Goal: Task Accomplishment & Management: Complete application form

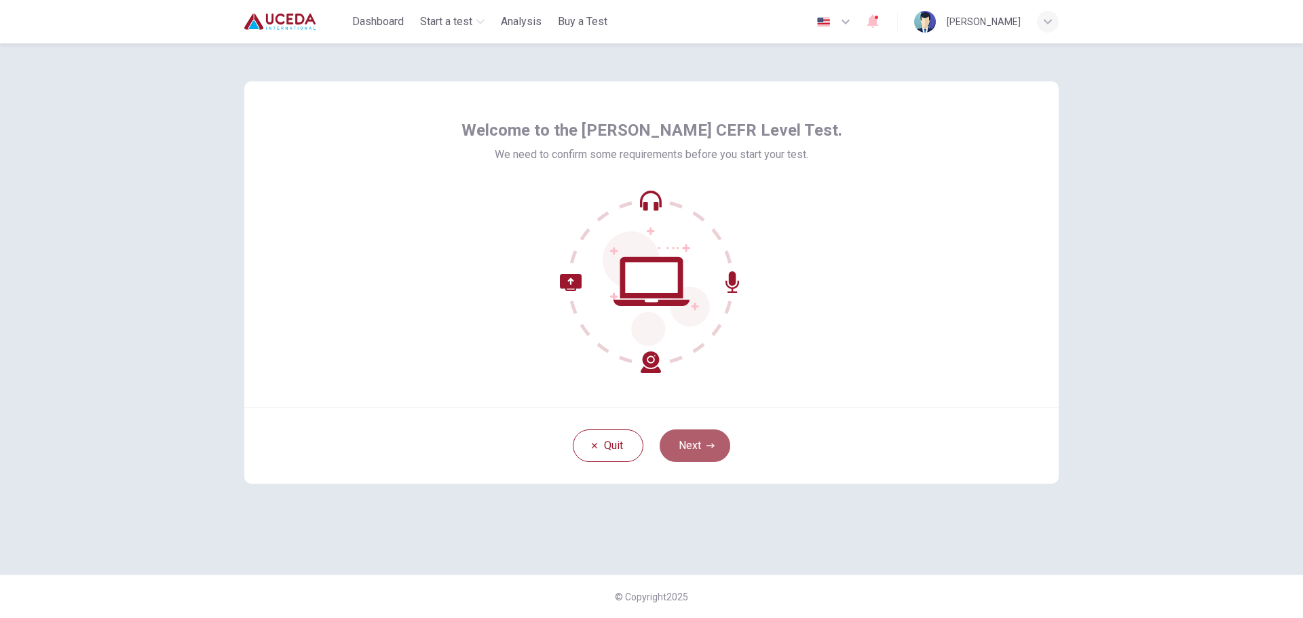
click at [704, 434] on button "Next" at bounding box center [694, 445] width 71 height 33
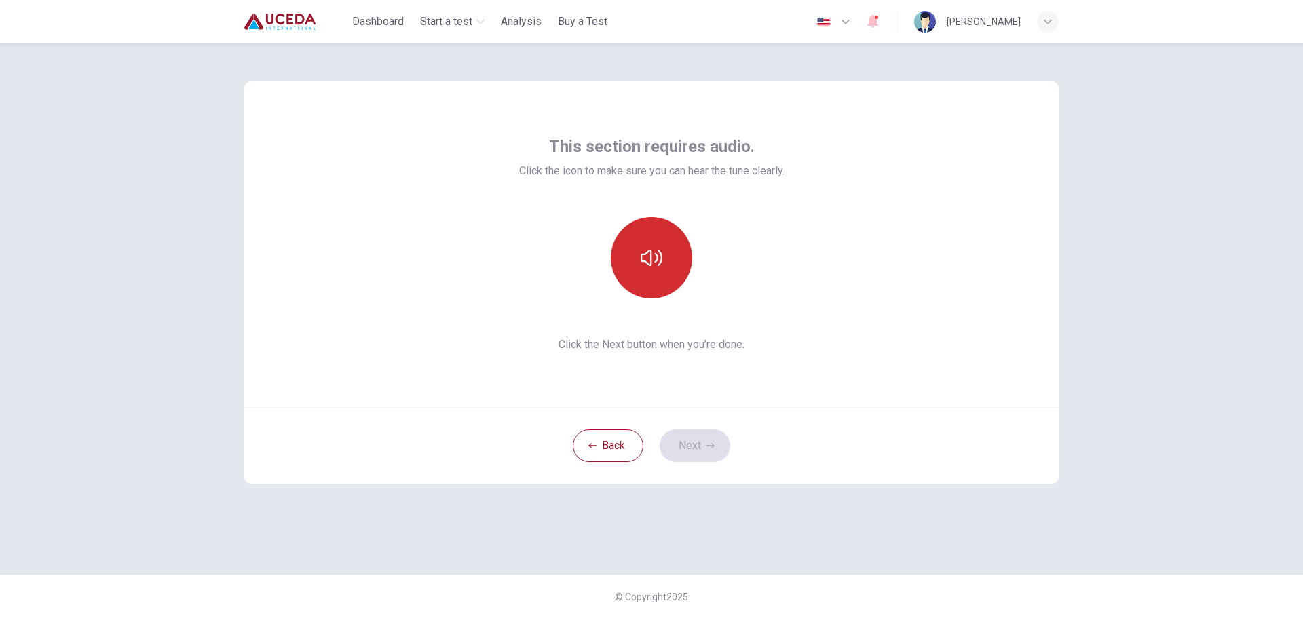
click at [652, 264] on icon "button" at bounding box center [651, 258] width 22 height 22
click at [661, 265] on icon "button" at bounding box center [651, 258] width 22 height 22
click at [664, 256] on button "button" at bounding box center [651, 257] width 81 height 81
click at [659, 248] on icon "button" at bounding box center [651, 258] width 22 height 22
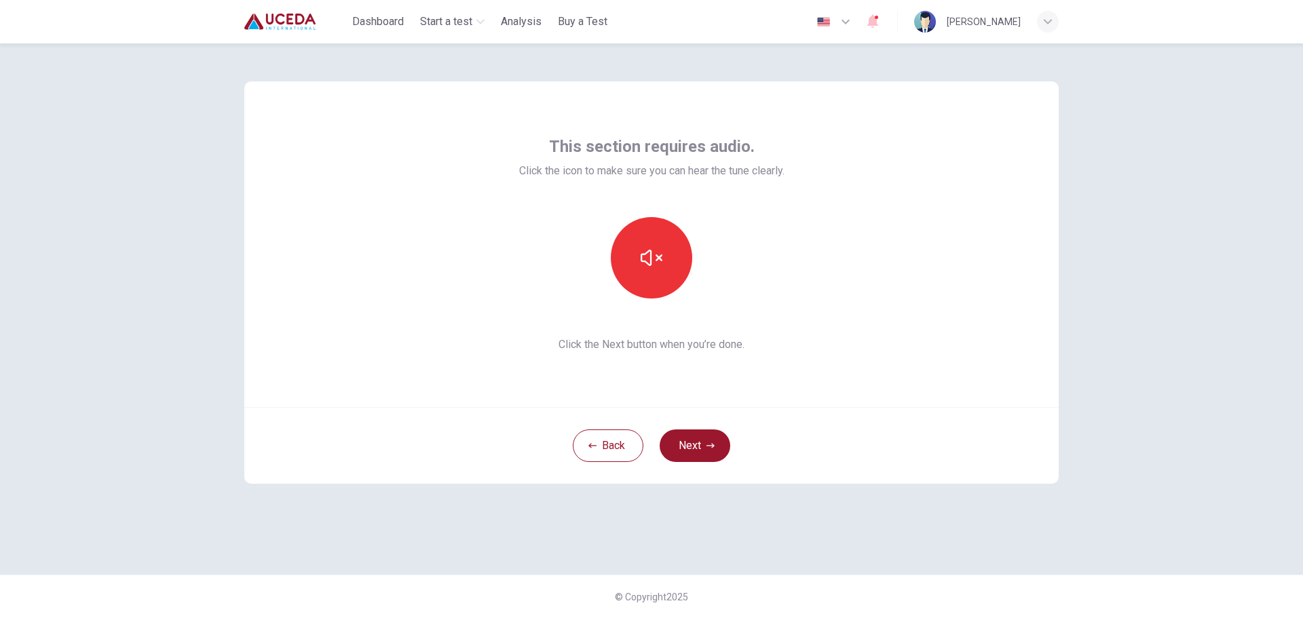
click at [941, 377] on div "This section requires audio. Click the icon to make sure you can hear the tune …" at bounding box center [651, 244] width 814 height 326
click at [716, 446] on button "Next" at bounding box center [694, 445] width 71 height 33
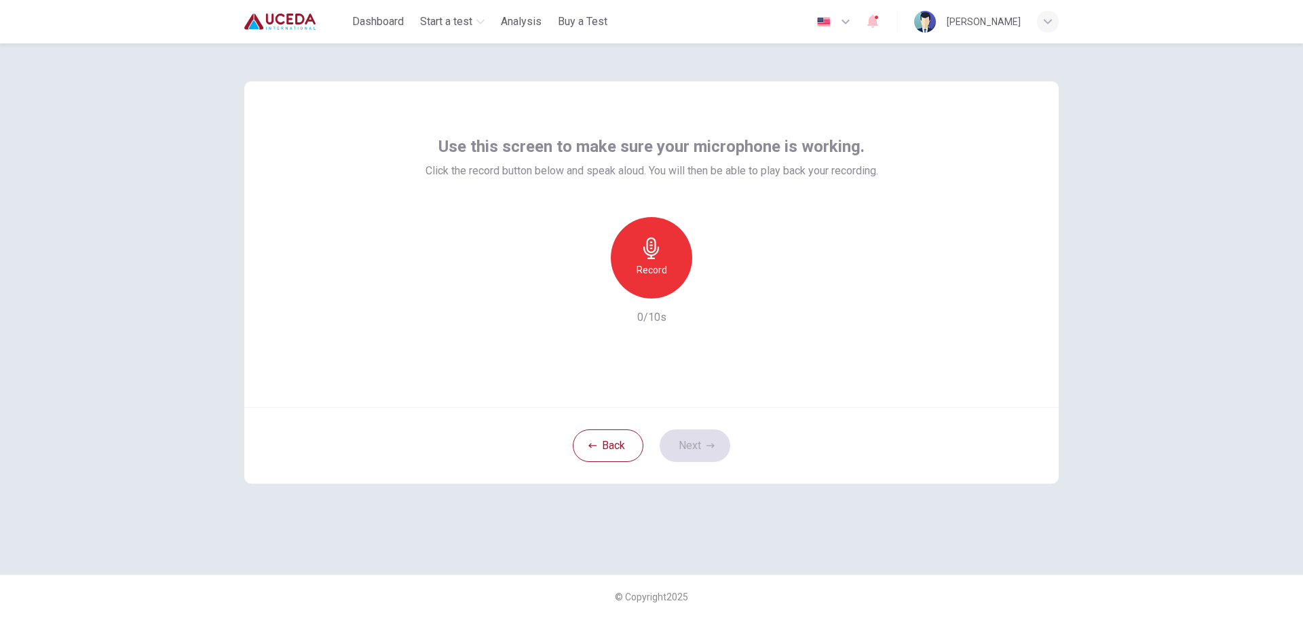
click at [660, 267] on h6 "Record" at bounding box center [651, 270] width 31 height 16
click at [716, 290] on icon "button" at bounding box center [714, 288] width 14 height 14
click at [586, 290] on icon "button" at bounding box center [589, 288] width 8 height 8
click at [649, 271] on h6 "Record" at bounding box center [651, 270] width 31 height 16
click at [664, 267] on div "Stop" at bounding box center [651, 257] width 81 height 81
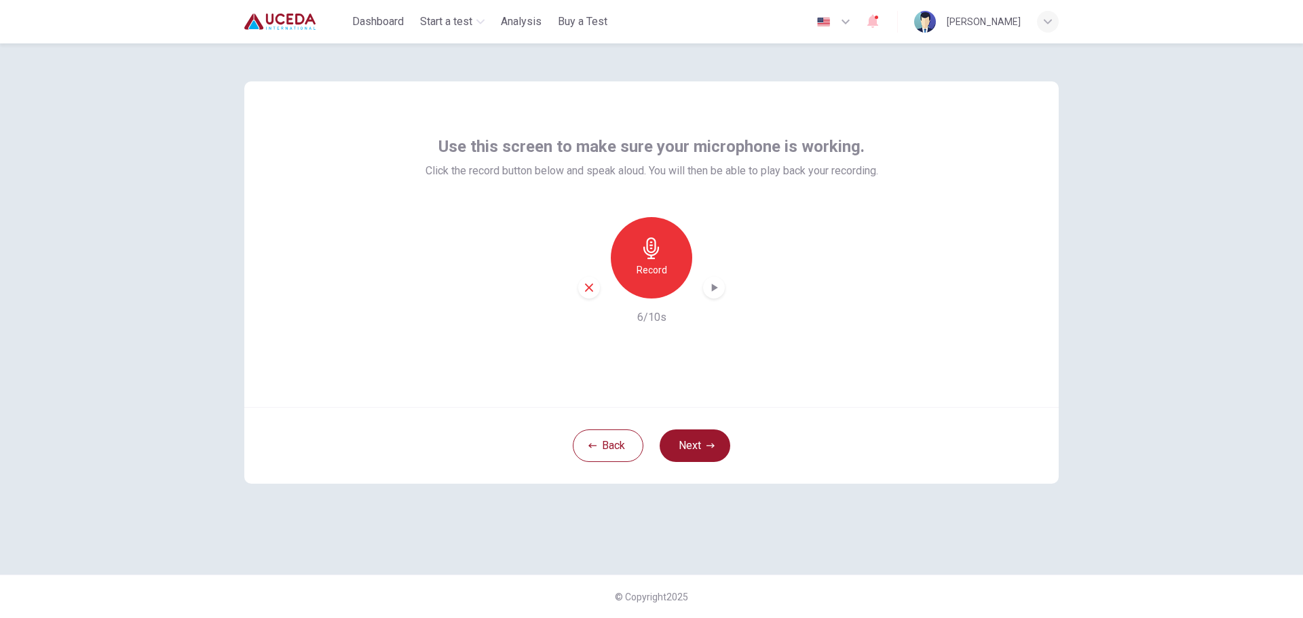
click at [709, 284] on icon "button" at bounding box center [714, 288] width 14 height 14
click at [585, 294] on div "button" at bounding box center [589, 288] width 22 height 22
click at [702, 444] on button "Next" at bounding box center [694, 445] width 71 height 33
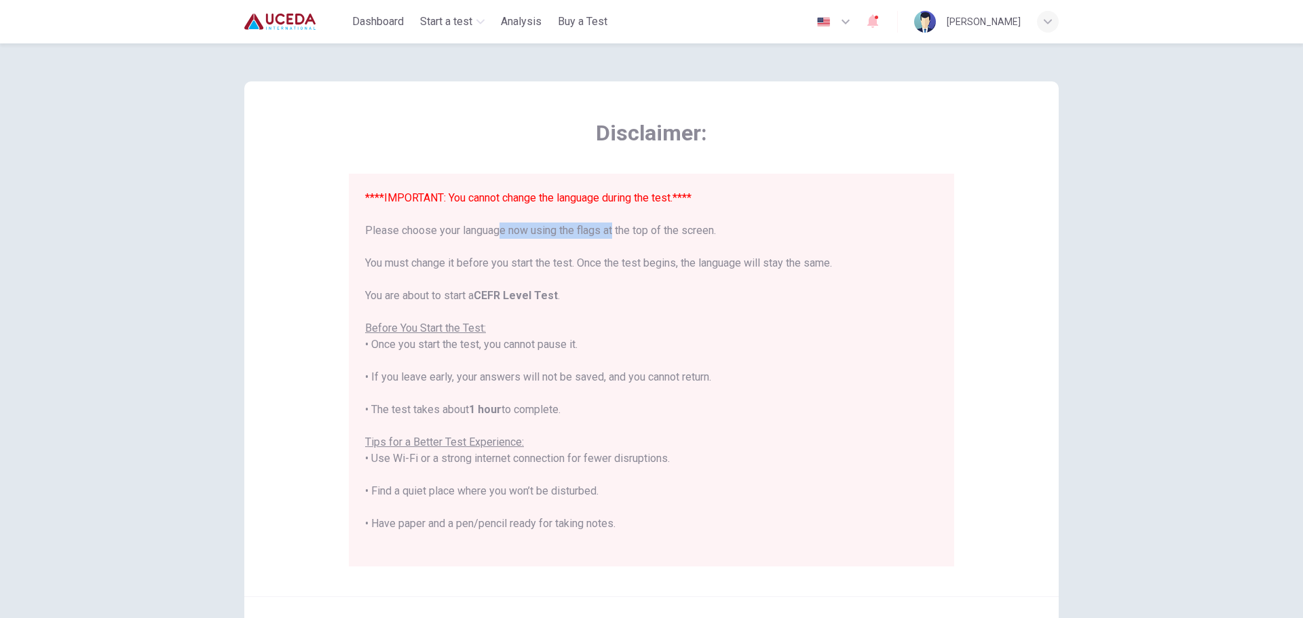
drag, startPoint x: 537, startPoint y: 227, endPoint x: 607, endPoint y: 225, distance: 69.9
click at [604, 225] on div "****IMPORTANT: You cannot change the language during the test.**** Please choos…" at bounding box center [651, 434] width 573 height 488
click at [755, 233] on div "****IMPORTANT: You cannot change the language during the test.**** Please choos…" at bounding box center [651, 434] width 573 height 488
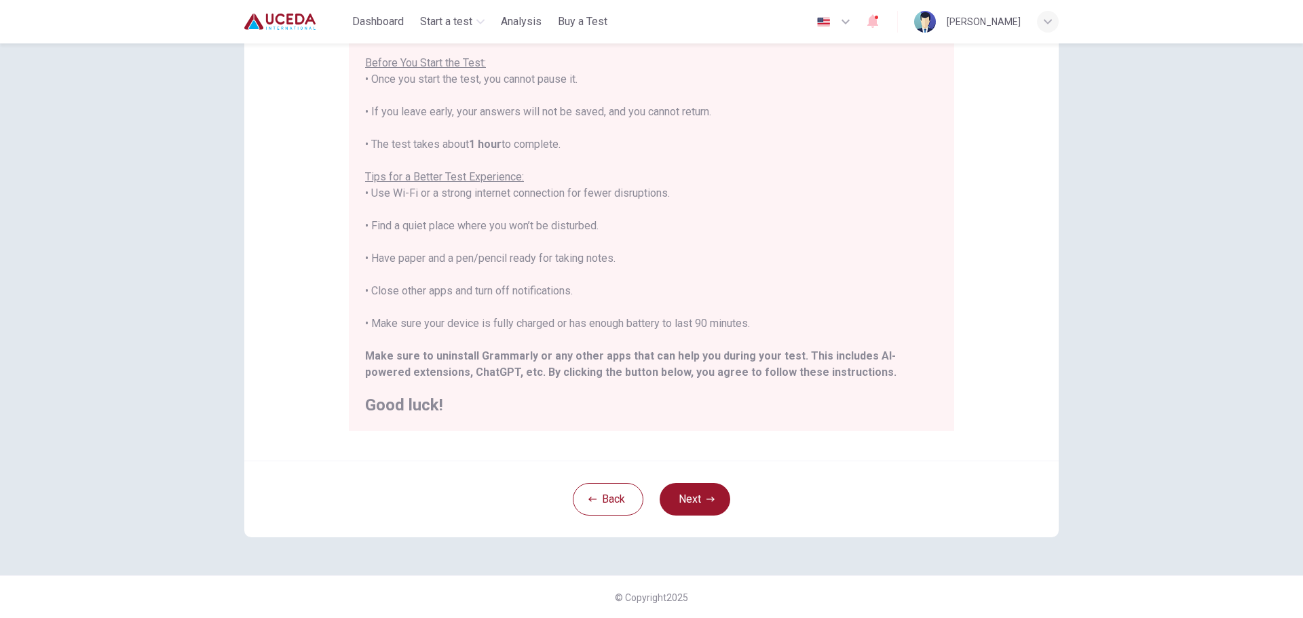
scroll to position [136, 0]
click at [689, 495] on button "Next" at bounding box center [694, 498] width 71 height 33
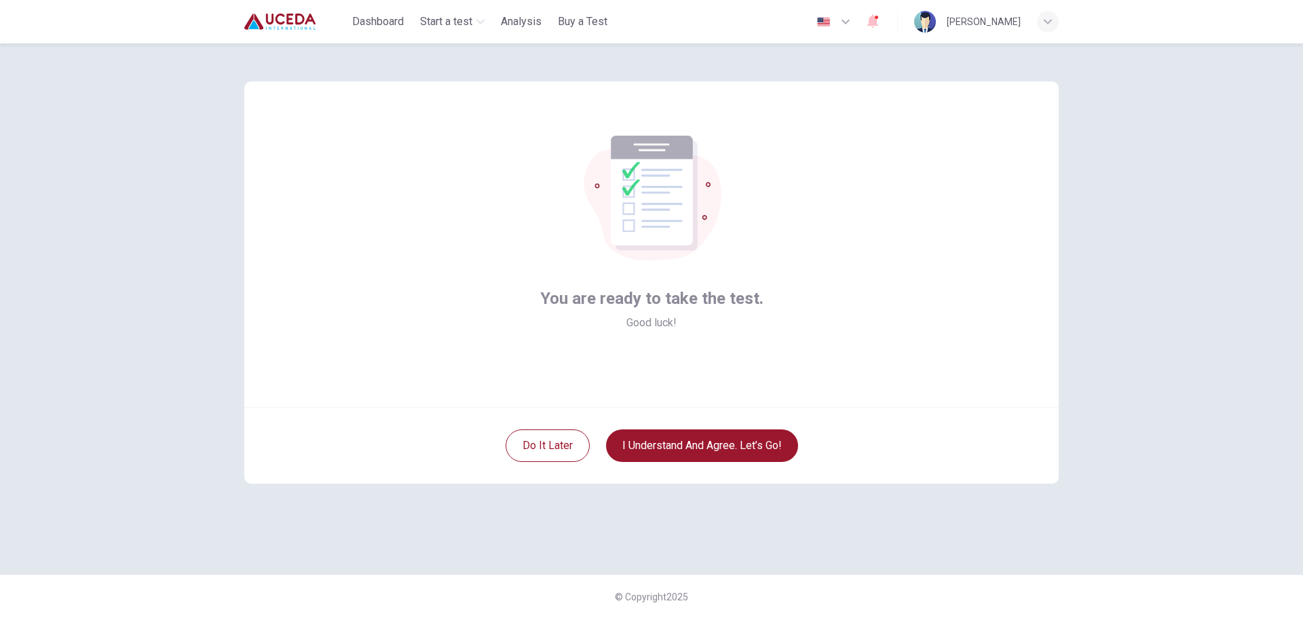
scroll to position [0, 0]
click at [712, 450] on button "I understand and agree. Let’s go!" at bounding box center [702, 445] width 192 height 33
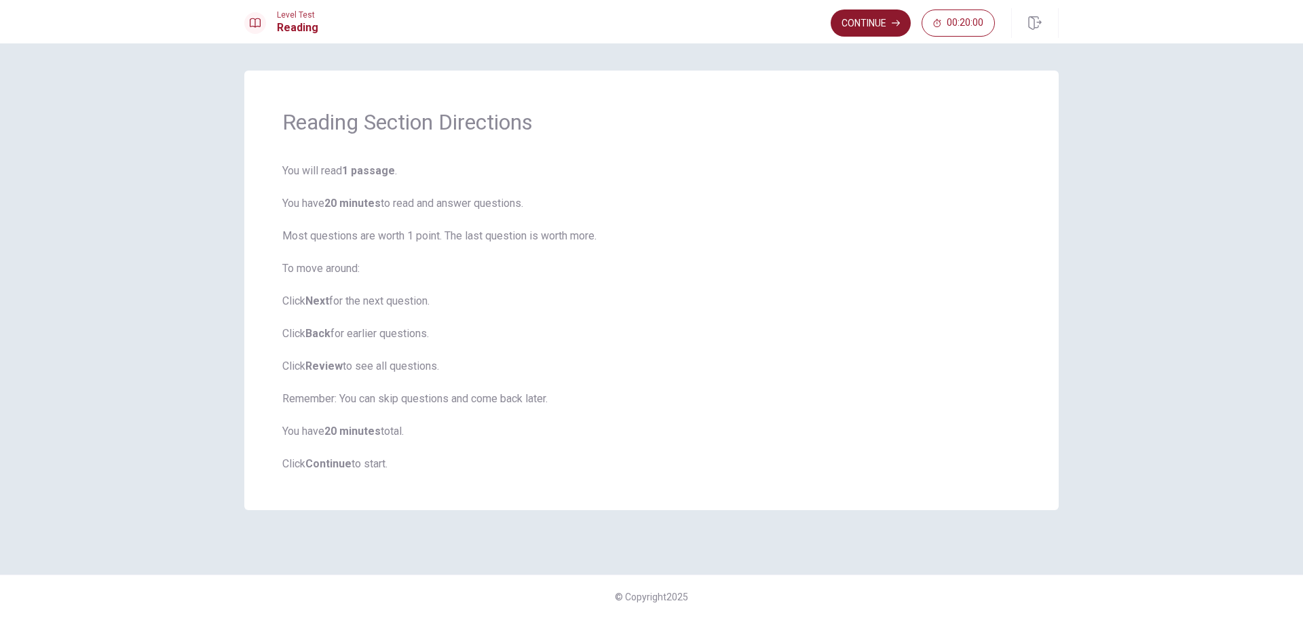
click at [862, 29] on button "Continue" at bounding box center [870, 22] width 80 height 27
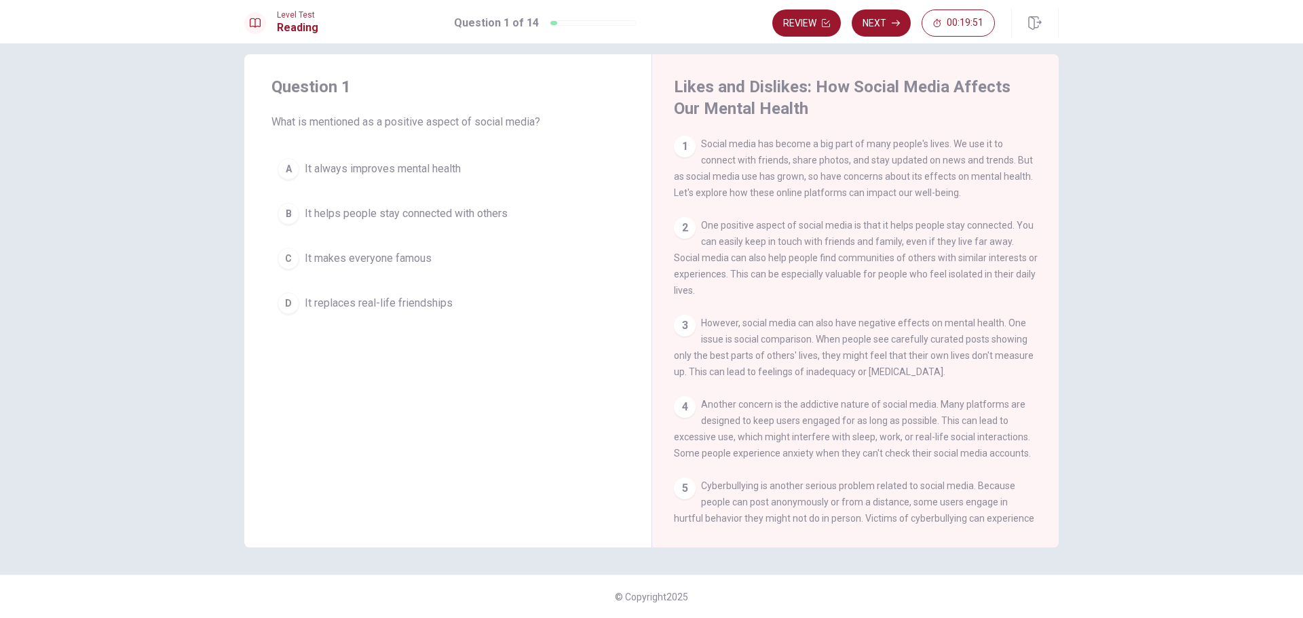
drag, startPoint x: 676, startPoint y: 148, endPoint x: 693, endPoint y: 183, distance: 38.9
click at [691, 180] on div "1 Social media has become a big part of many people's lives. We use it to conne…" at bounding box center [856, 168] width 364 height 65
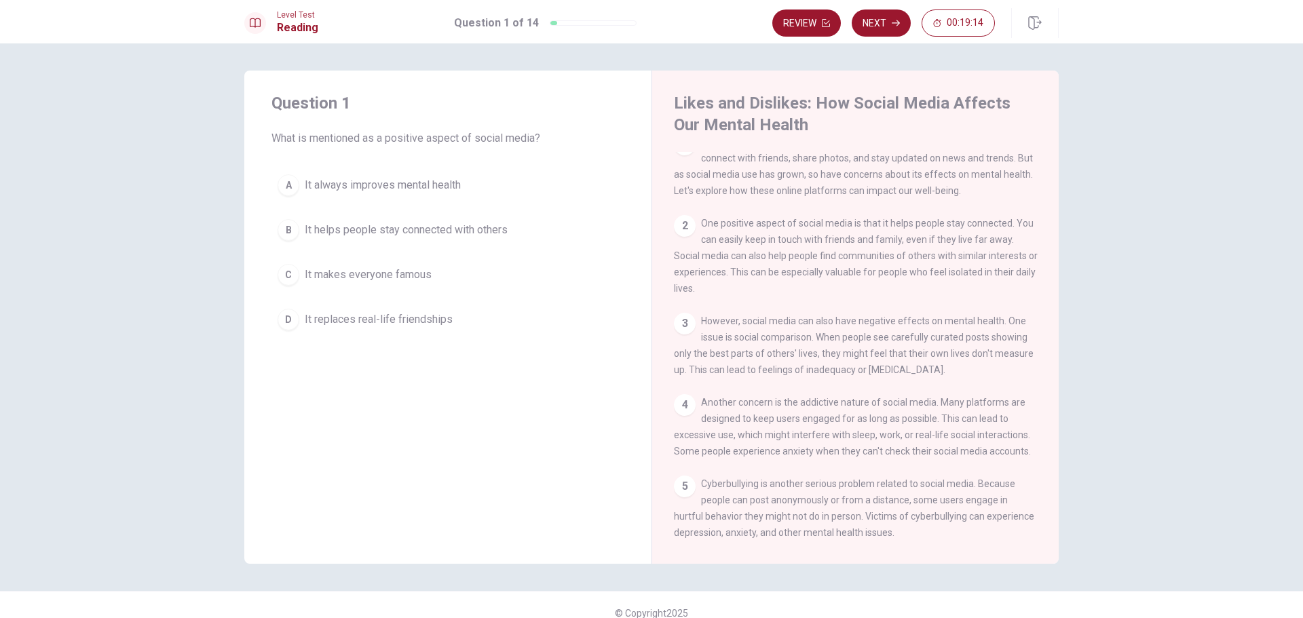
scroll to position [68, 0]
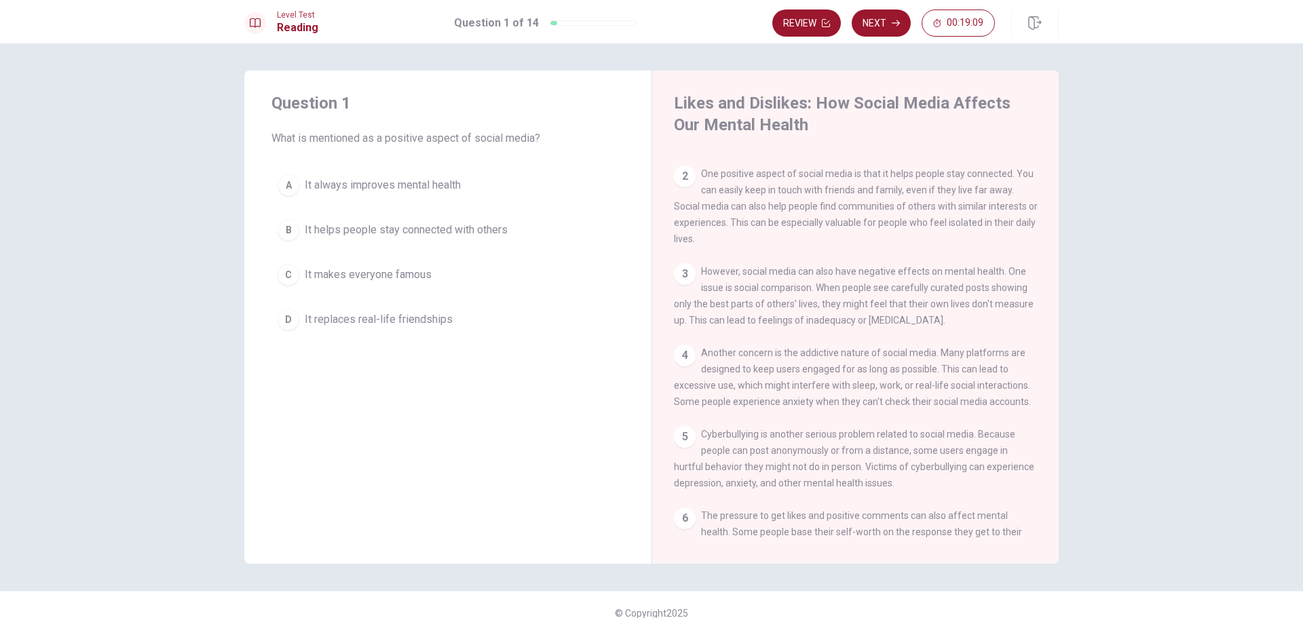
drag, startPoint x: 385, startPoint y: 138, endPoint x: 465, endPoint y: 142, distance: 80.8
click at [465, 142] on span "What is mentioned as a positive aspect of social media?" at bounding box center [447, 138] width 353 height 16
click at [440, 234] on span "It helps people stay connected with others" at bounding box center [406, 230] width 203 height 16
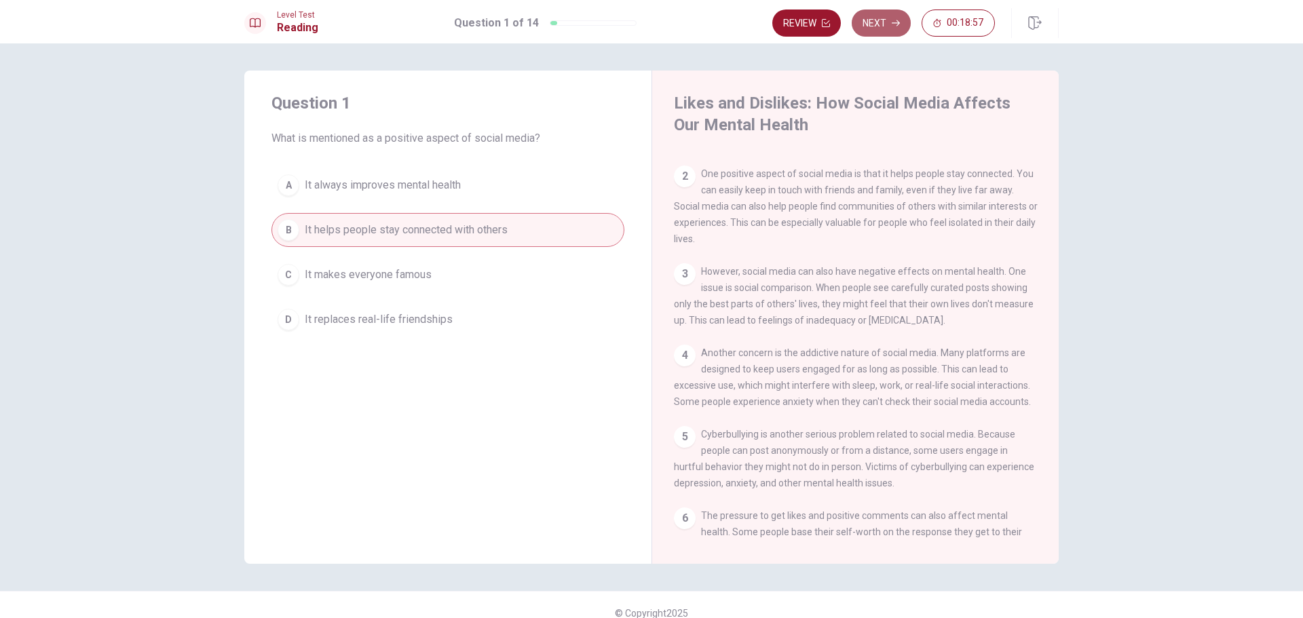
click at [870, 30] on button "Next" at bounding box center [880, 22] width 59 height 27
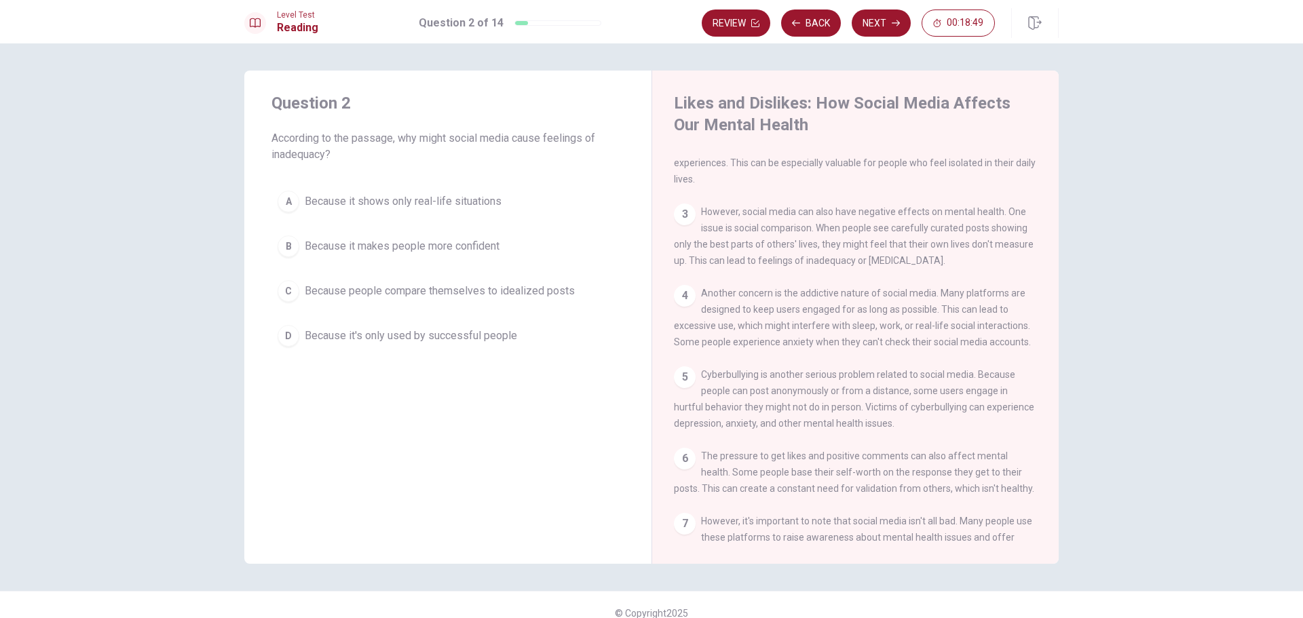
scroll to position [136, 0]
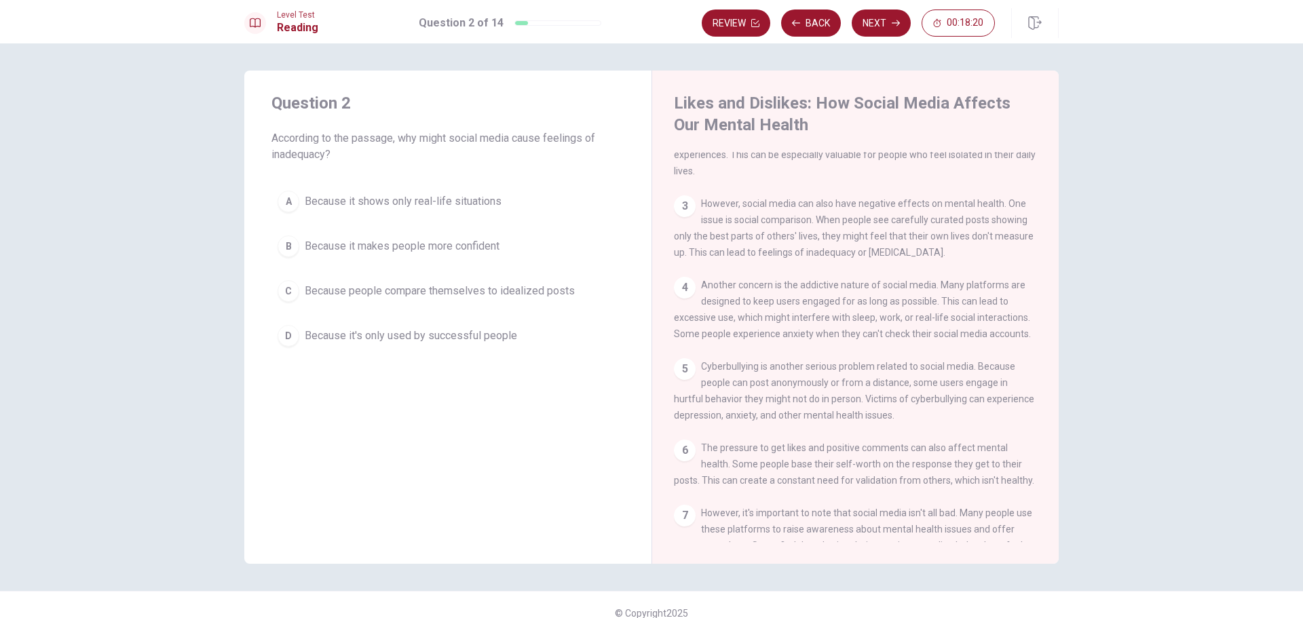
click at [557, 290] on span "Because people compare themselves to idealized posts" at bounding box center [440, 291] width 270 height 16
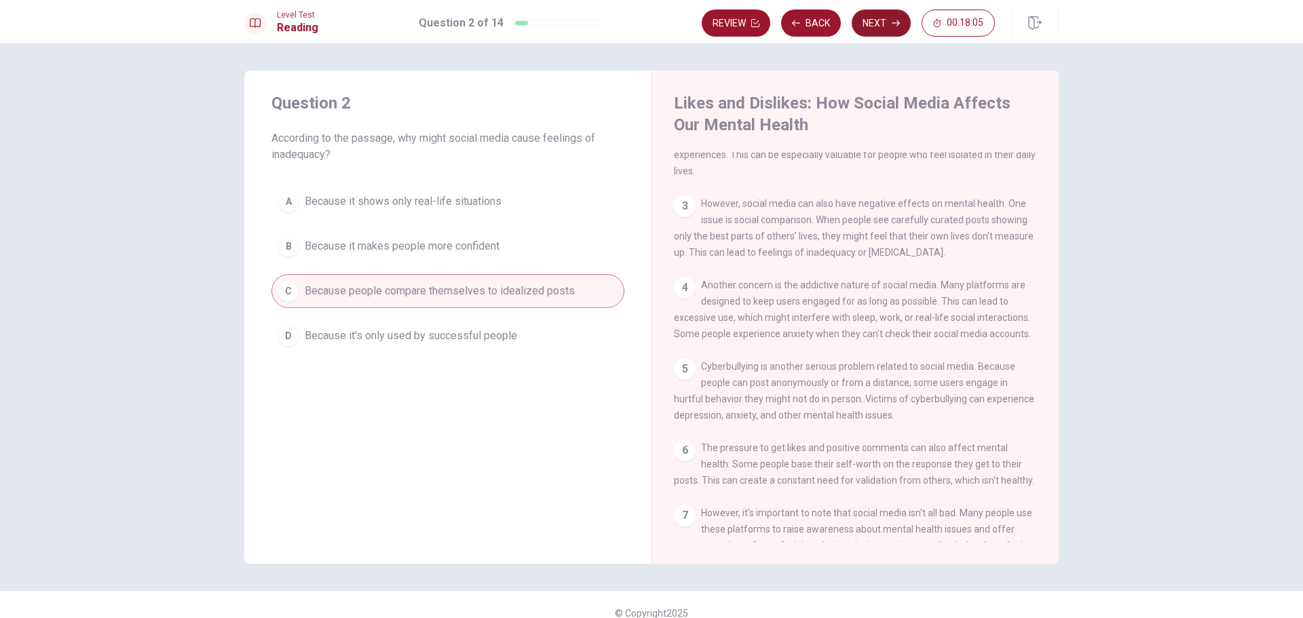
click at [875, 26] on button "Next" at bounding box center [880, 22] width 59 height 27
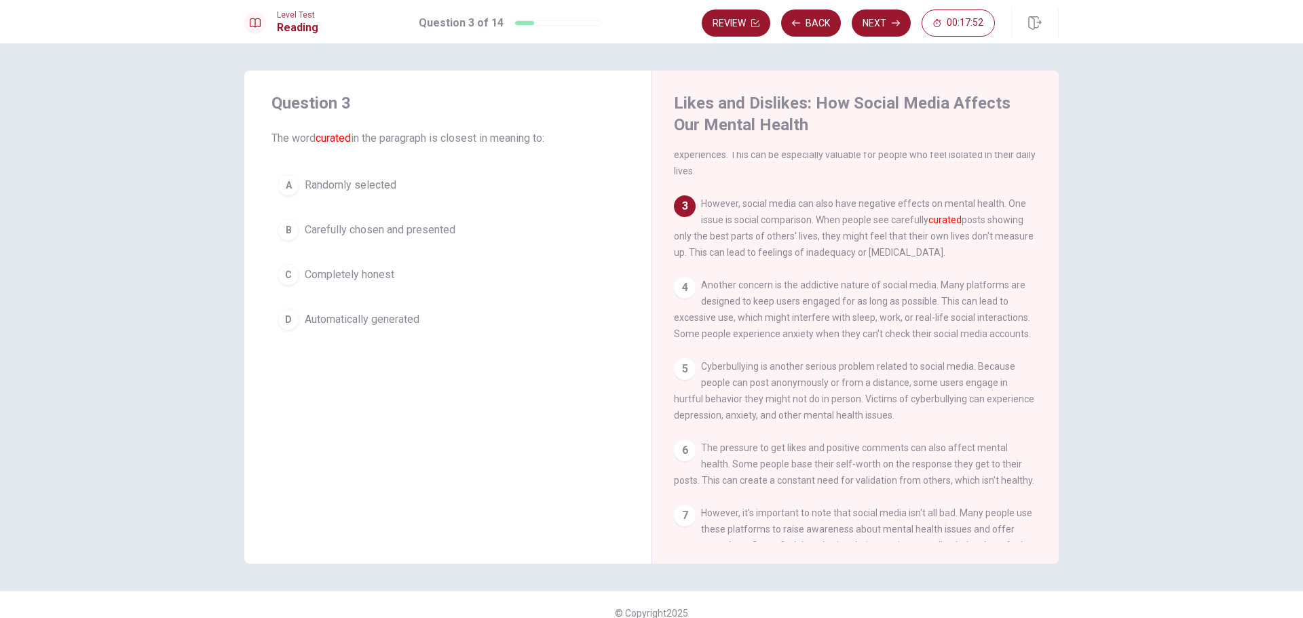
click at [383, 233] on span "Carefully chosen and presented" at bounding box center [380, 230] width 151 height 16
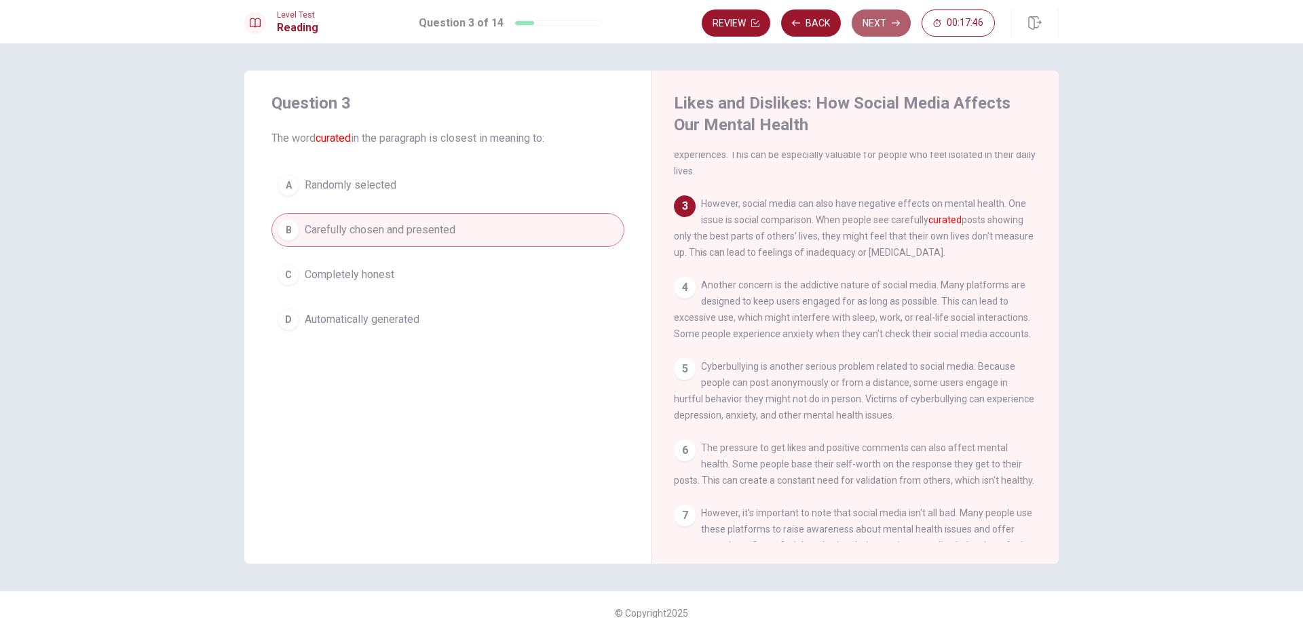
click at [878, 18] on button "Next" at bounding box center [880, 22] width 59 height 27
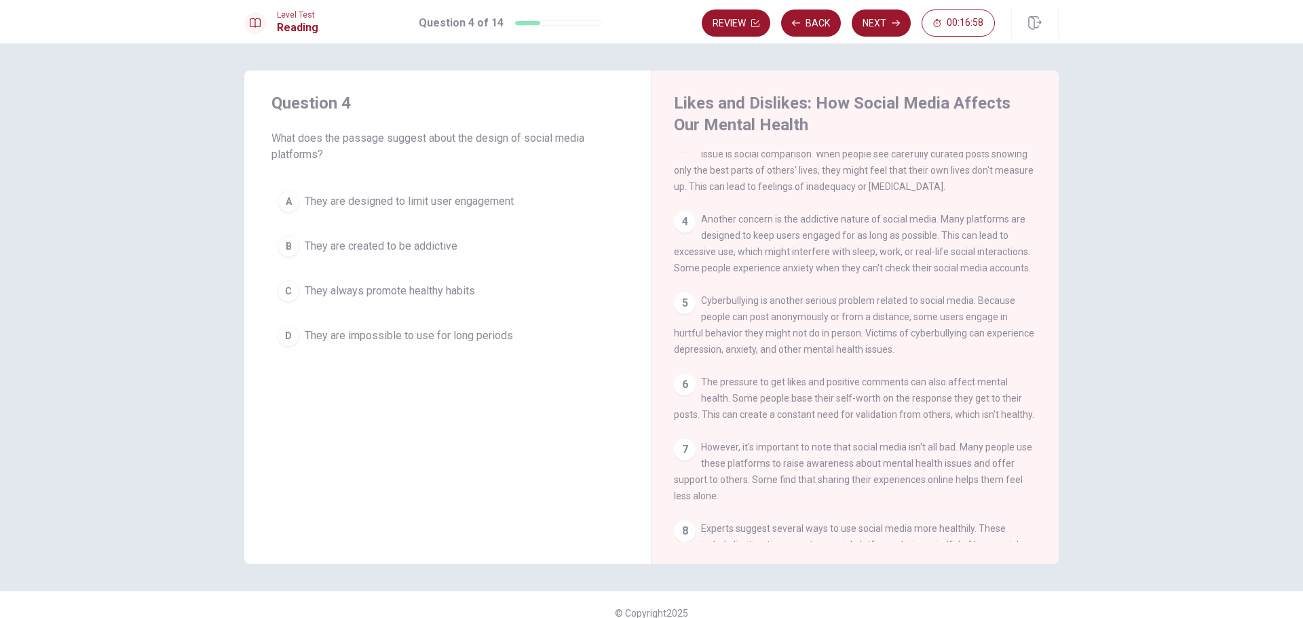
scroll to position [204, 0]
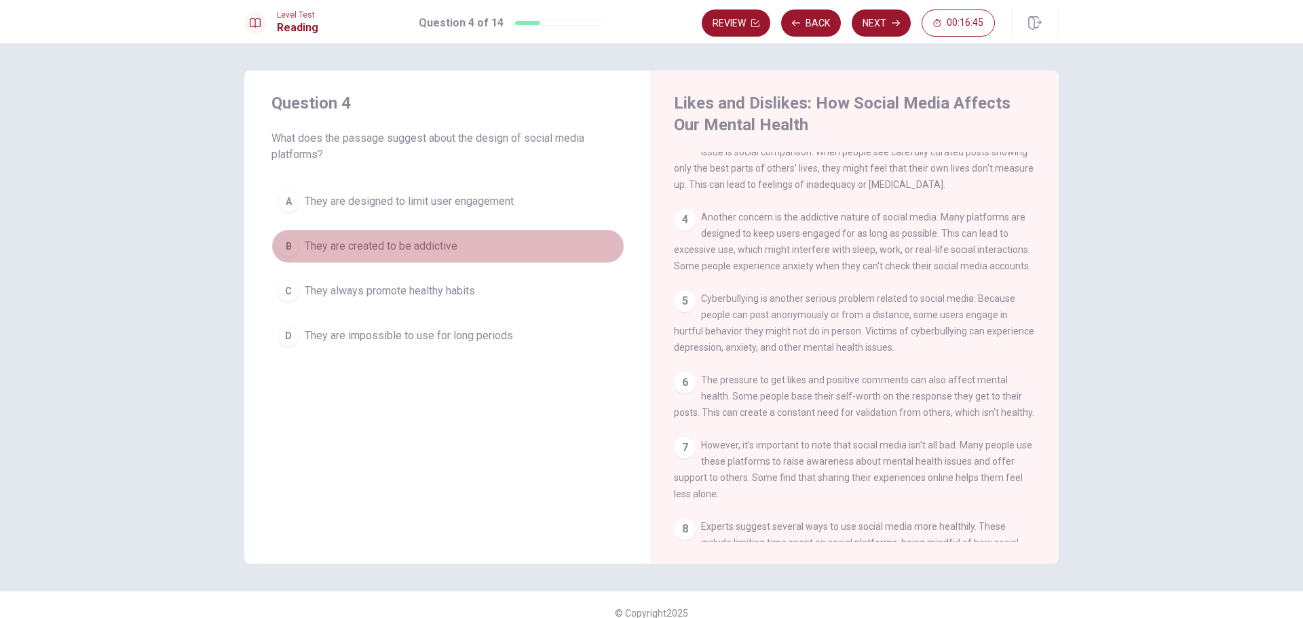
click at [459, 254] on button "B They are created to be addictive" at bounding box center [447, 246] width 353 height 34
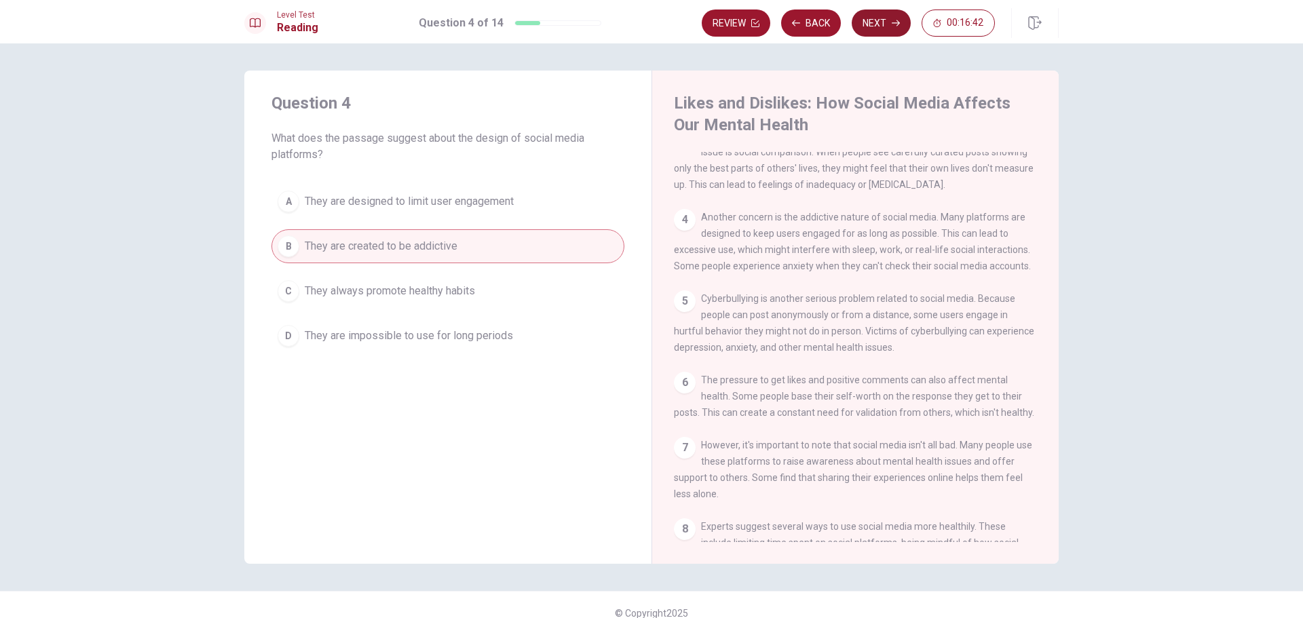
click at [881, 28] on button "Next" at bounding box center [880, 22] width 59 height 27
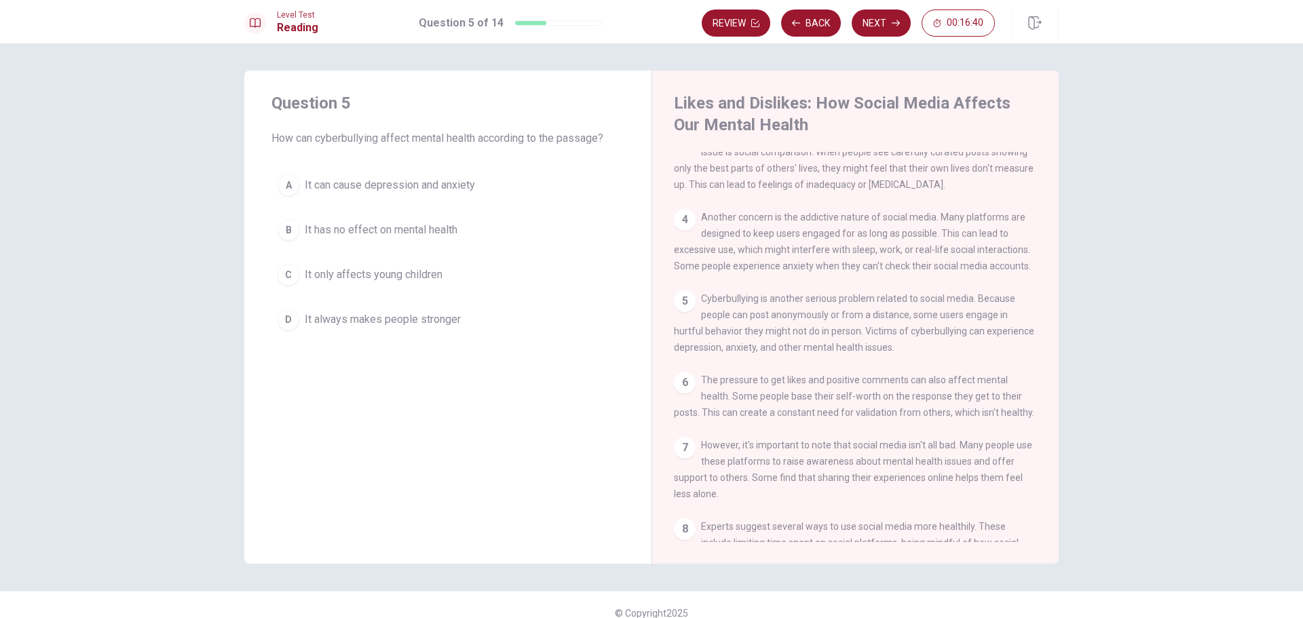
scroll to position [271, 0]
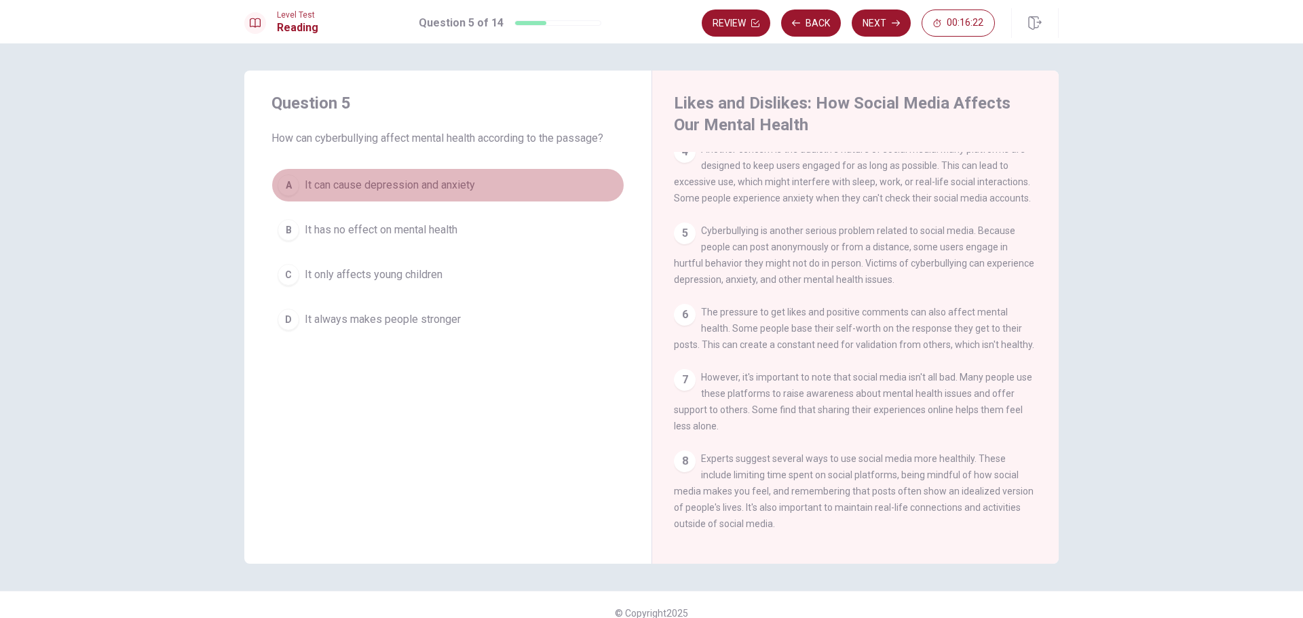
click at [415, 182] on span "It can cause depression and anxiety" at bounding box center [390, 185] width 170 height 16
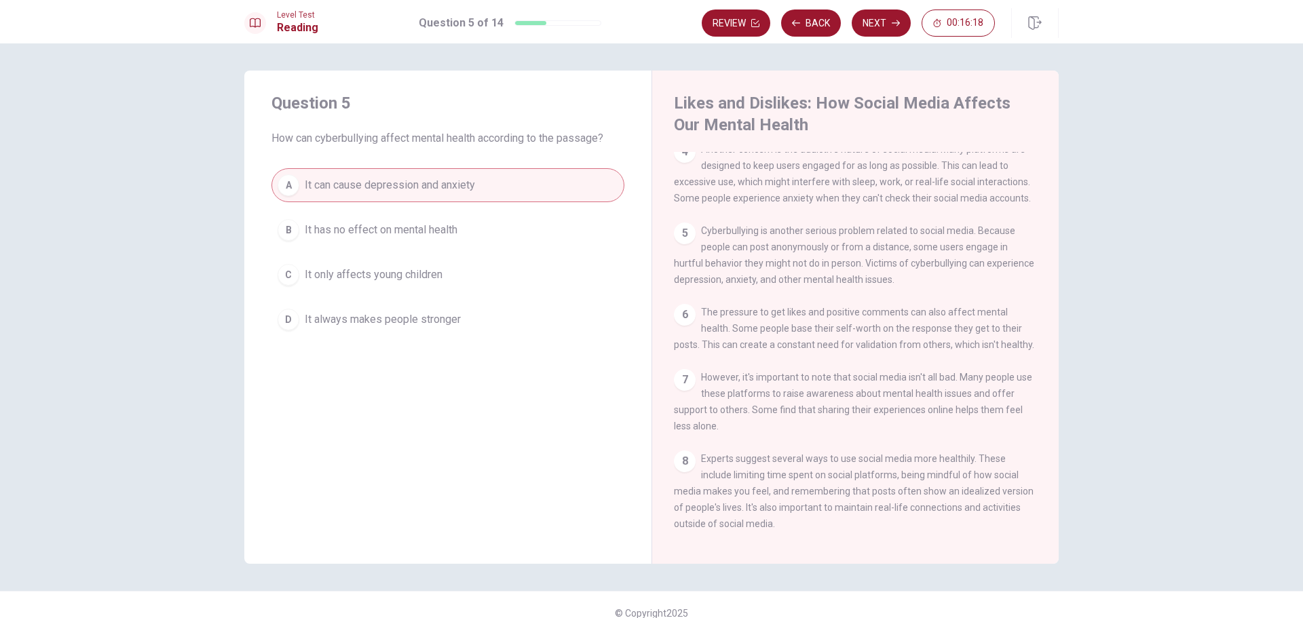
click at [871, 21] on button "Next" at bounding box center [880, 22] width 59 height 27
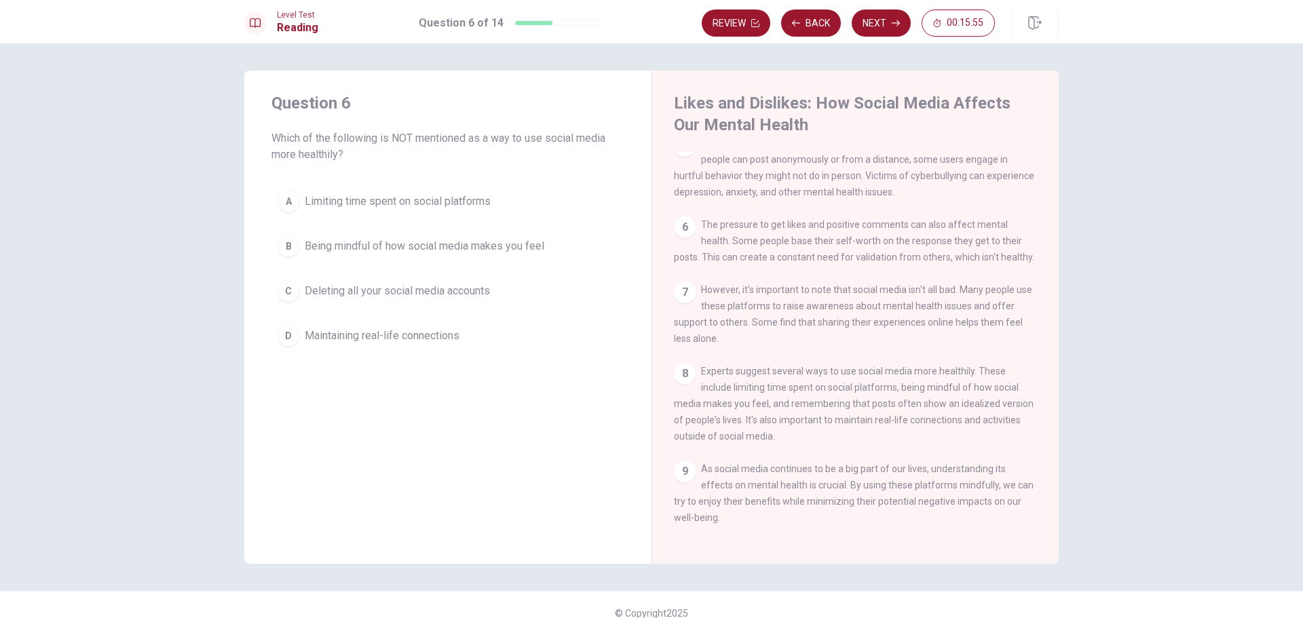
scroll to position [16, 0]
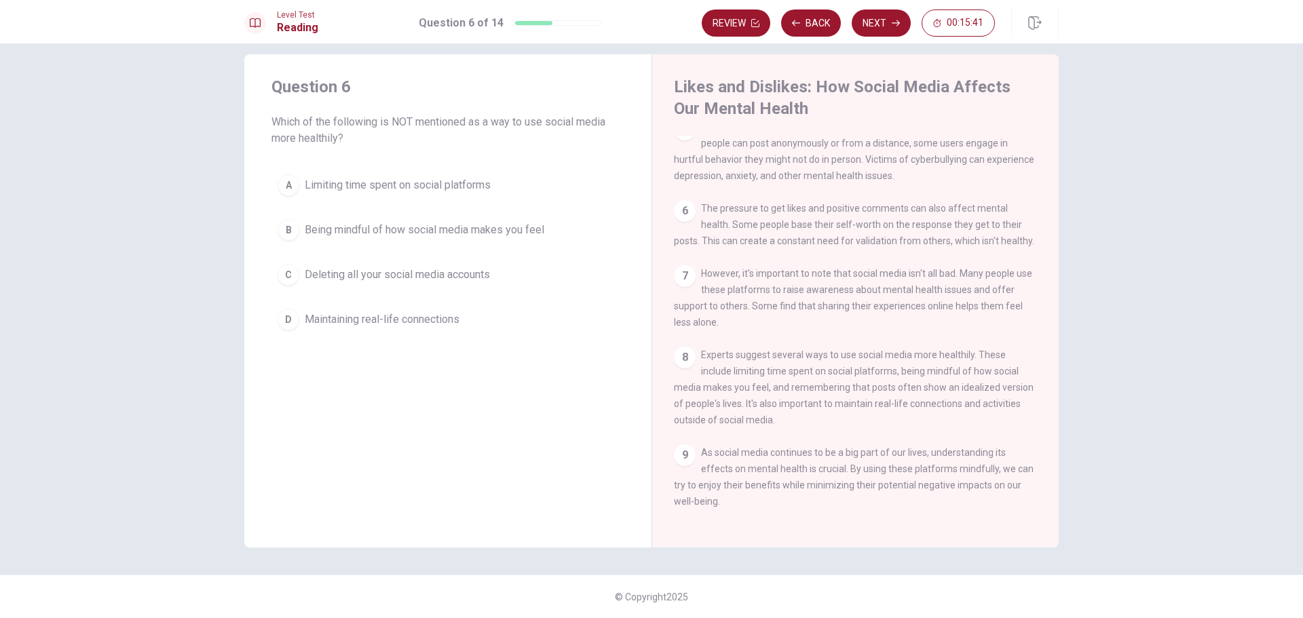
drag, startPoint x: 362, startPoint y: 126, endPoint x: 560, endPoint y: 123, distance: 198.1
click at [560, 123] on span "Which of the following is NOT mentioned as a way to use social media more healt…" at bounding box center [447, 130] width 353 height 33
click at [462, 281] on span "Deleting all your social media accounts" at bounding box center [397, 275] width 185 height 16
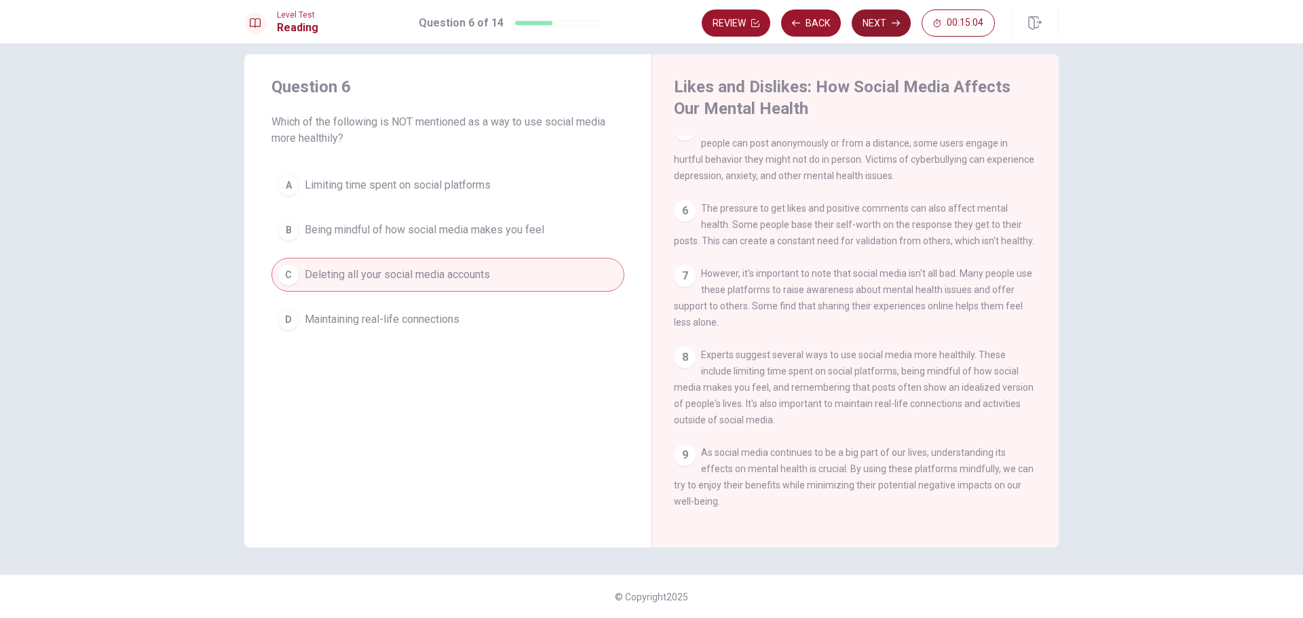
click at [882, 28] on button "Next" at bounding box center [880, 22] width 59 height 27
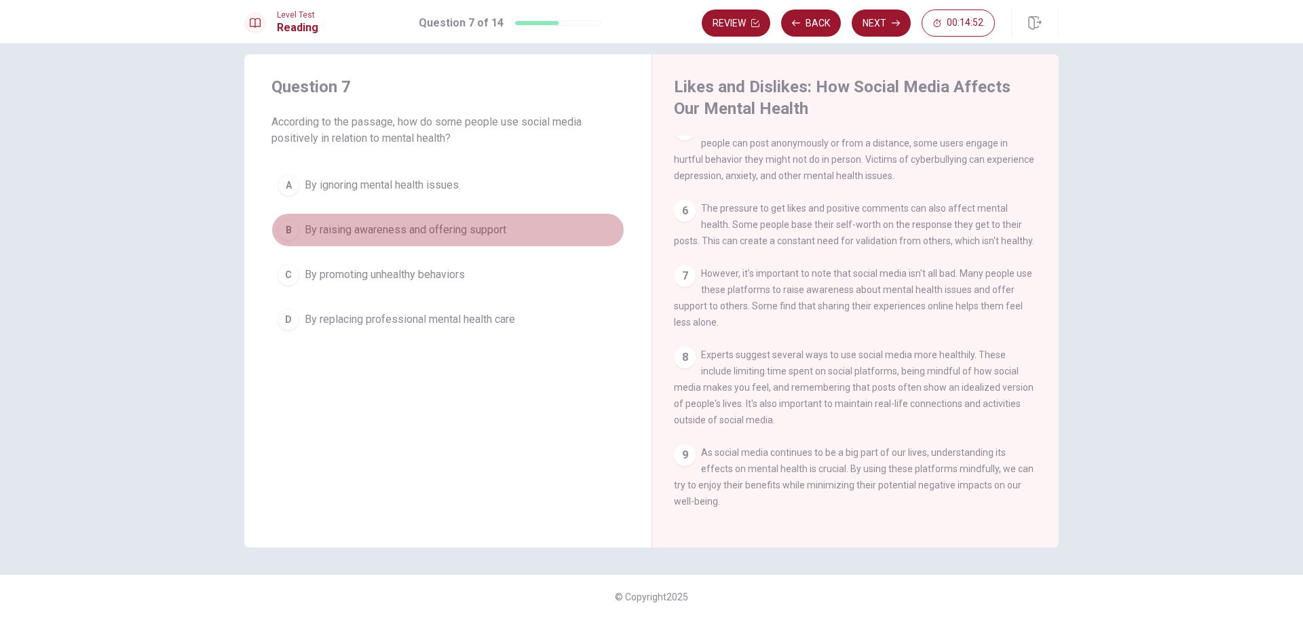
click at [488, 235] on span "By raising awareness and offering support" at bounding box center [405, 230] width 201 height 16
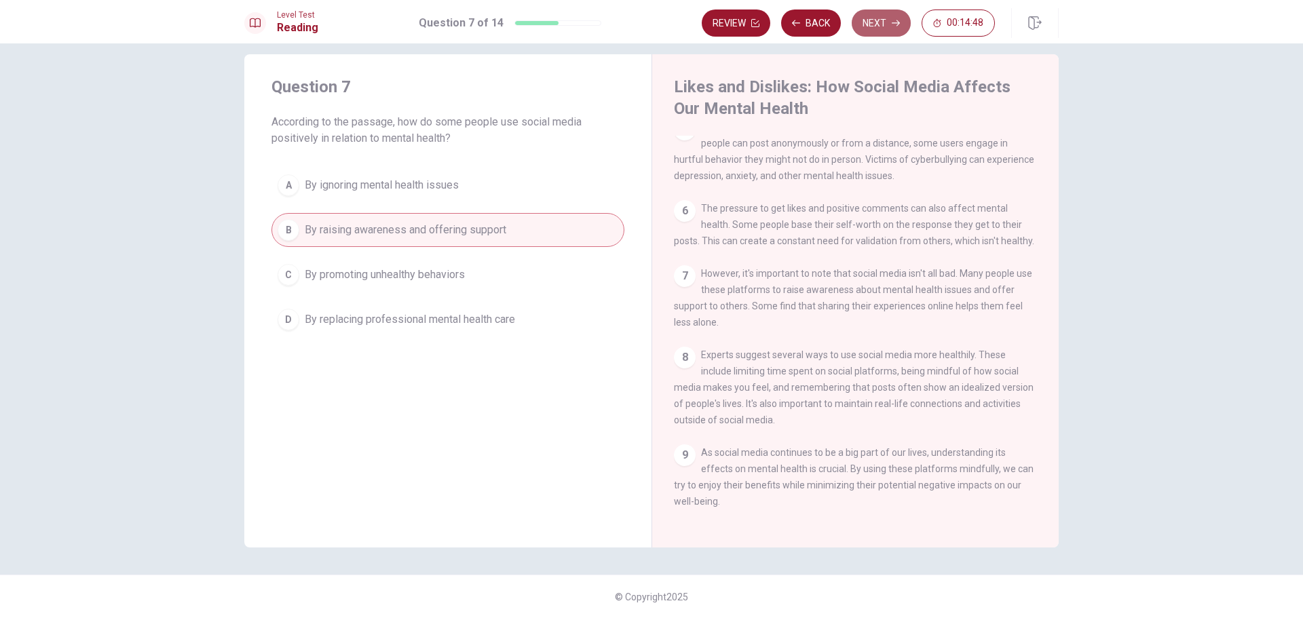
click at [883, 26] on button "Next" at bounding box center [880, 22] width 59 height 27
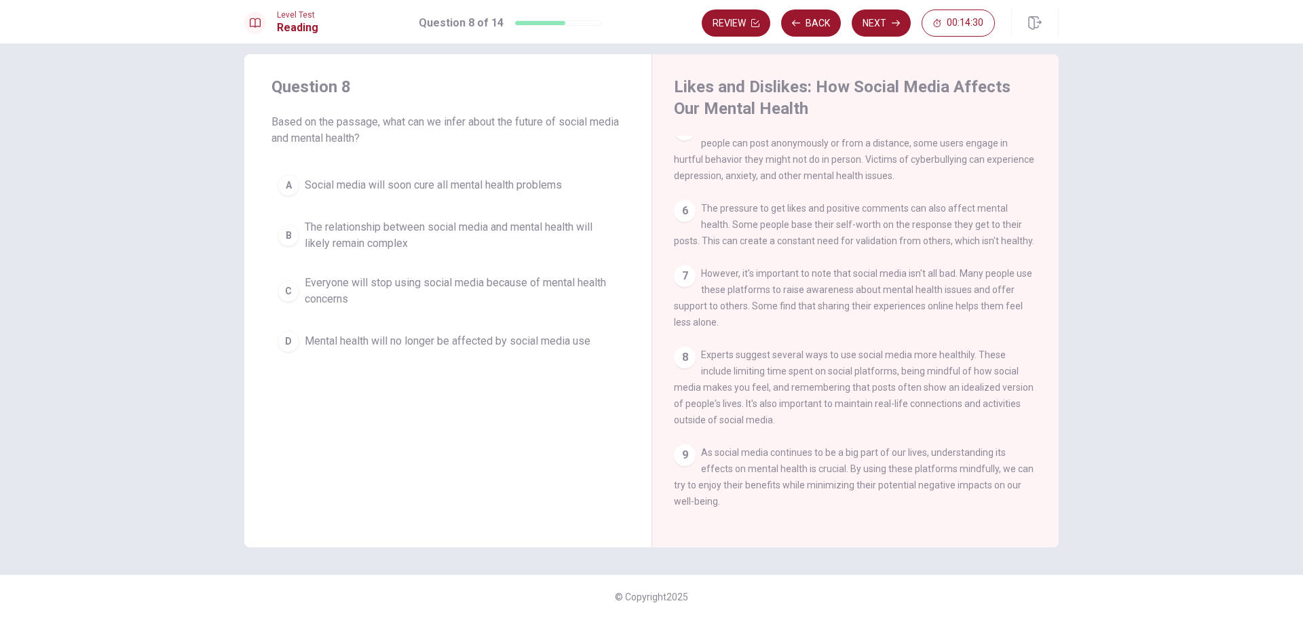
click at [532, 240] on span "The relationship between social media and mental health will likely remain comp…" at bounding box center [461, 235] width 313 height 33
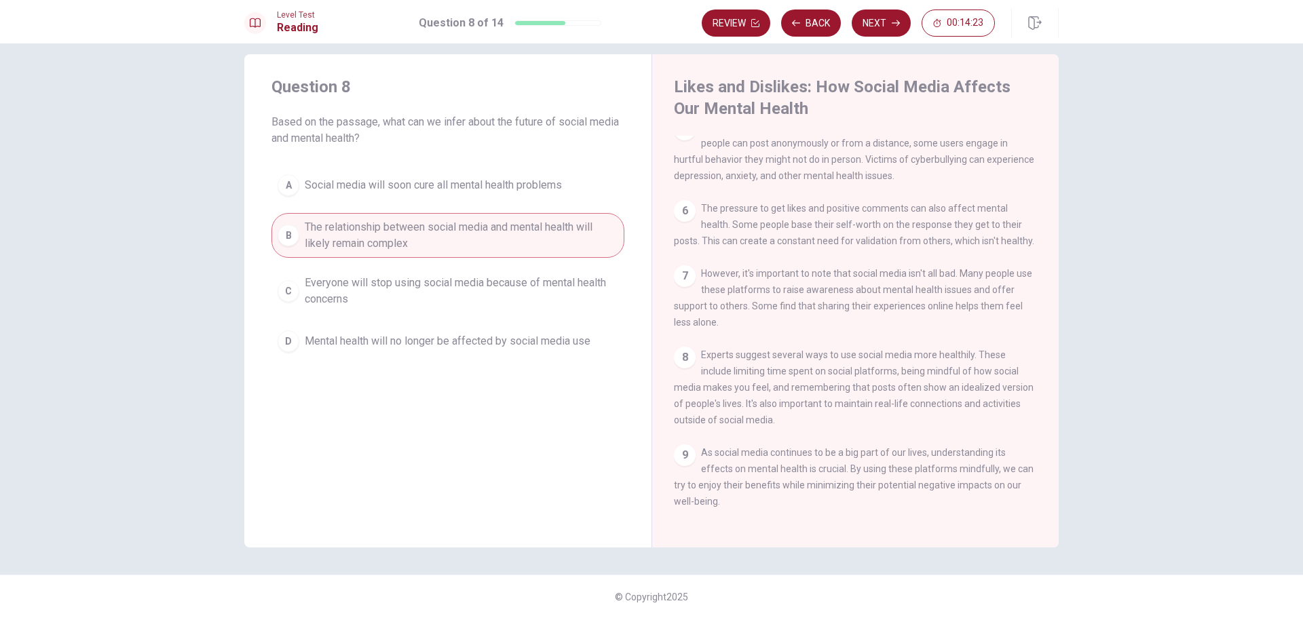
click at [503, 395] on div "Question 8 Based on the passage, what can we infer about the future of social m…" at bounding box center [447, 300] width 407 height 493
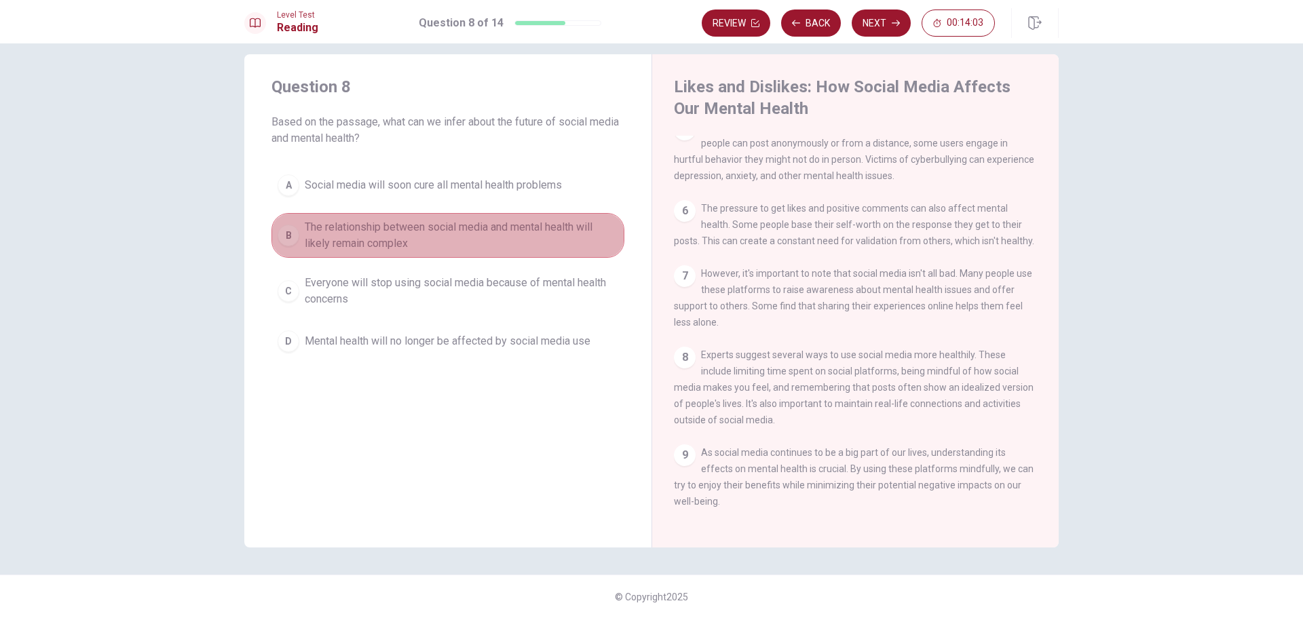
click at [486, 227] on span "The relationship between social media and mental health will likely remain comp…" at bounding box center [461, 235] width 313 height 33
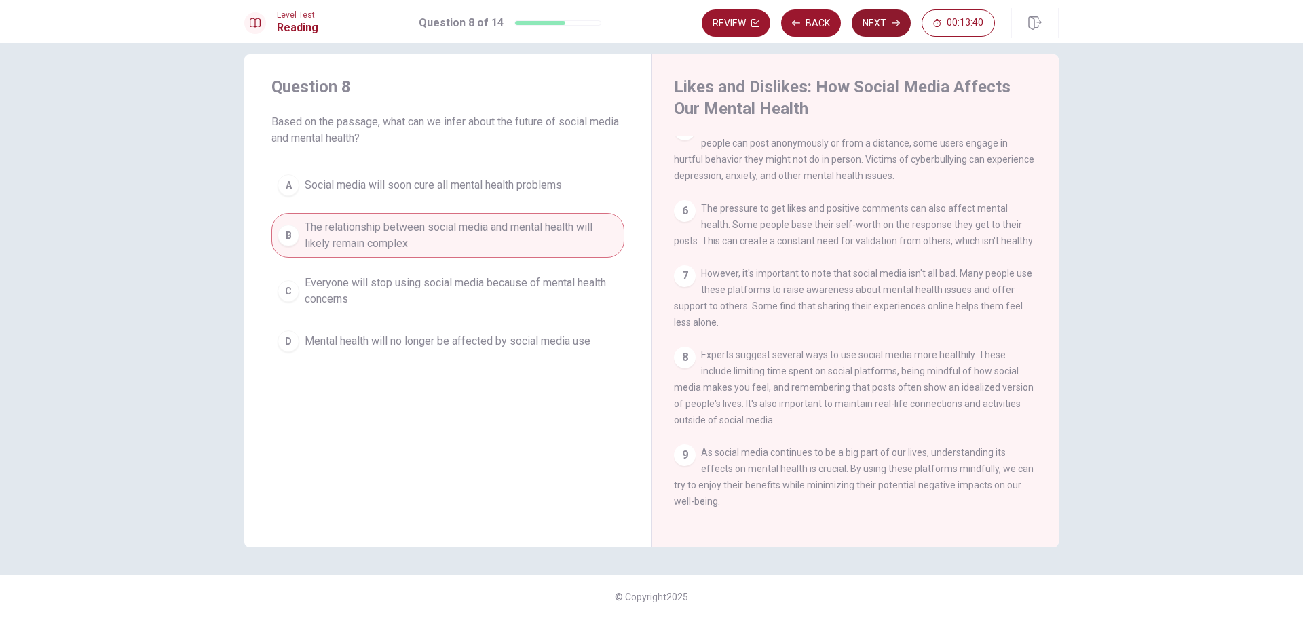
click at [879, 28] on button "Next" at bounding box center [880, 22] width 59 height 27
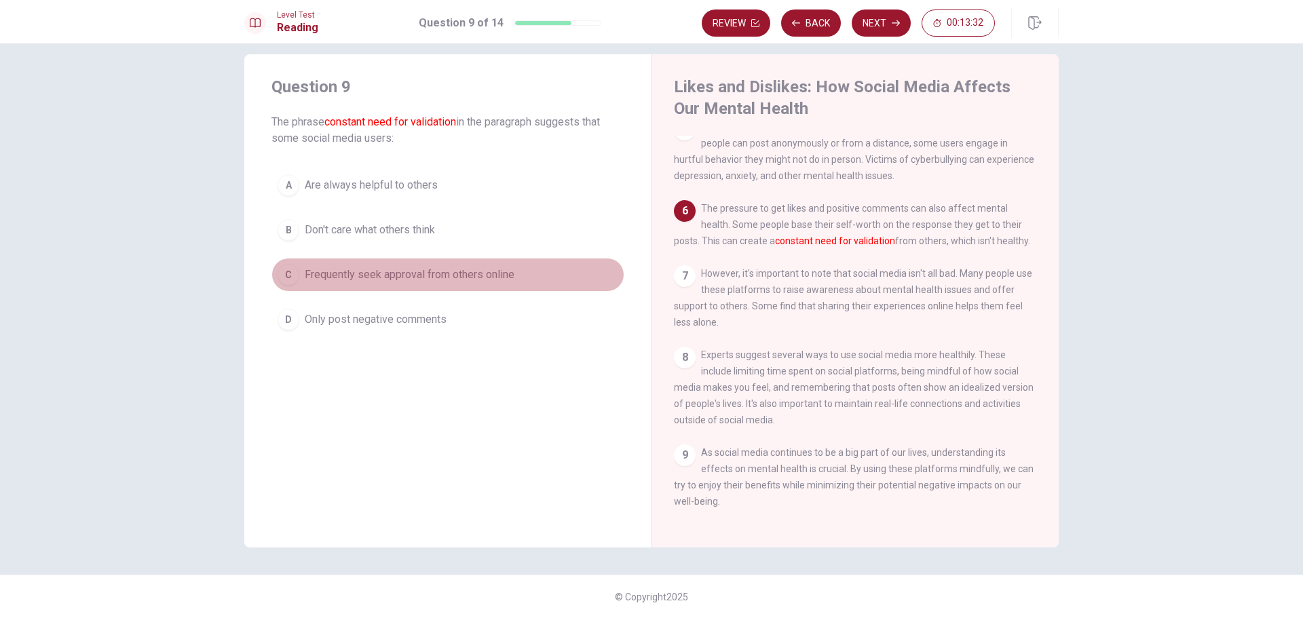
click at [477, 277] on span "Frequently seek approval from others online" at bounding box center [410, 275] width 210 height 16
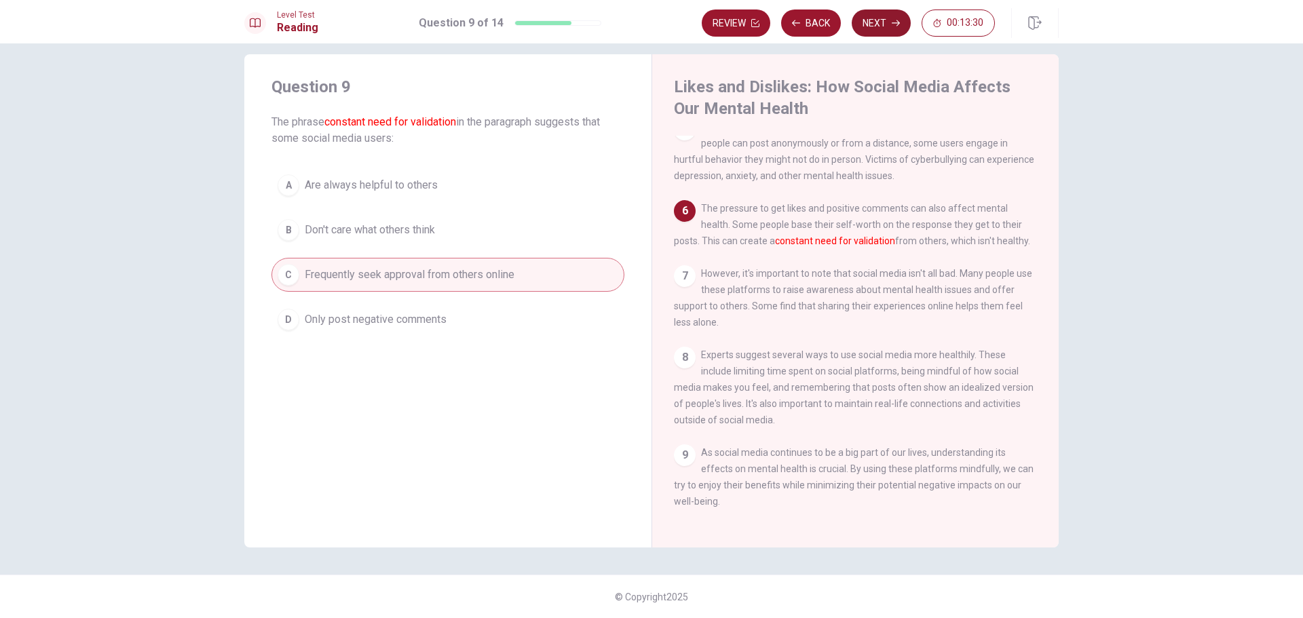
click at [877, 22] on button "Next" at bounding box center [880, 22] width 59 height 27
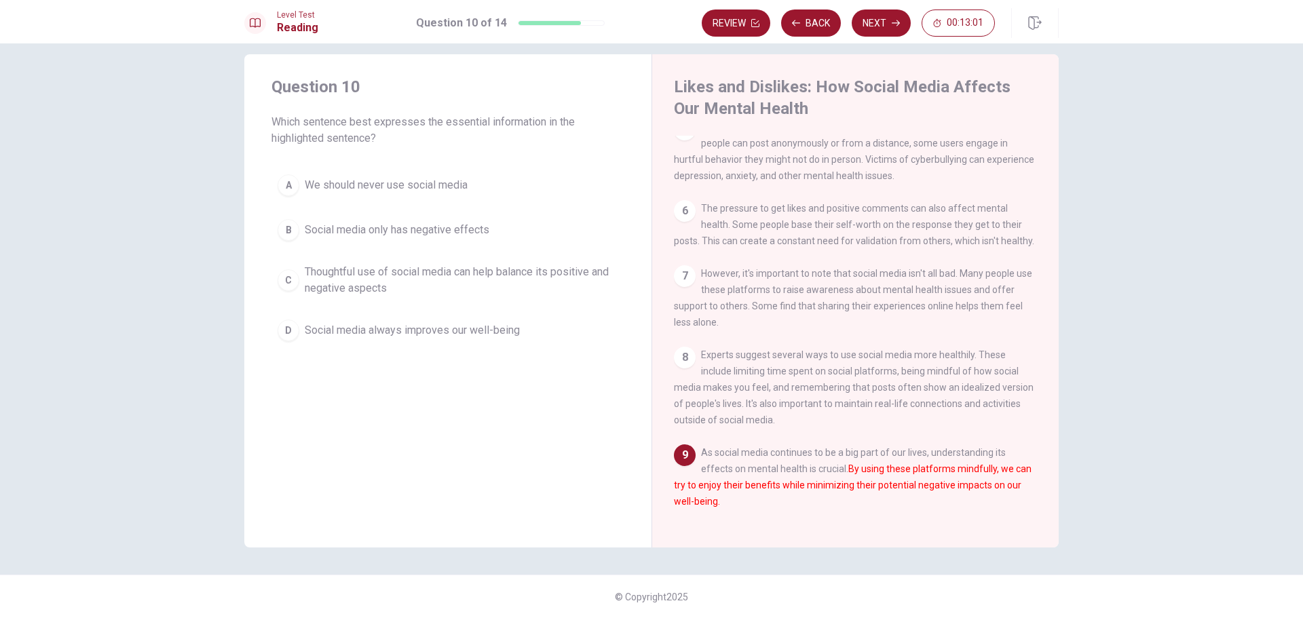
click at [469, 290] on span "Thoughtful use of social media can help balance its positive and negative aspec…" at bounding box center [461, 280] width 313 height 33
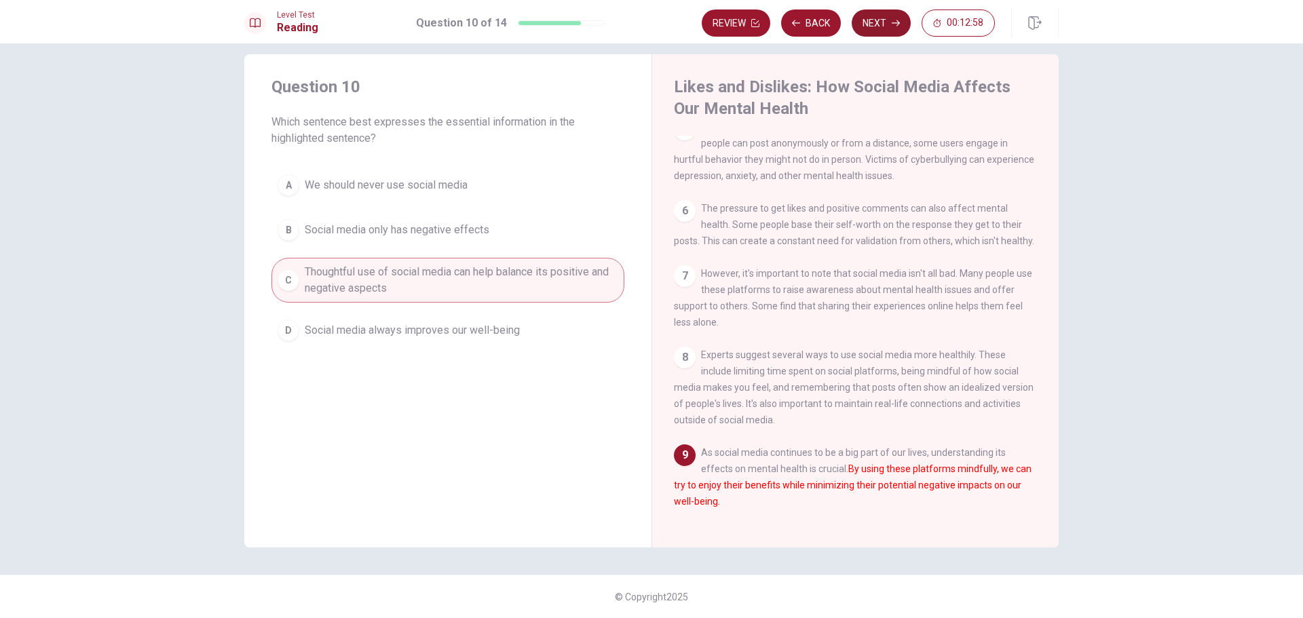
click at [885, 16] on button "Next" at bounding box center [880, 22] width 59 height 27
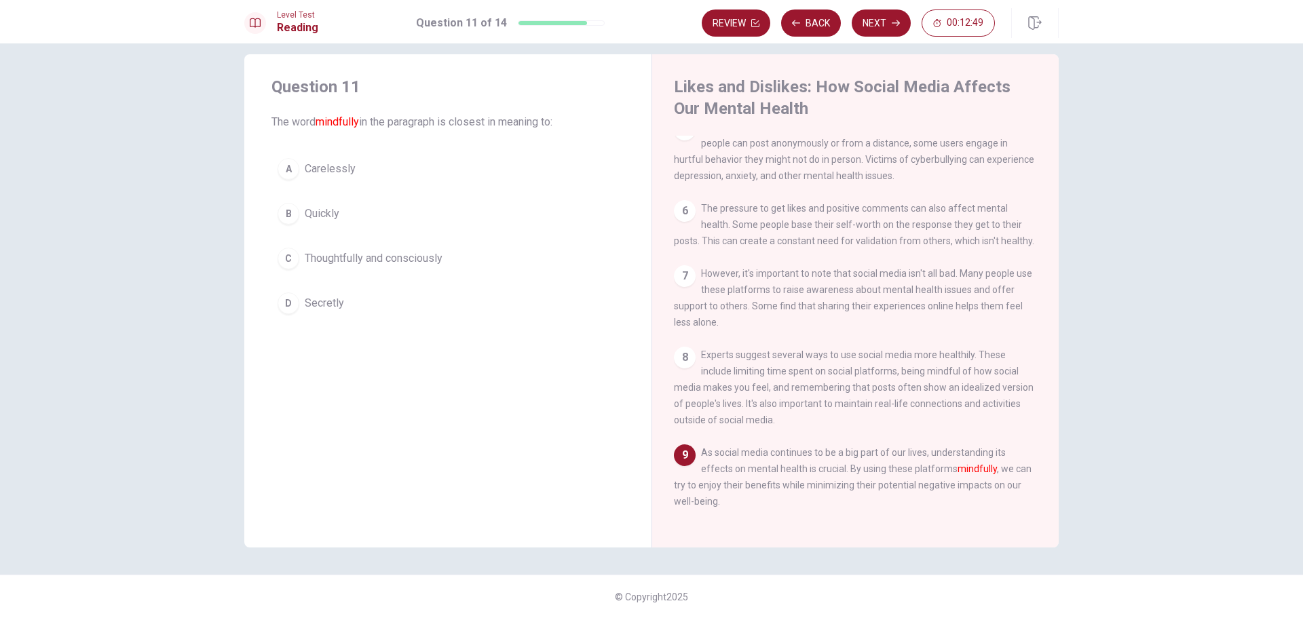
click at [395, 261] on span "Thoughtfully and consciously" at bounding box center [374, 258] width 138 height 16
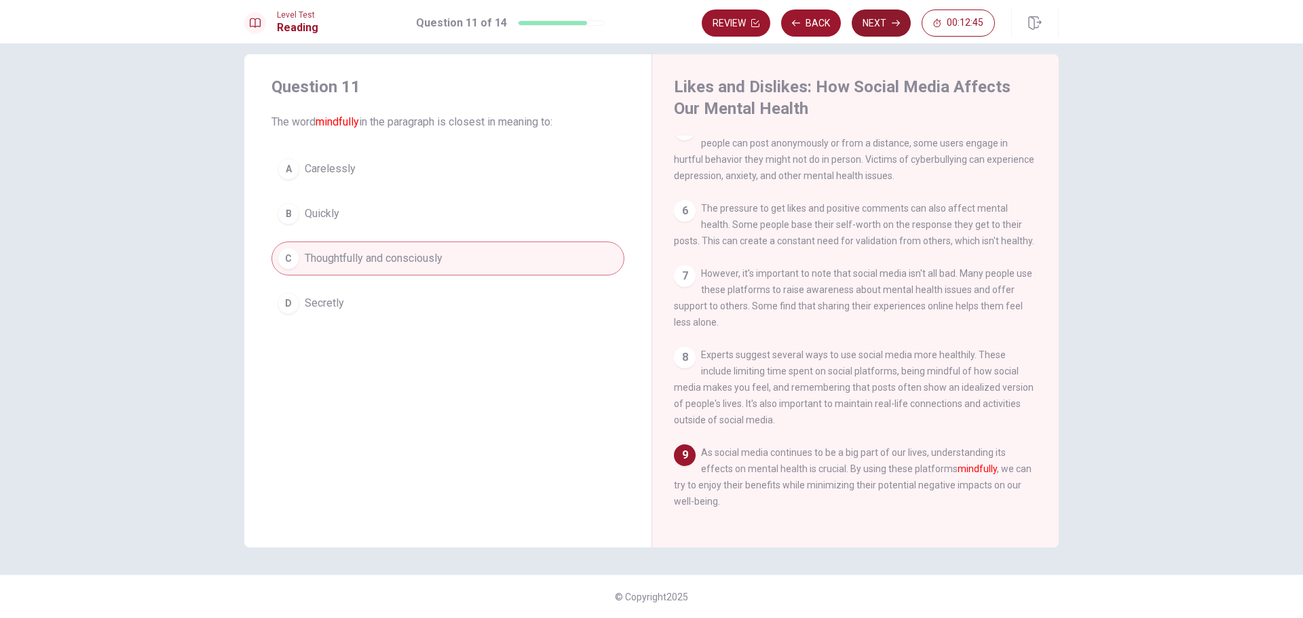
click at [871, 17] on button "Next" at bounding box center [880, 22] width 59 height 27
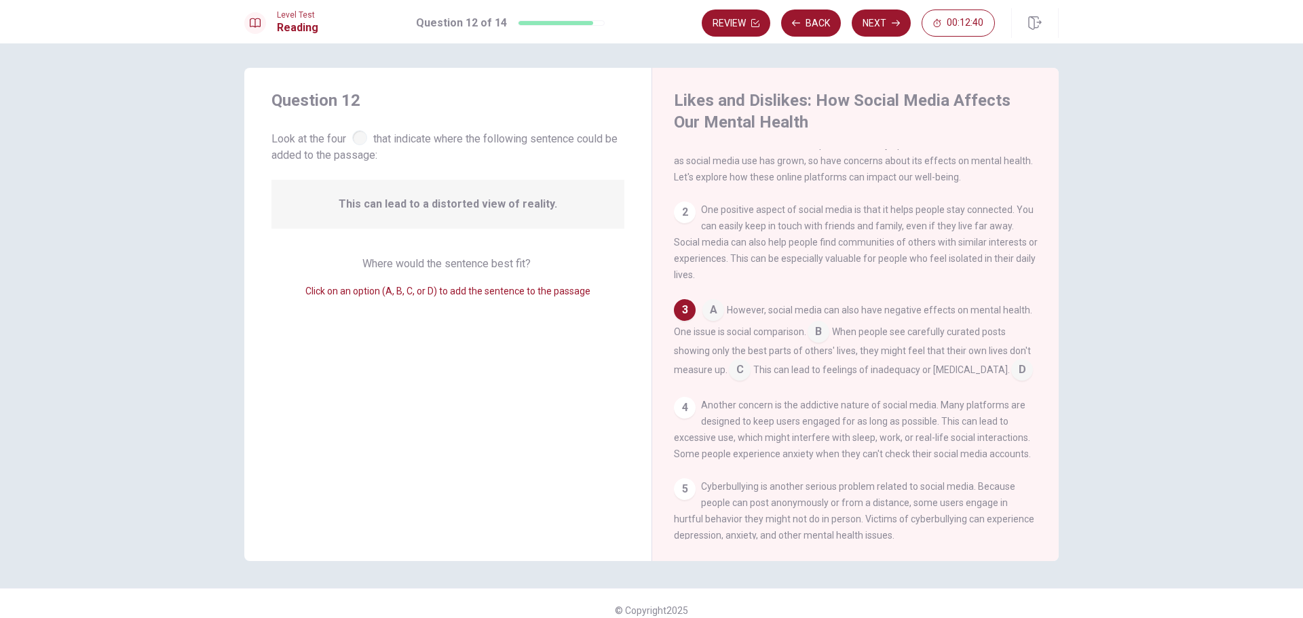
scroll to position [0, 0]
click at [355, 139] on div at bounding box center [359, 140] width 15 height 15
click at [677, 421] on div "4" at bounding box center [685, 411] width 22 height 22
click at [737, 384] on input at bounding box center [740, 374] width 22 height 22
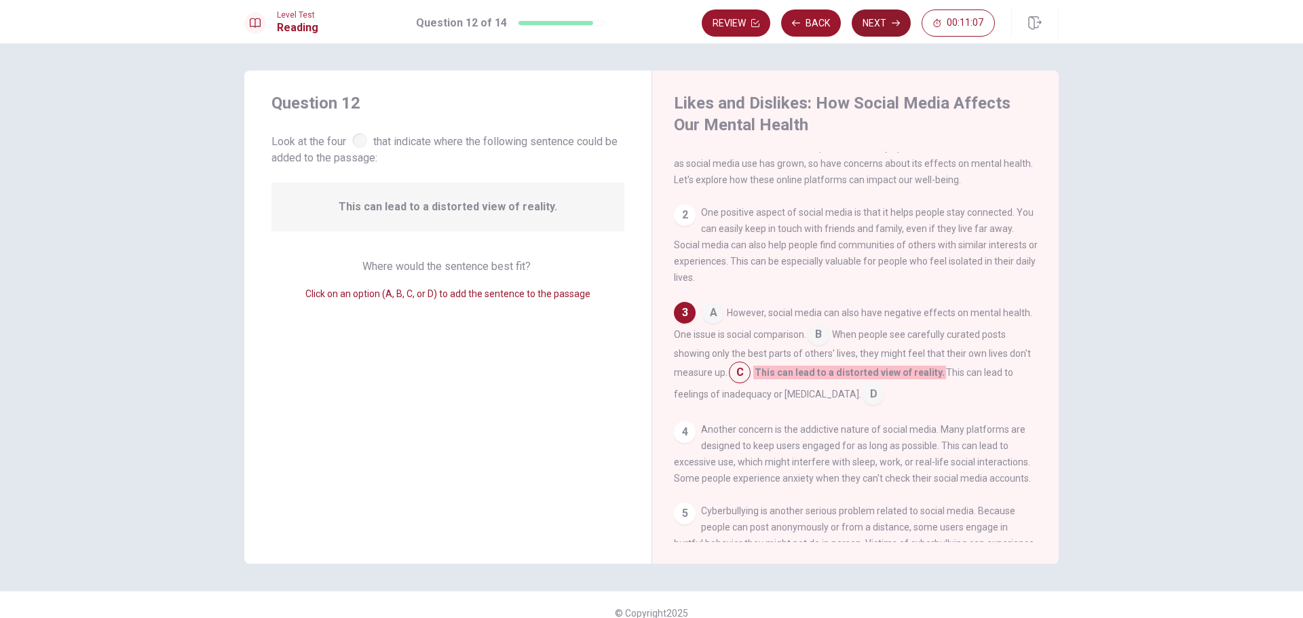
click at [891, 27] on button "Next" at bounding box center [880, 22] width 59 height 27
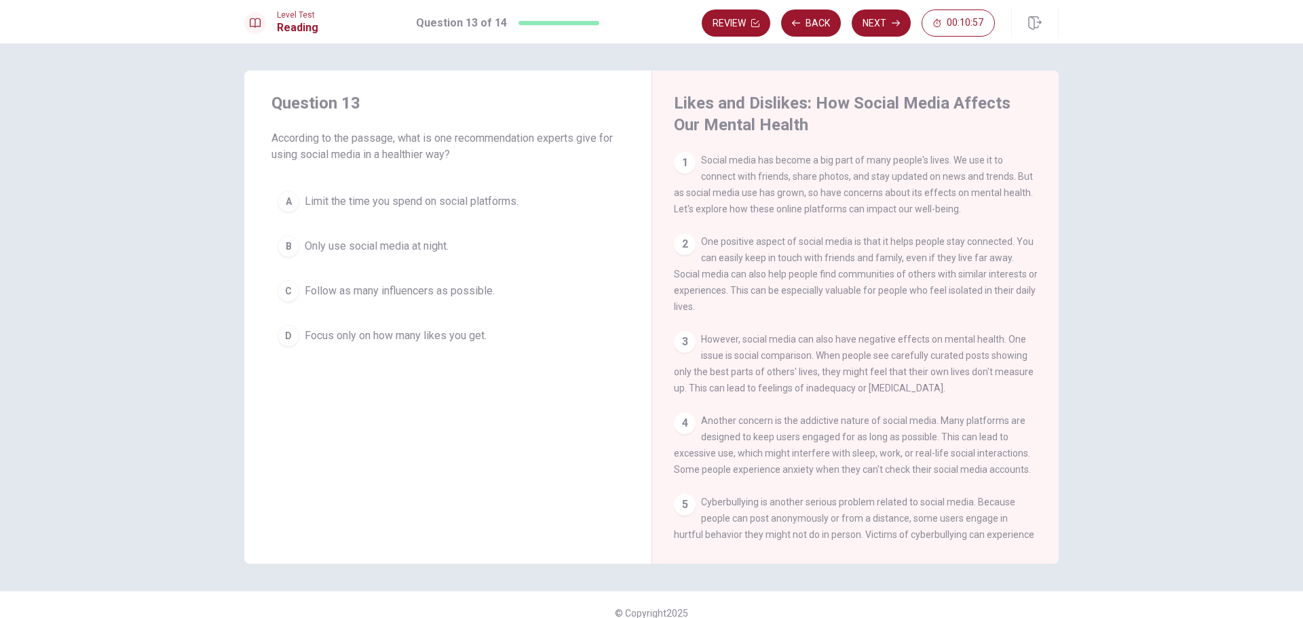
click at [517, 208] on span "Limit the time you spend on social platforms." at bounding box center [412, 201] width 214 height 16
click at [879, 26] on button "Next" at bounding box center [880, 22] width 59 height 27
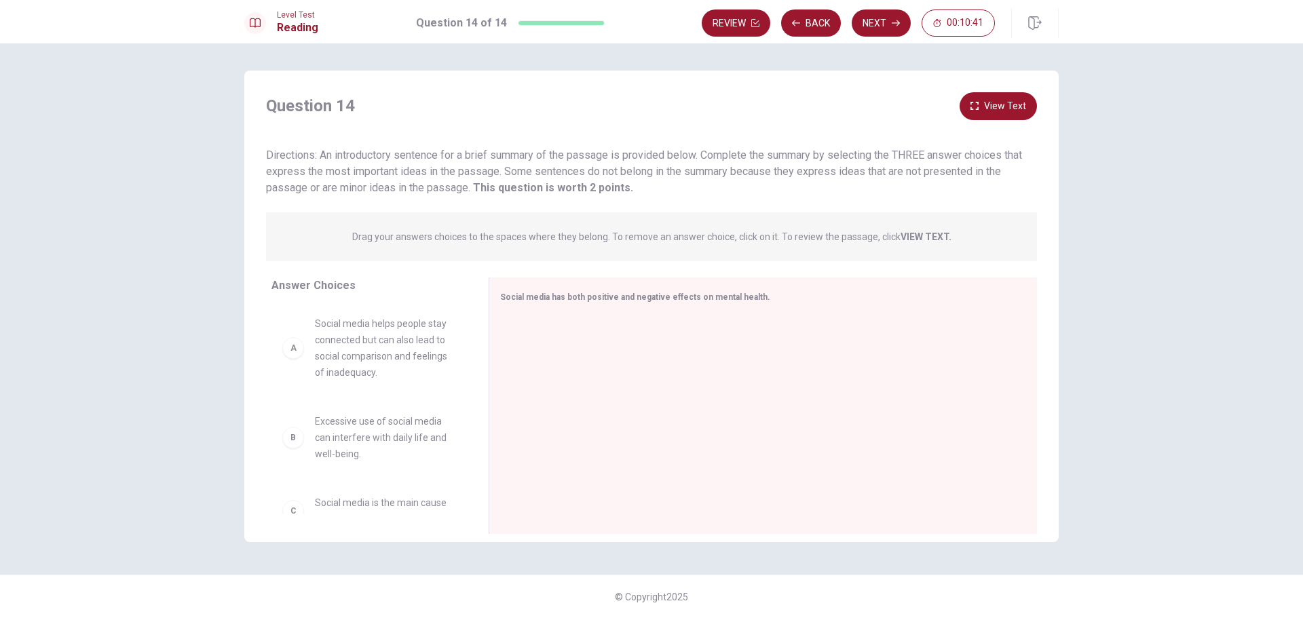
drag, startPoint x: 315, startPoint y: 144, endPoint x: 331, endPoint y: 149, distance: 17.0
click at [326, 147] on div "Question 14 View Text Directions: An introductory sentence for a brief summary …" at bounding box center [651, 144] width 814 height 104
drag, startPoint x: 333, startPoint y: 152, endPoint x: 449, endPoint y: 157, distance: 116.1
click at [449, 157] on span "Directions: An introductory sentence for a brief summary of the passage is prov…" at bounding box center [644, 171] width 756 height 45
drag, startPoint x: 449, startPoint y: 157, endPoint x: 524, endPoint y: 155, distance: 74.6
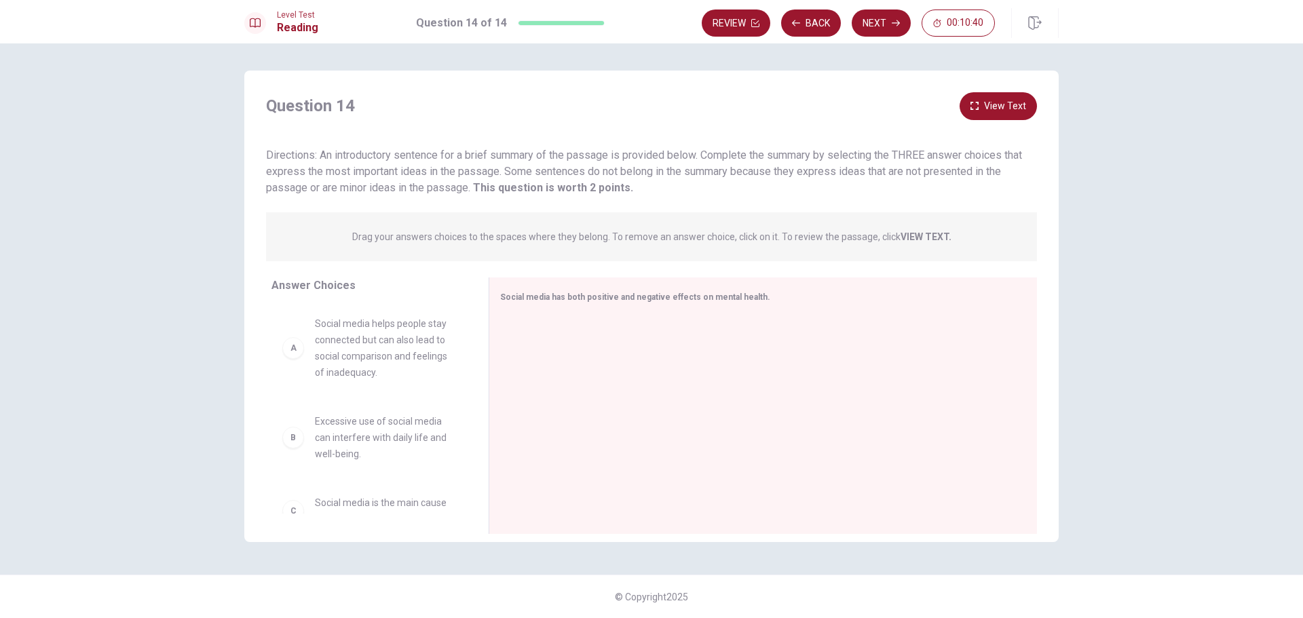
click at [519, 157] on span "Directions: An introductory sentence for a brief summary of the passage is prov…" at bounding box center [644, 171] width 756 height 45
drag, startPoint x: 549, startPoint y: 153, endPoint x: 601, endPoint y: 153, distance: 52.2
click at [596, 155] on span "Directions: An introductory sentence for a brief summary of the passage is prov…" at bounding box center [644, 171] width 756 height 45
drag, startPoint x: 350, startPoint y: 176, endPoint x: 469, endPoint y: 179, distance: 118.8
click at [469, 179] on div "Directions: An introductory sentence for a brief summary of the passage is prov…" at bounding box center [651, 171] width 771 height 49
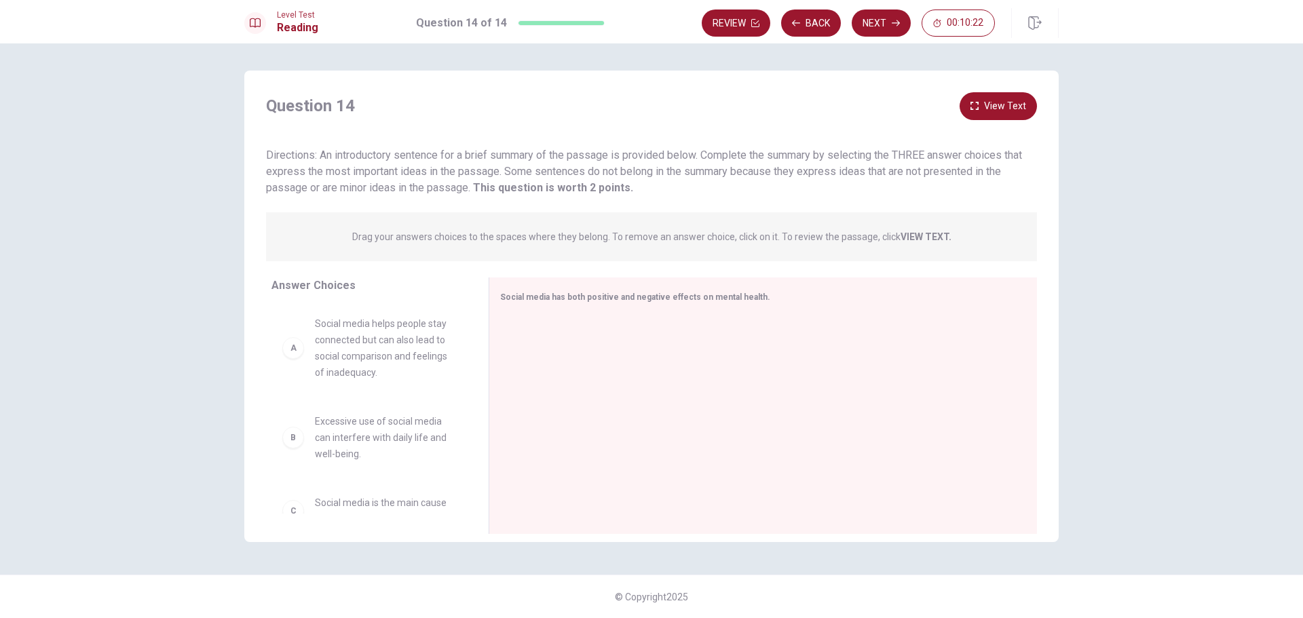
click at [559, 162] on div "Directions: An introductory sentence for a brief summary of the passage is prov…" at bounding box center [651, 171] width 771 height 49
click at [393, 344] on span "Social media helps people stay connected but can also lead to social comparison…" at bounding box center [385, 347] width 141 height 65
drag, startPoint x: 372, startPoint y: 358, endPoint x: 415, endPoint y: 354, distance: 43.6
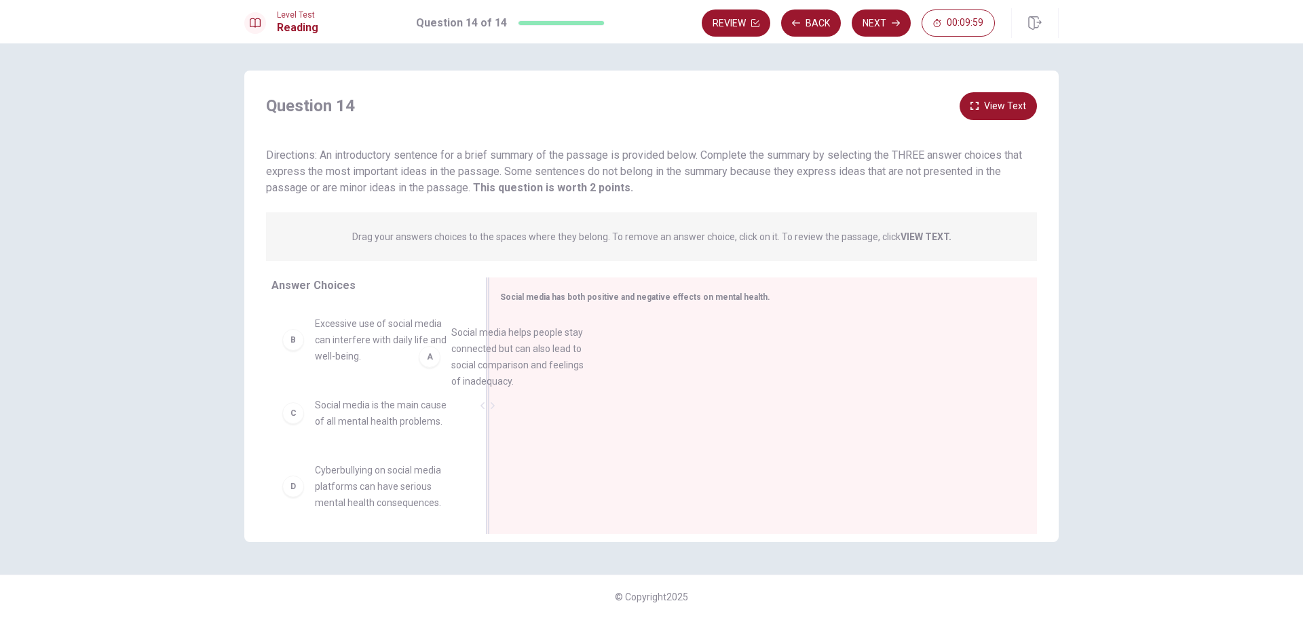
drag, startPoint x: 415, startPoint y: 354, endPoint x: 569, endPoint y: 362, distance: 153.5
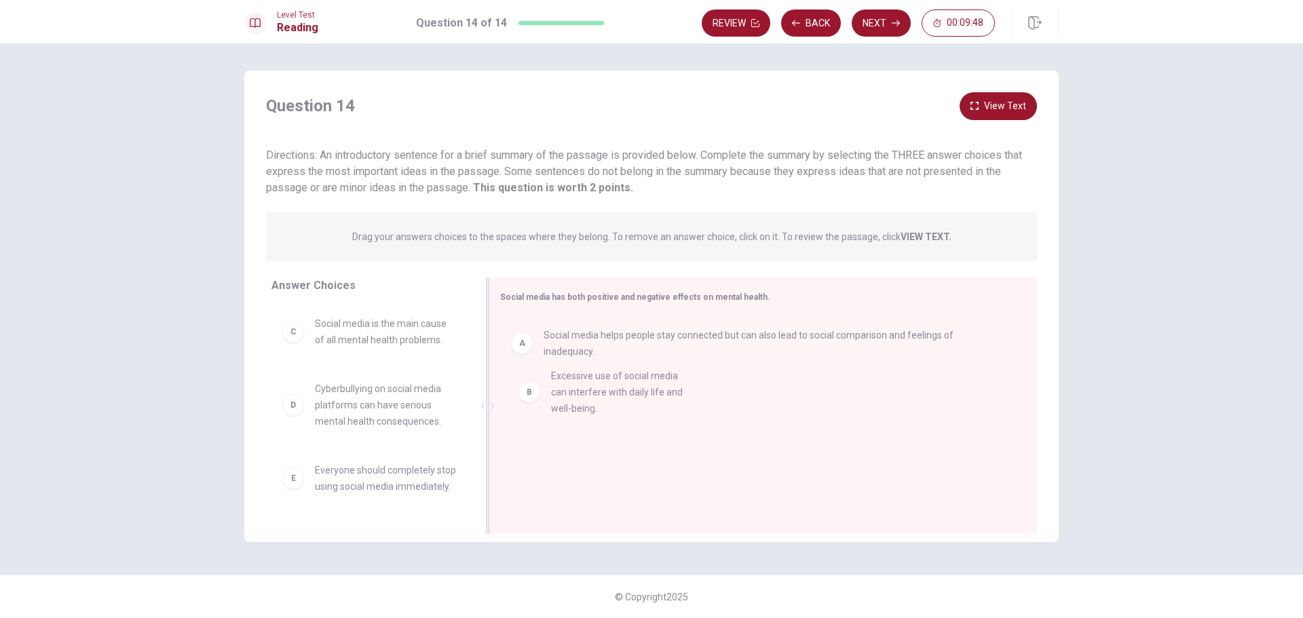
drag, startPoint x: 358, startPoint y: 341, endPoint x: 598, endPoint y: 393, distance: 245.1
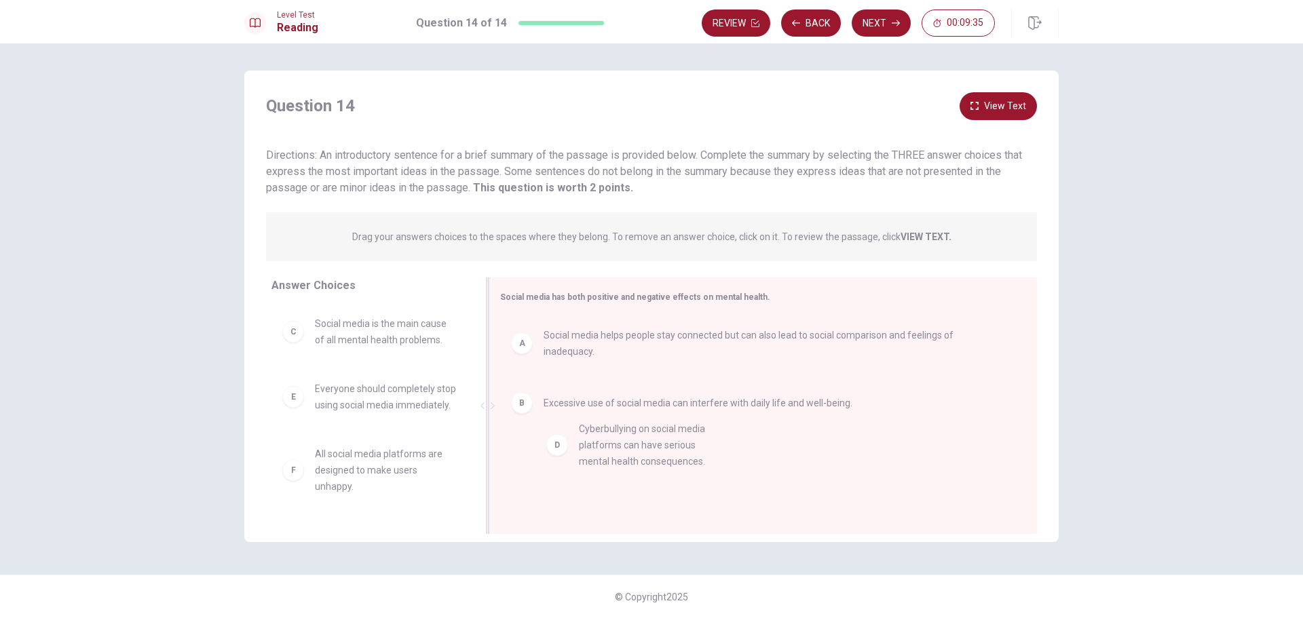
drag, startPoint x: 365, startPoint y: 407, endPoint x: 643, endPoint y: 448, distance: 281.2
click at [998, 100] on button "View Text" at bounding box center [997, 106] width 77 height 28
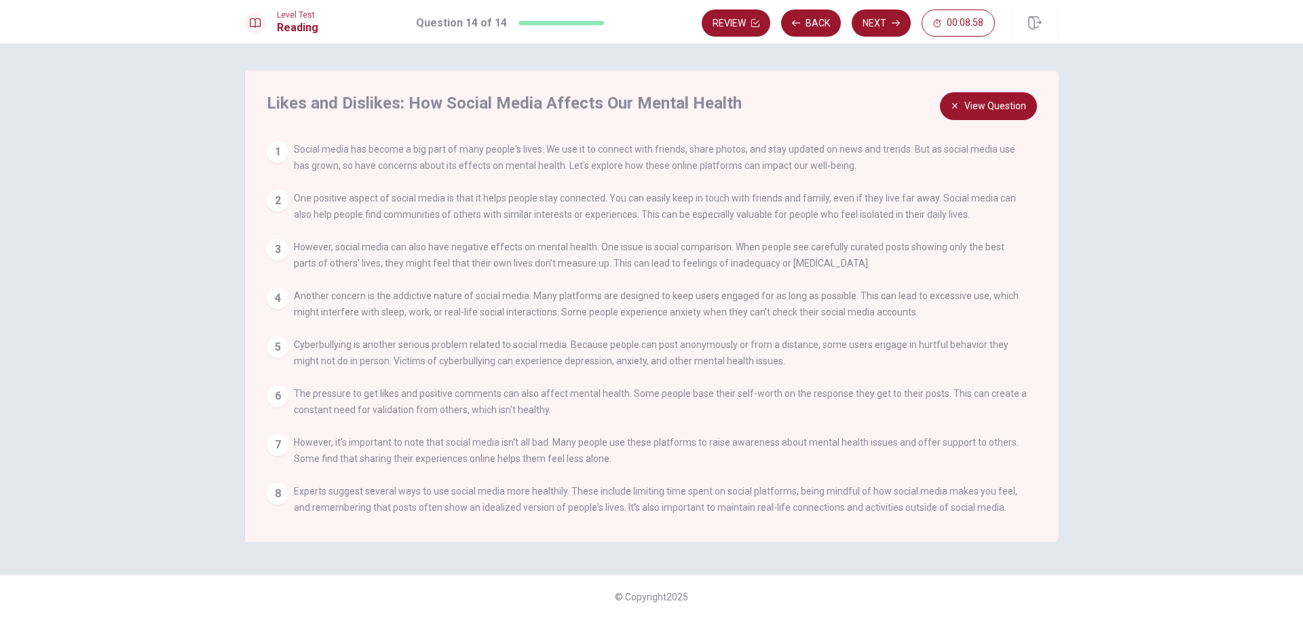
click at [955, 100] on button "View Question" at bounding box center [988, 106] width 97 height 28
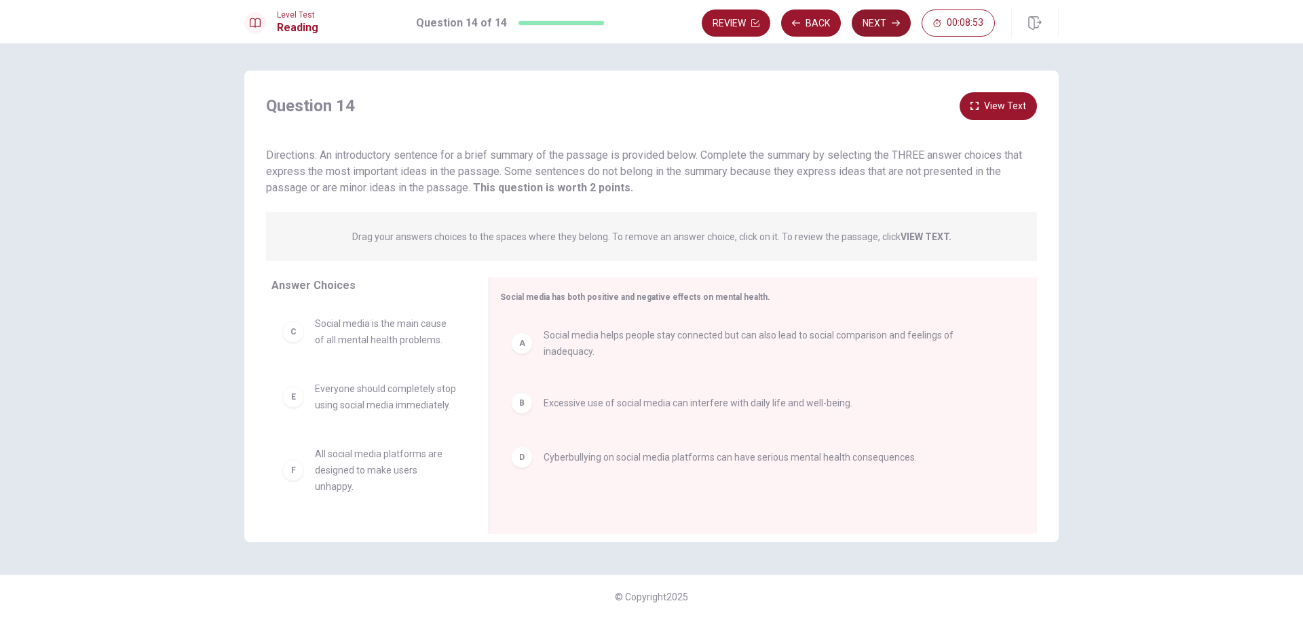
click at [872, 25] on button "Next" at bounding box center [880, 22] width 59 height 27
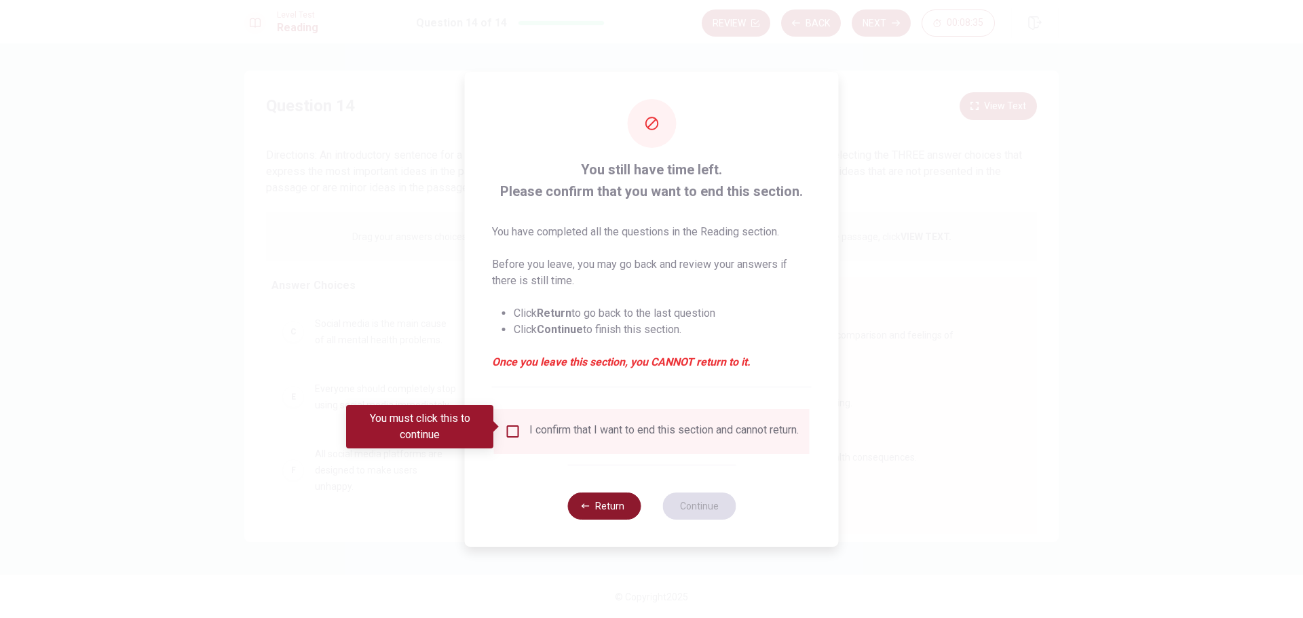
click at [607, 506] on button "Return" at bounding box center [603, 506] width 73 height 27
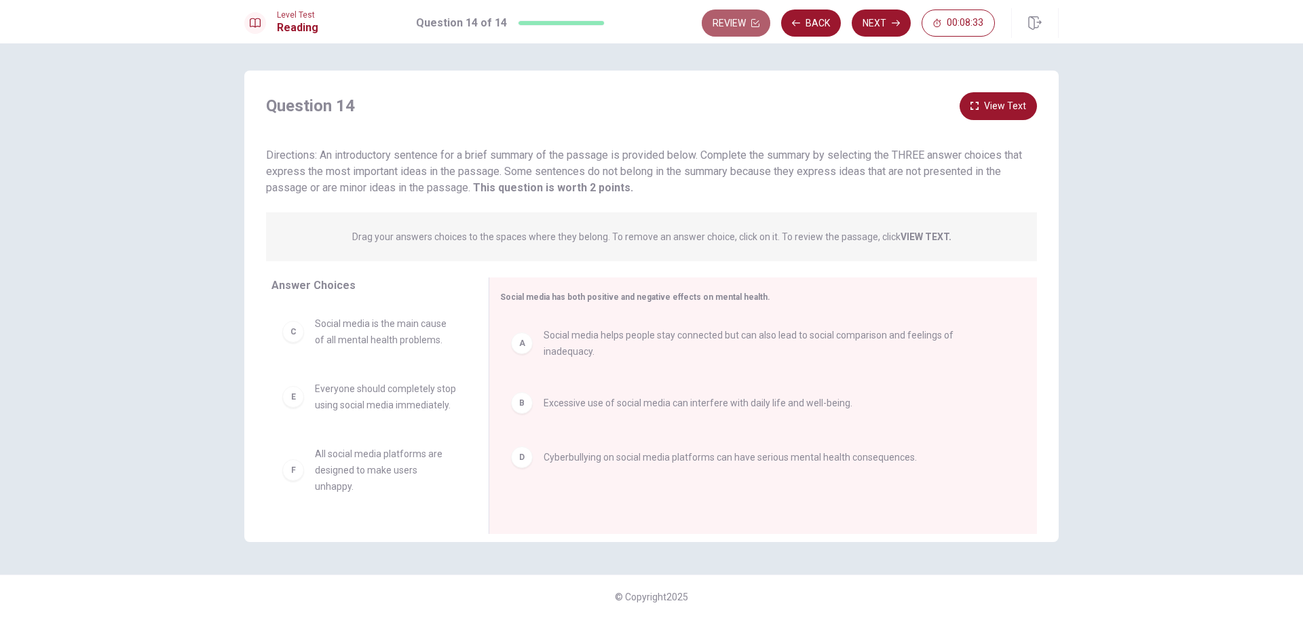
click at [742, 27] on button "Review" at bounding box center [735, 22] width 69 height 27
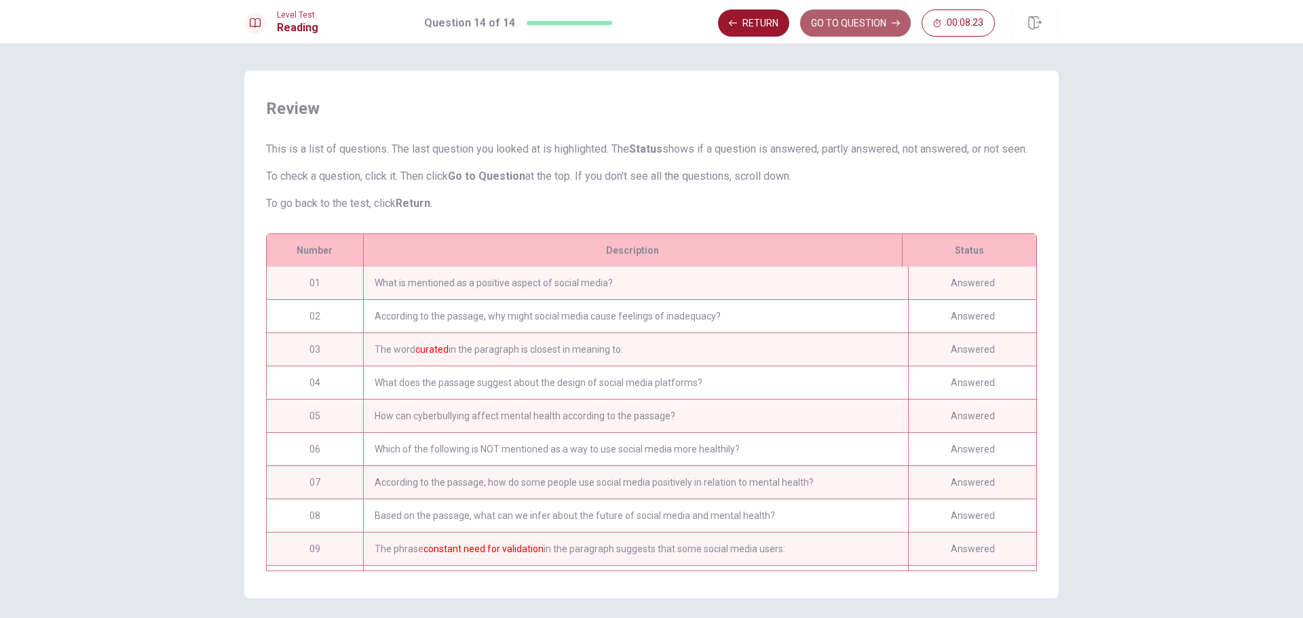
click at [890, 27] on button "GO TO QUESTION" at bounding box center [855, 22] width 111 height 27
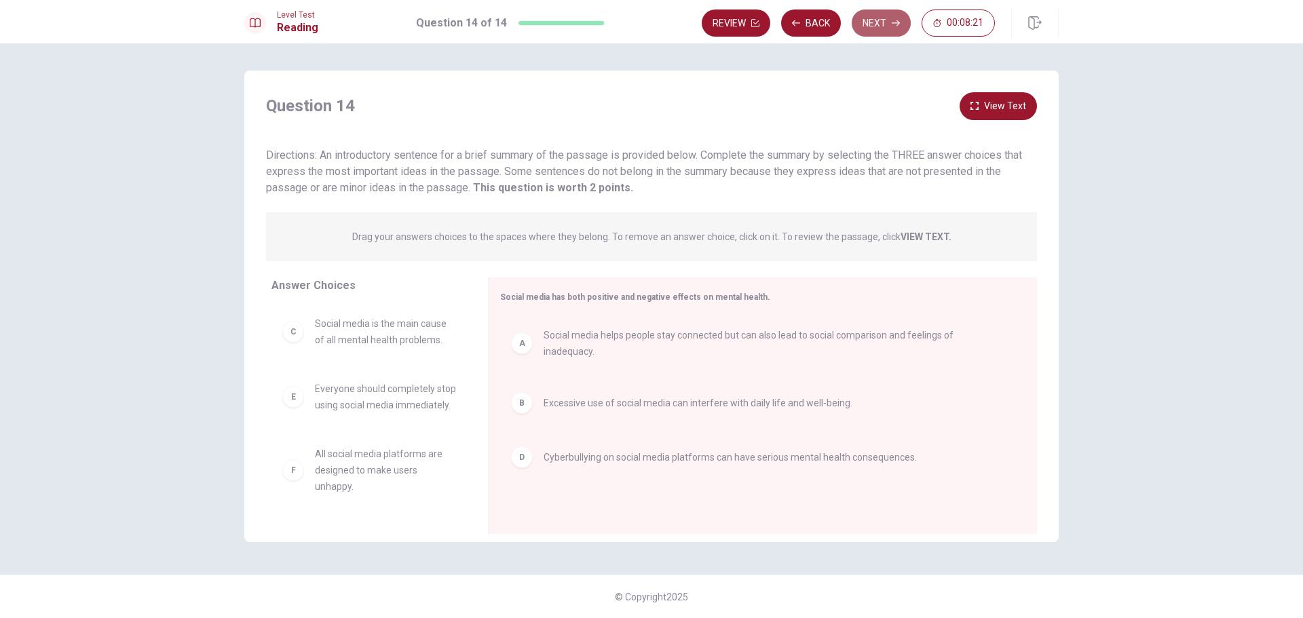
click at [874, 20] on button "Next" at bounding box center [880, 22] width 59 height 27
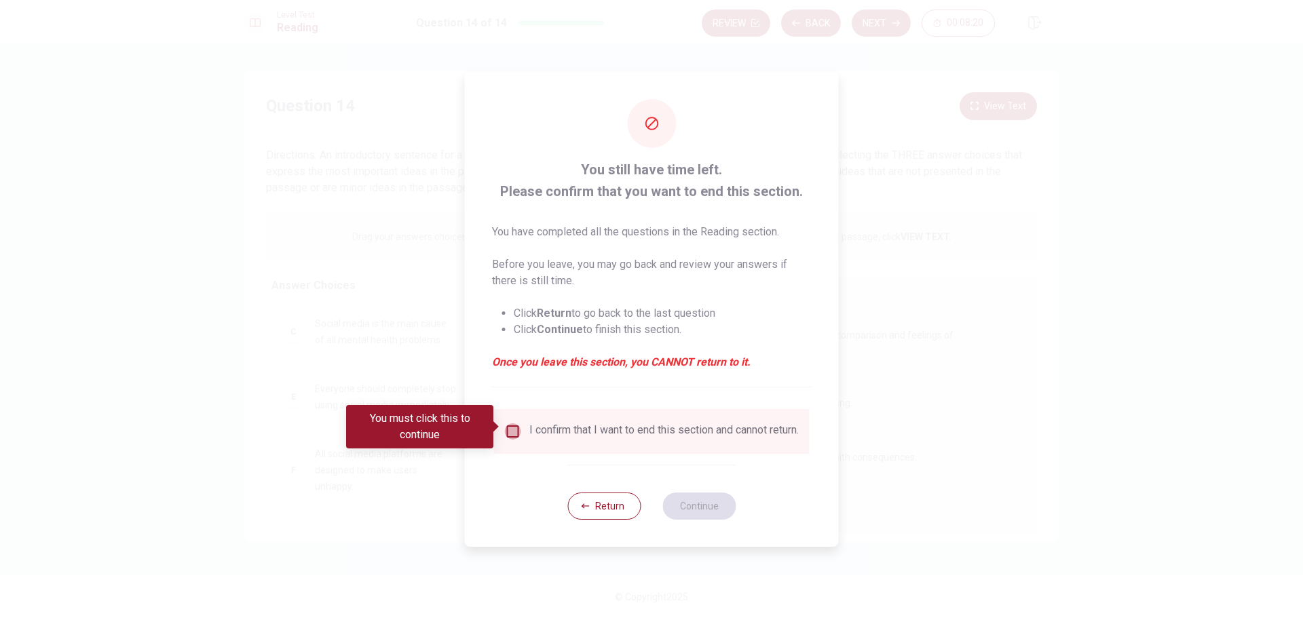
click at [507, 432] on input "You must click this to continue" at bounding box center [513, 431] width 16 height 16
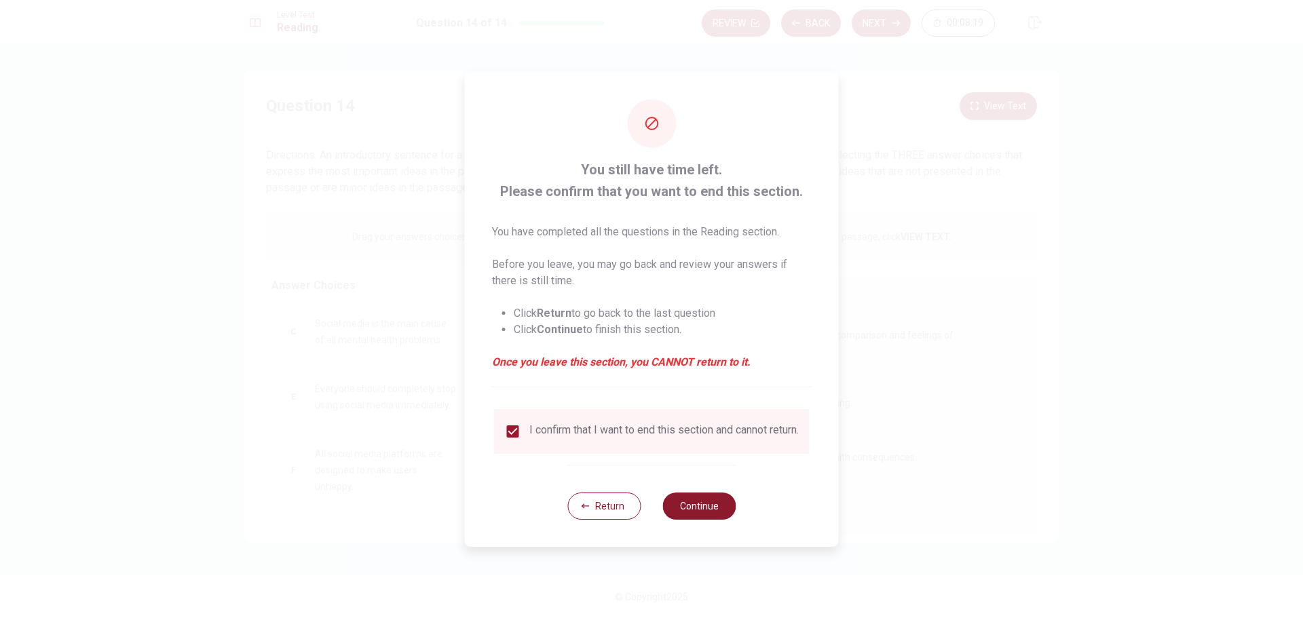
click at [701, 510] on button "Continue" at bounding box center [698, 506] width 73 height 27
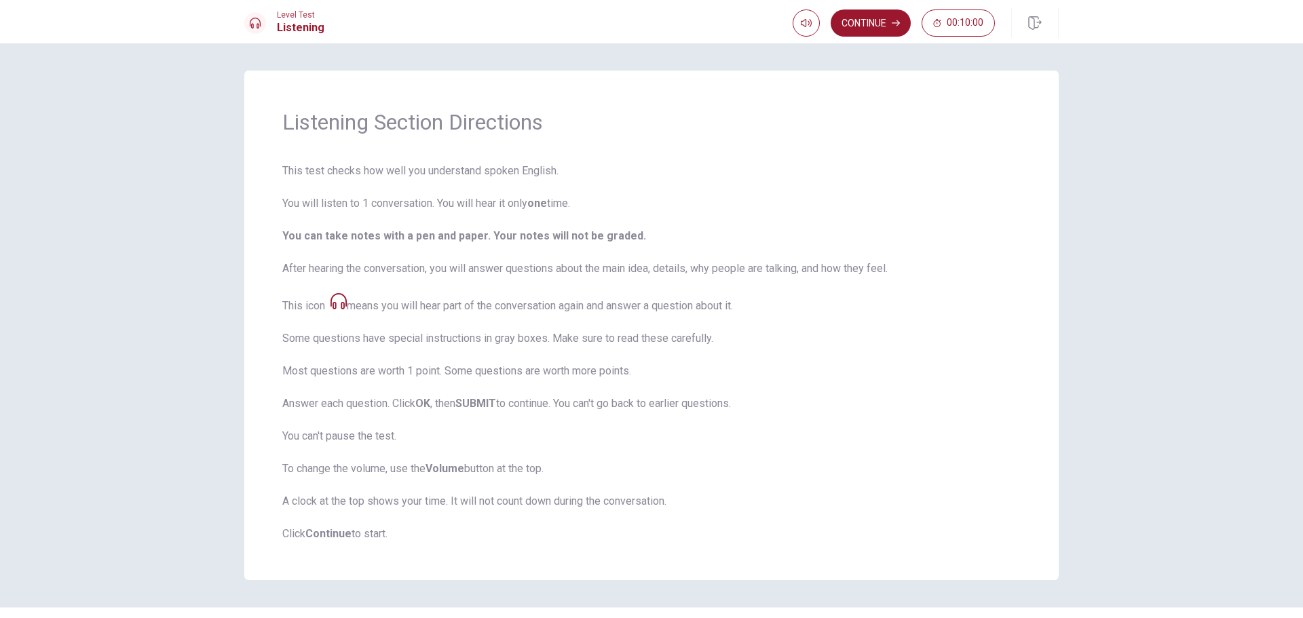
scroll to position [33, 0]
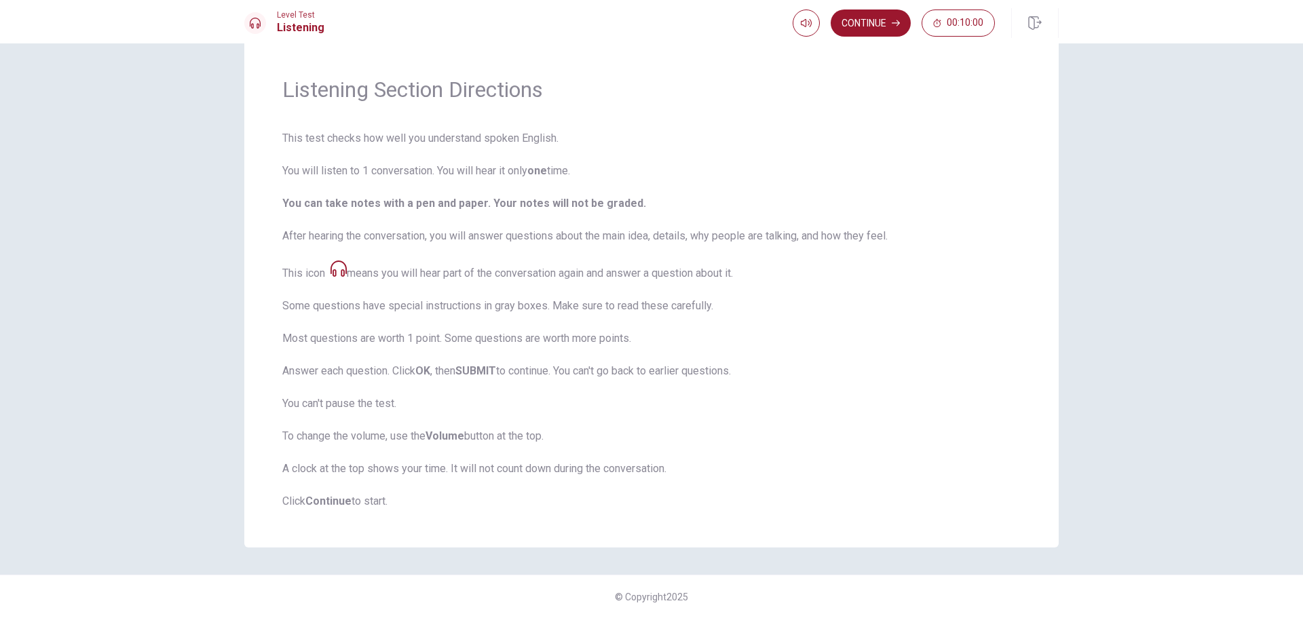
click at [863, 12] on button "Continue" at bounding box center [870, 22] width 80 height 27
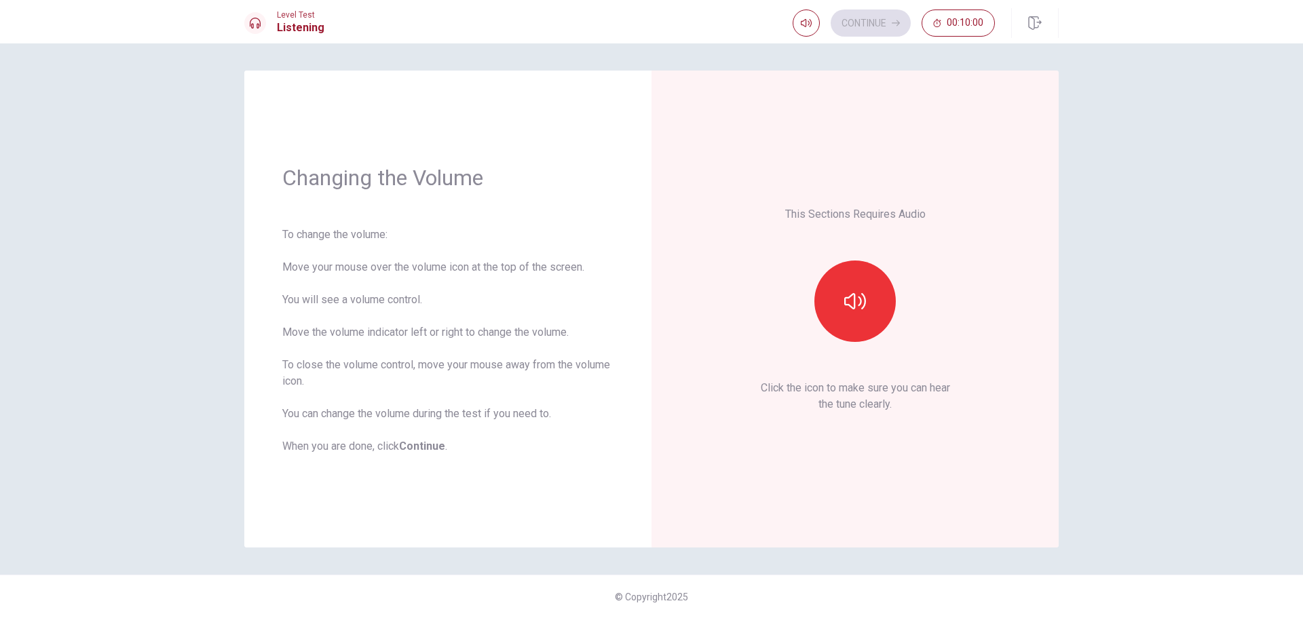
scroll to position [0, 0]
click at [843, 319] on button "button" at bounding box center [854, 301] width 81 height 81
click at [856, 305] on icon "button" at bounding box center [855, 301] width 22 height 22
click at [824, 49] on span at bounding box center [825, 49] width 8 height 8
click at [823, 49] on span at bounding box center [825, 49] width 8 height 8
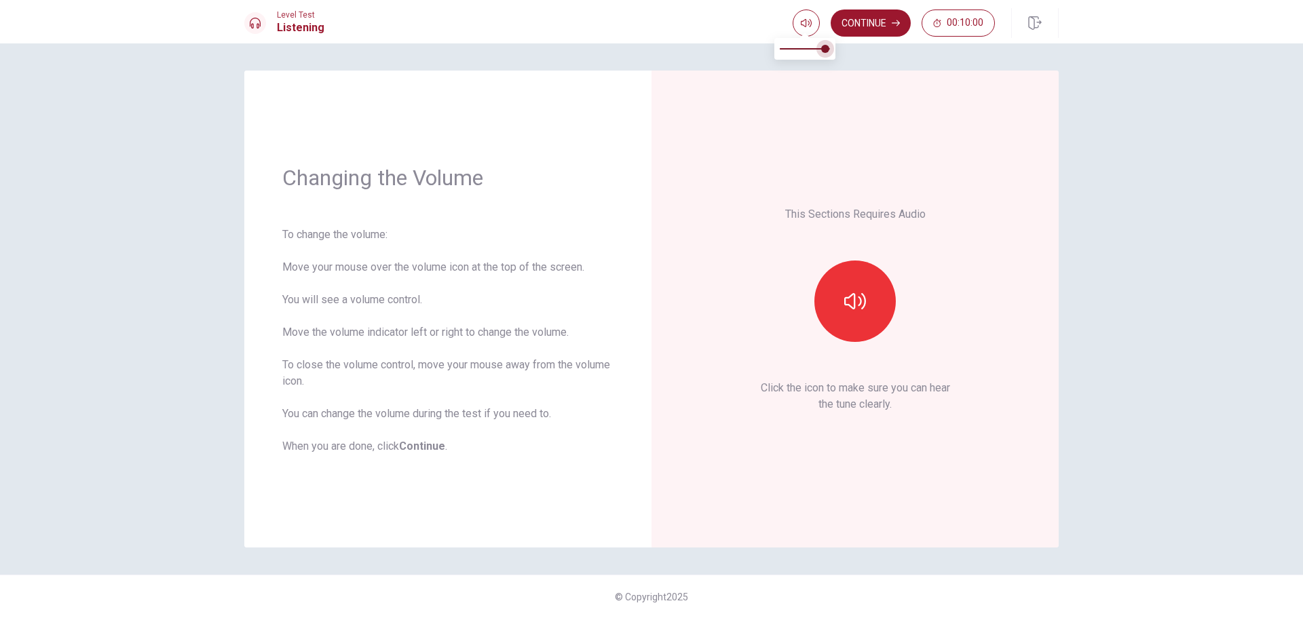
type input "0.8"
click at [821, 48] on span at bounding box center [819, 49] width 8 height 8
click at [864, 303] on icon "button" at bounding box center [855, 301] width 22 height 16
click at [896, 25] on icon "button" at bounding box center [895, 23] width 8 height 8
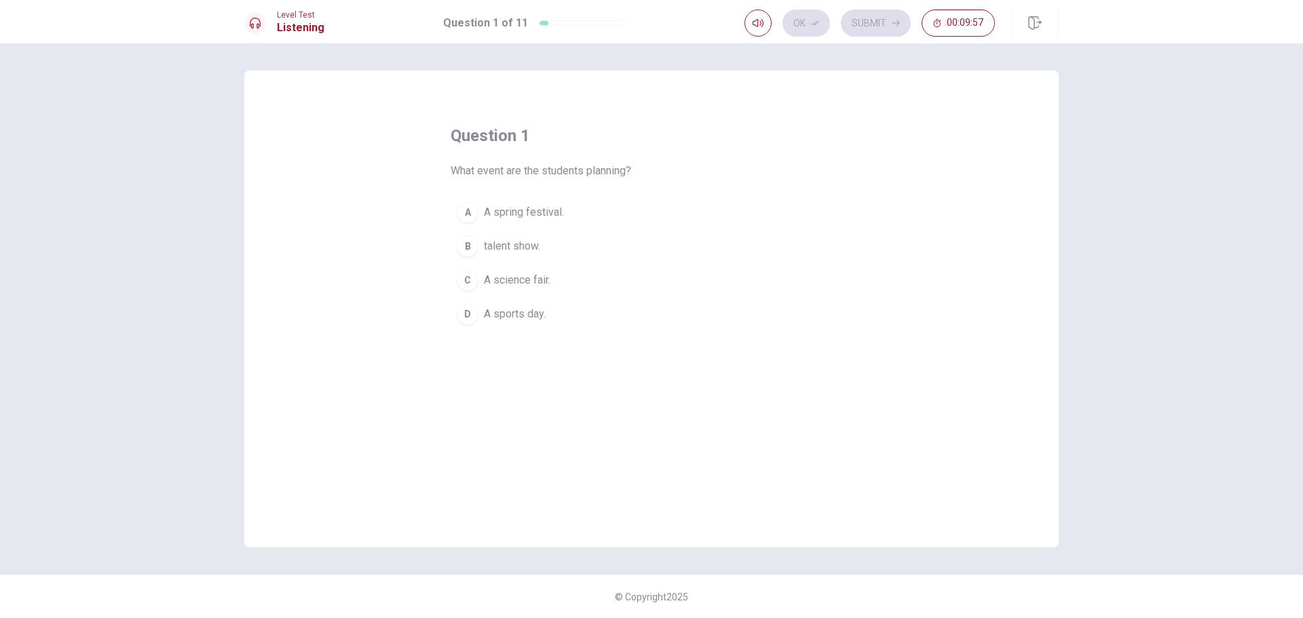
click at [536, 214] on span "A spring festival." at bounding box center [524, 212] width 80 height 16
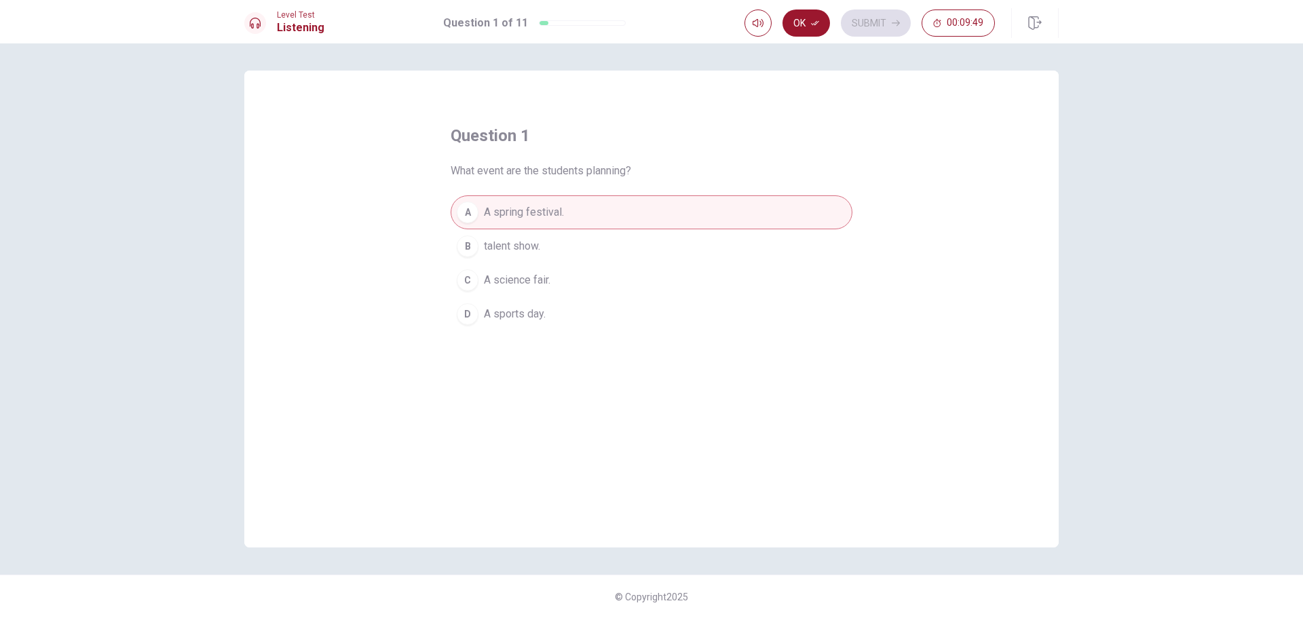
click at [595, 221] on button "A A spring festival." at bounding box center [651, 212] width 402 height 34
click at [811, 32] on button "Ok" at bounding box center [805, 22] width 47 height 27
click at [540, 175] on span "What event are the students planning?" at bounding box center [540, 171] width 180 height 16
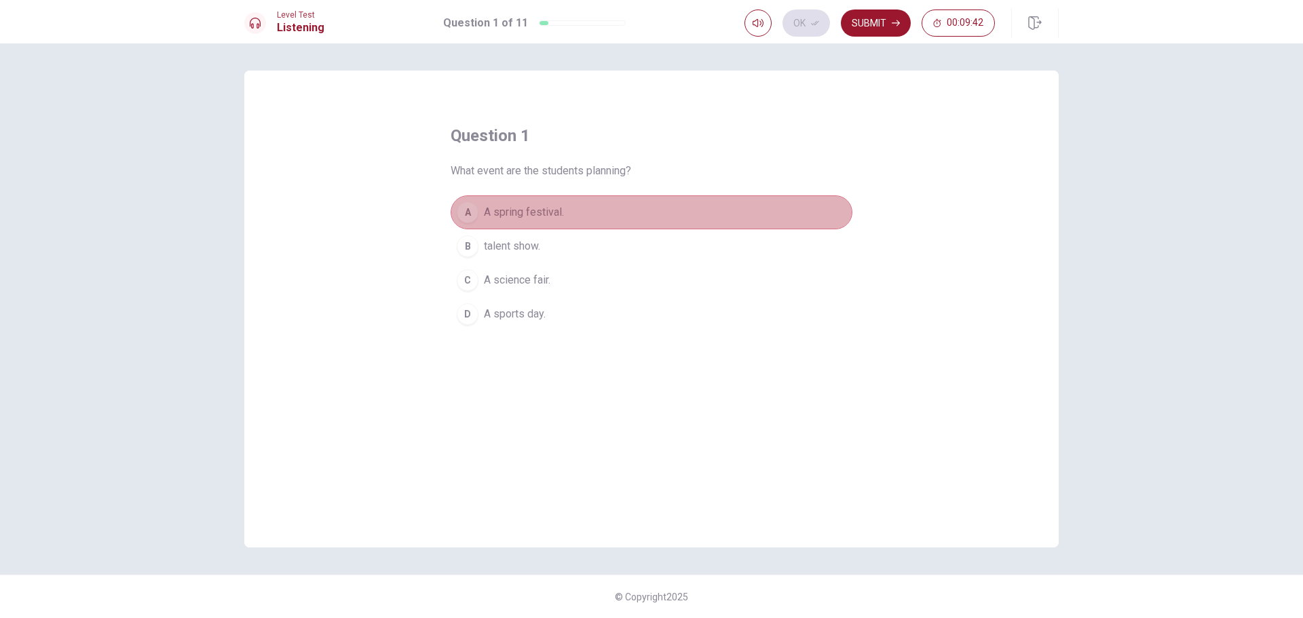
click at [550, 216] on span "A spring festival." at bounding box center [524, 212] width 80 height 16
click at [583, 226] on button "A A spring festival." at bounding box center [651, 212] width 402 height 34
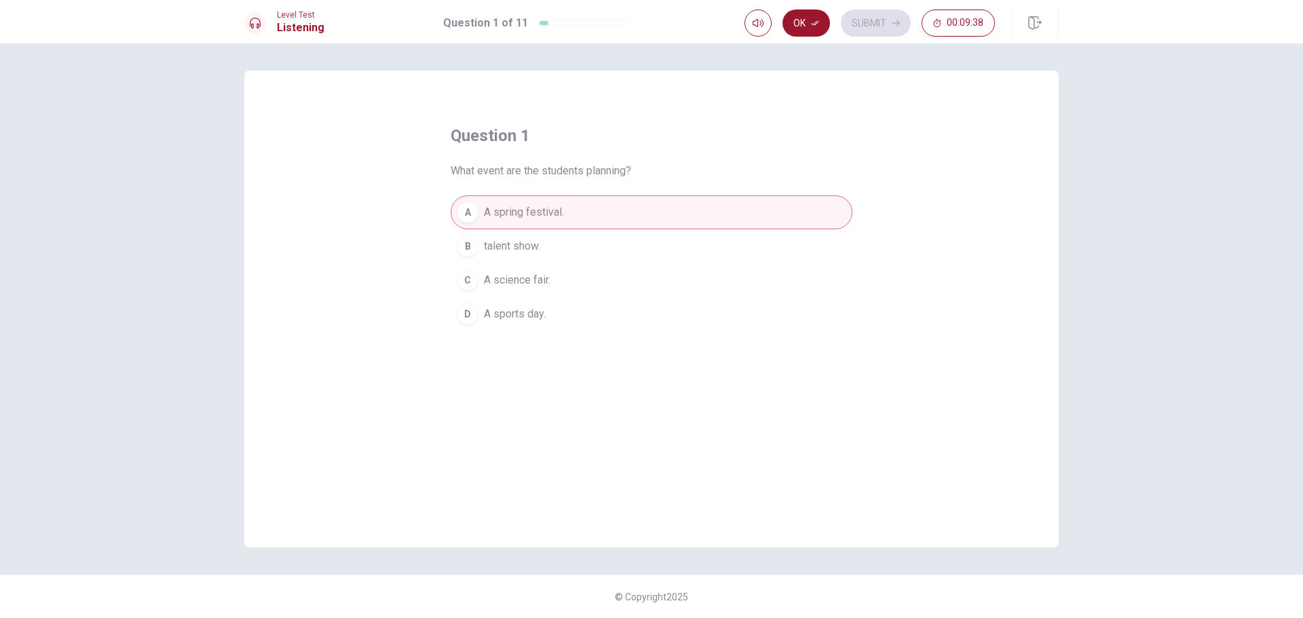
click at [576, 204] on button "A A spring festival." at bounding box center [651, 212] width 402 height 34
click at [813, 27] on button "Ok" at bounding box center [805, 22] width 47 height 27
click at [871, 33] on button "Submit" at bounding box center [876, 22] width 70 height 27
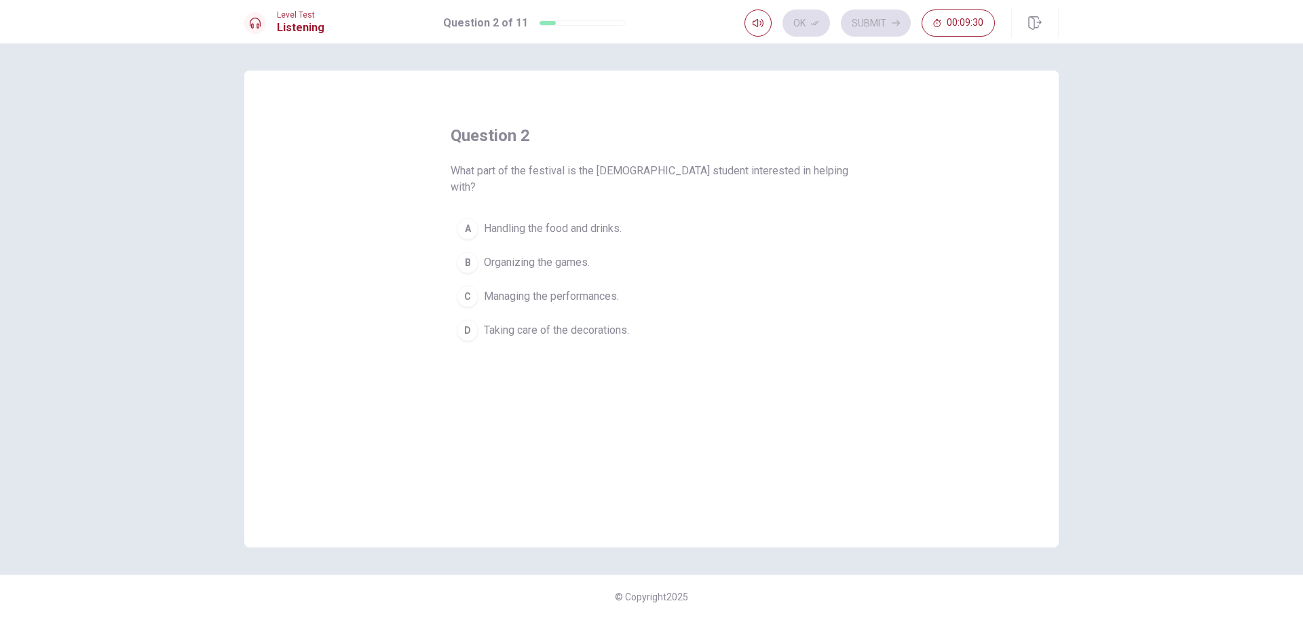
click at [615, 322] on span "Taking care of the decorations." at bounding box center [556, 330] width 145 height 16
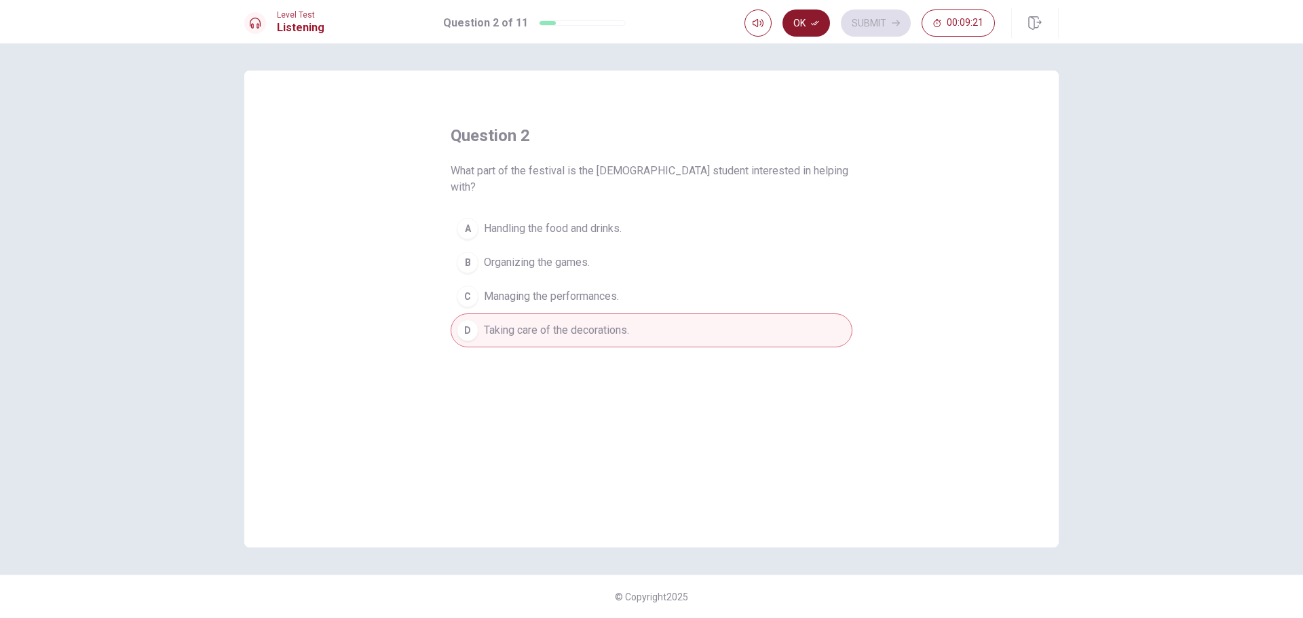
click at [815, 28] on button "Ok" at bounding box center [805, 22] width 47 height 27
click at [876, 28] on button "Submit" at bounding box center [876, 22] width 70 height 27
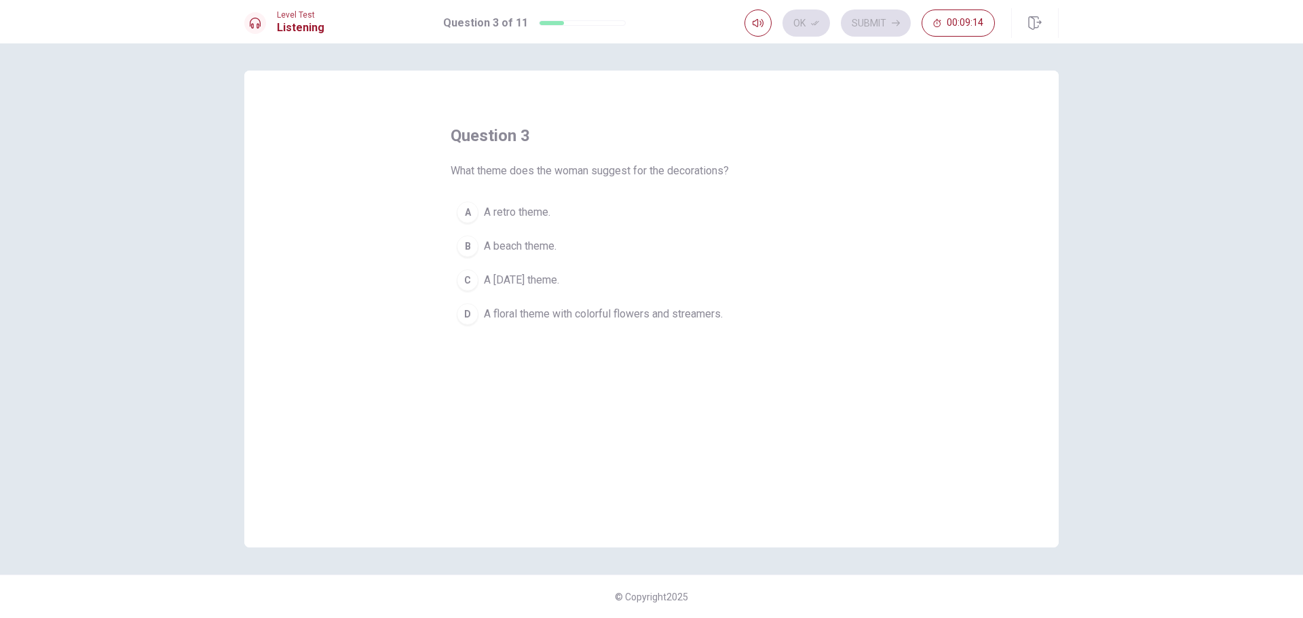
click at [617, 318] on span "A floral theme with colorful flowers and streamers." at bounding box center [603, 314] width 239 height 16
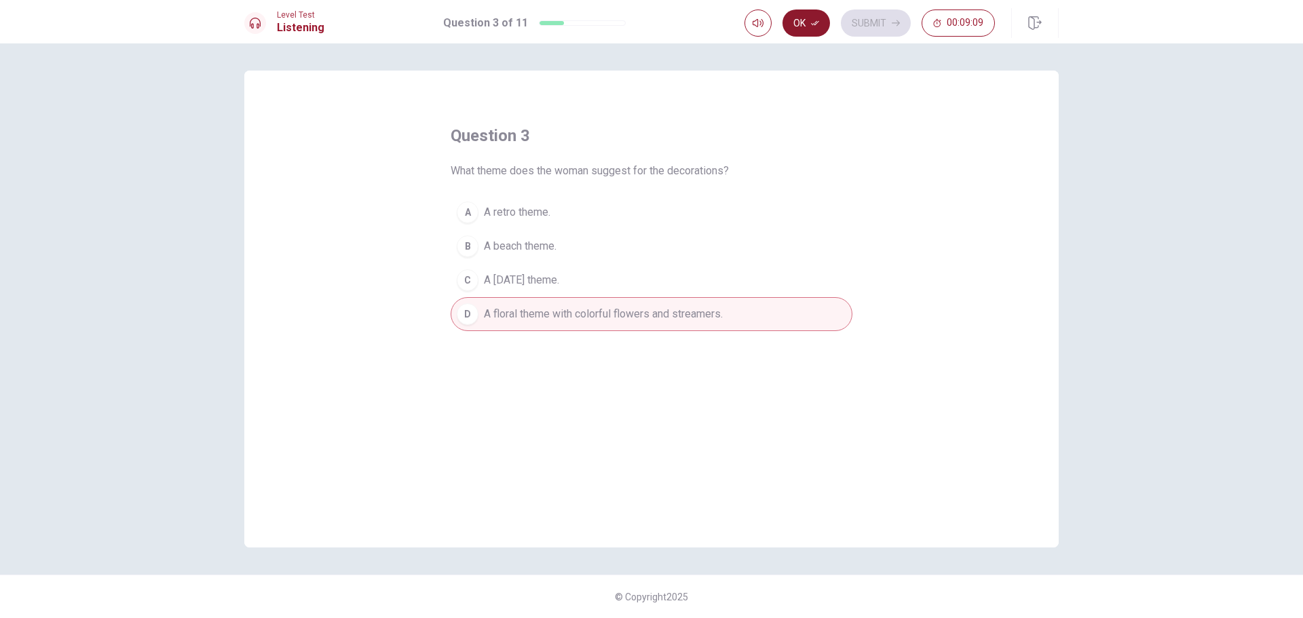
click at [823, 35] on button "Ok" at bounding box center [805, 22] width 47 height 27
click at [860, 24] on button "Submit" at bounding box center [876, 22] width 70 height 27
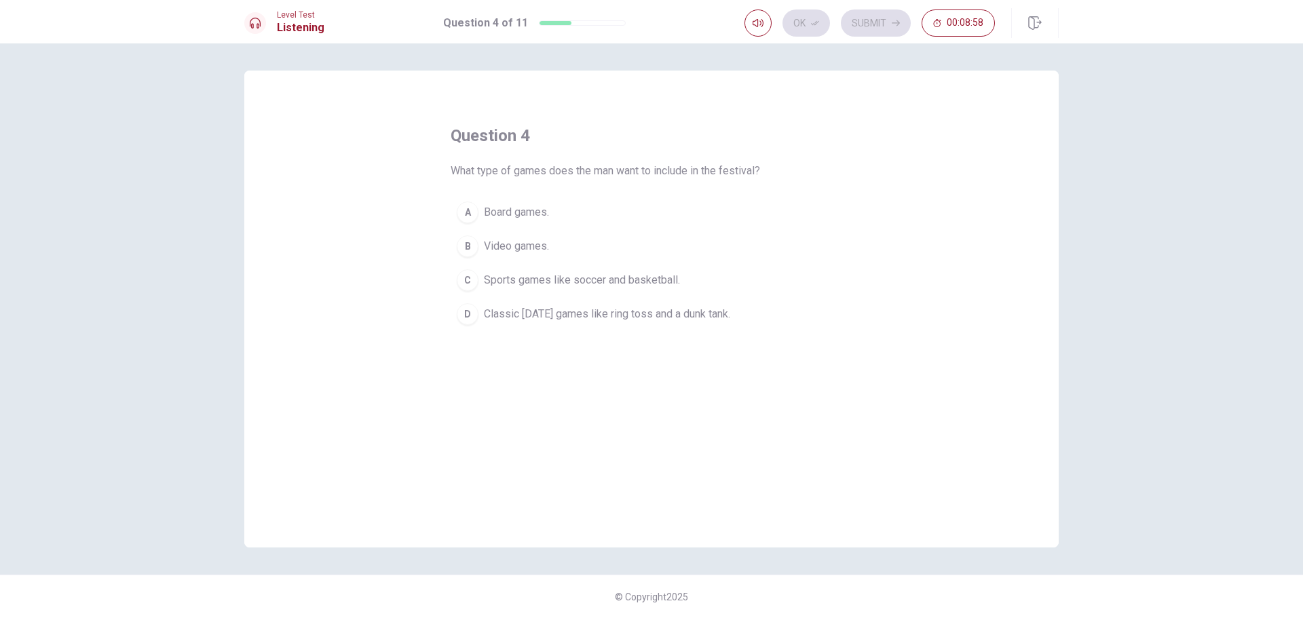
click at [706, 321] on span "Classic [DATE] games like ring toss and a dunk tank." at bounding box center [607, 314] width 246 height 16
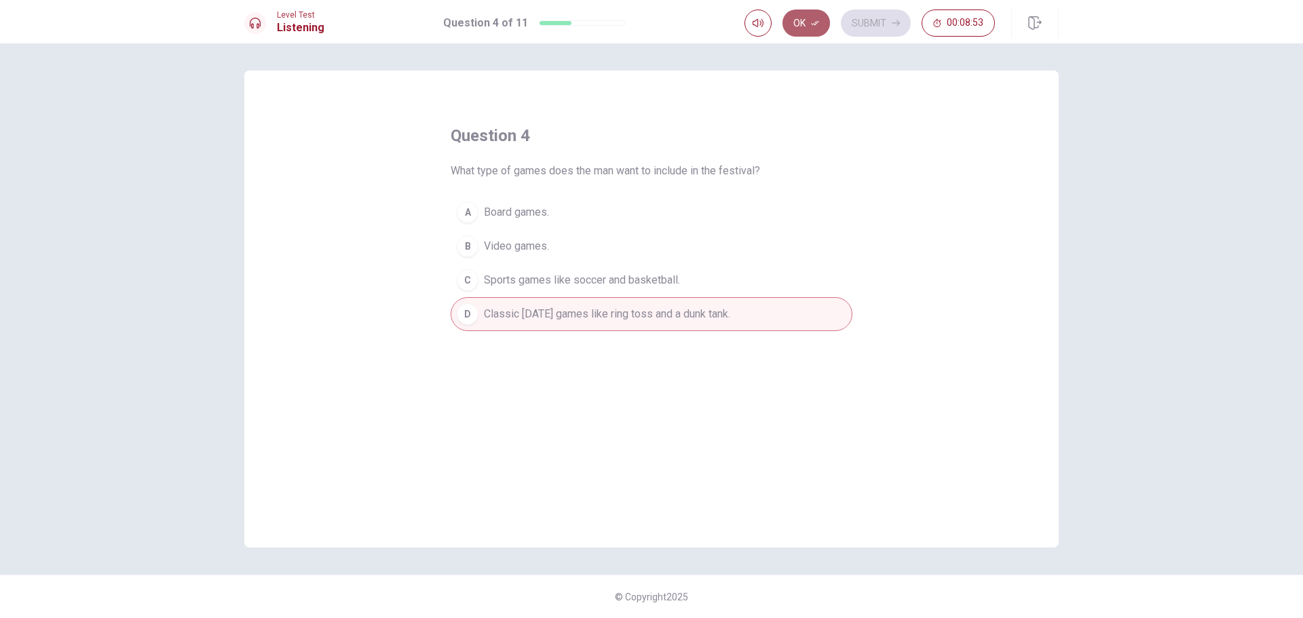
click at [811, 20] on icon "button" at bounding box center [815, 23] width 8 height 8
click at [894, 24] on icon "button" at bounding box center [895, 23] width 8 height 8
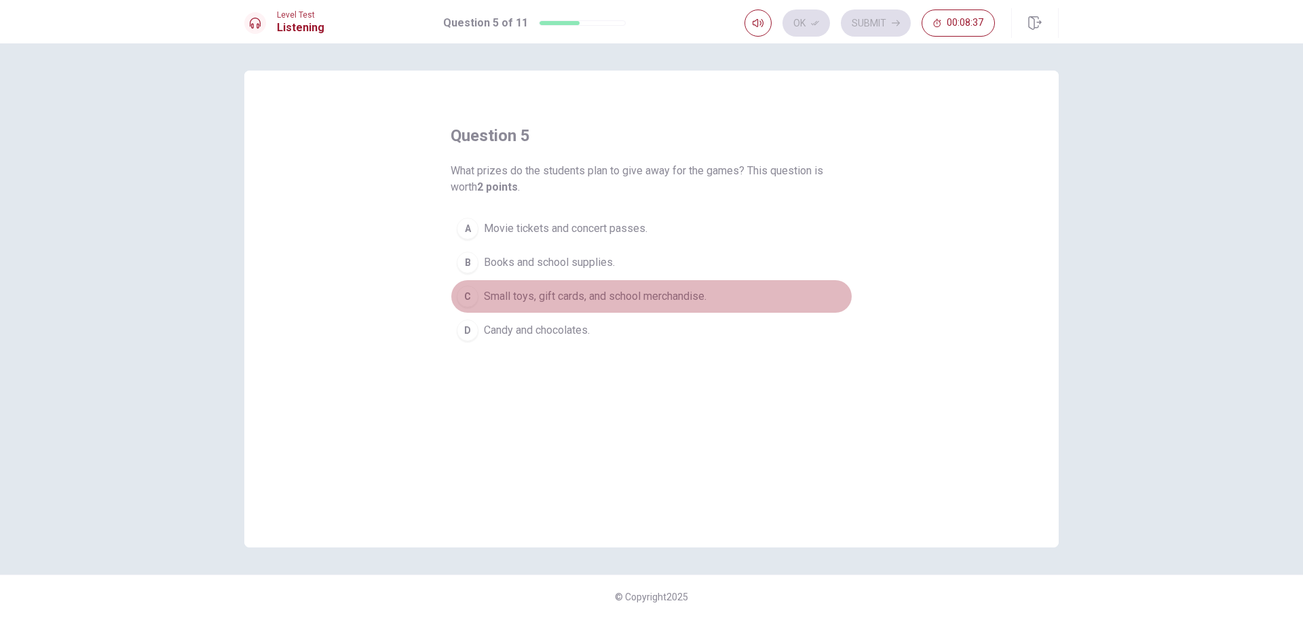
click at [674, 298] on span "Small toys, gift cards, and school merchandise." at bounding box center [595, 296] width 223 height 16
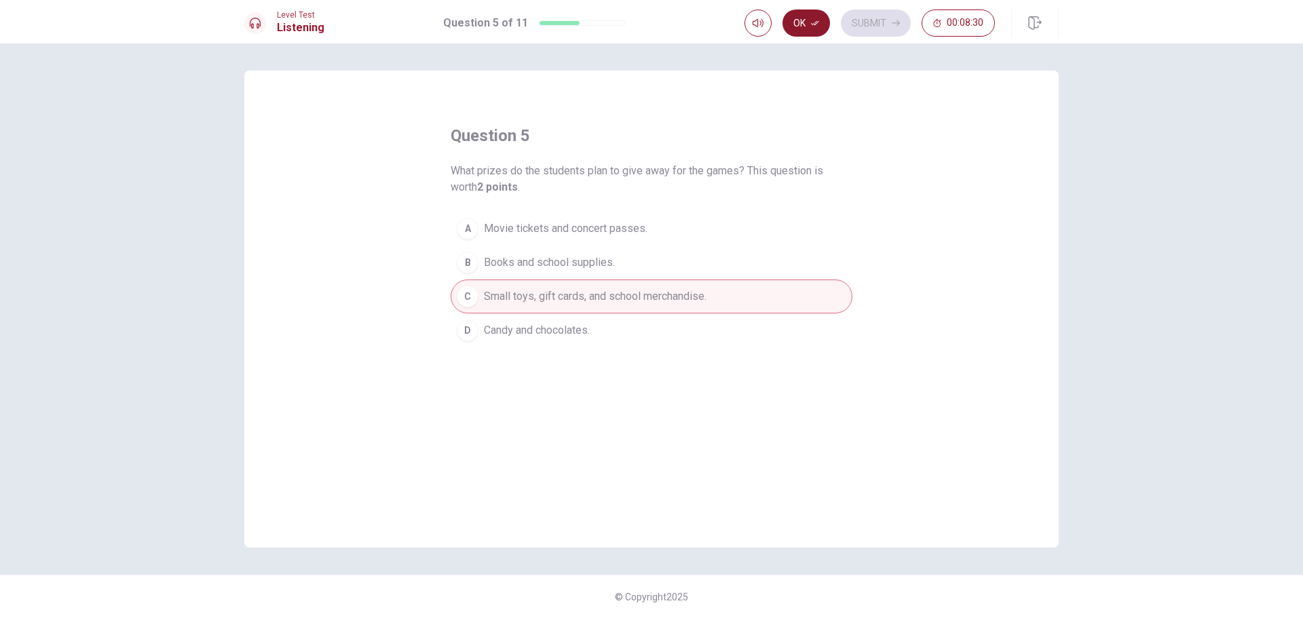
click at [811, 22] on button "Ok" at bounding box center [805, 22] width 47 height 27
click at [880, 26] on button "Submit" at bounding box center [876, 22] width 70 height 27
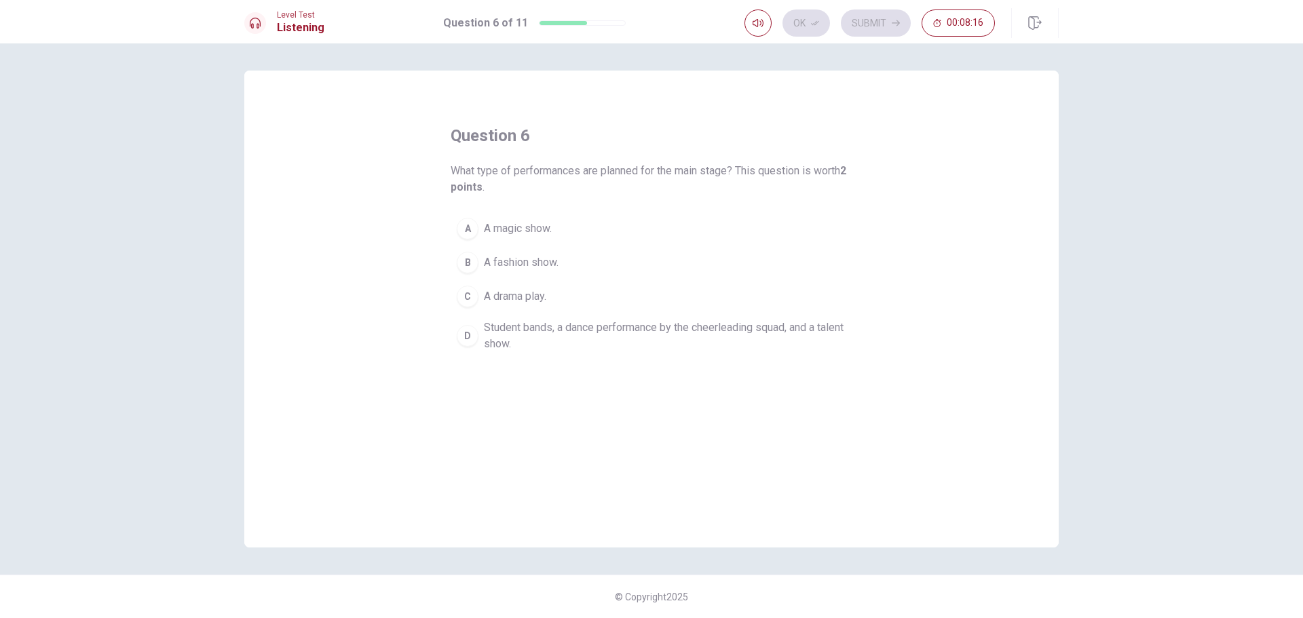
click at [543, 332] on span "Student bands, a dance performance by the cheerleading squad, and a talent show." at bounding box center [665, 336] width 362 height 33
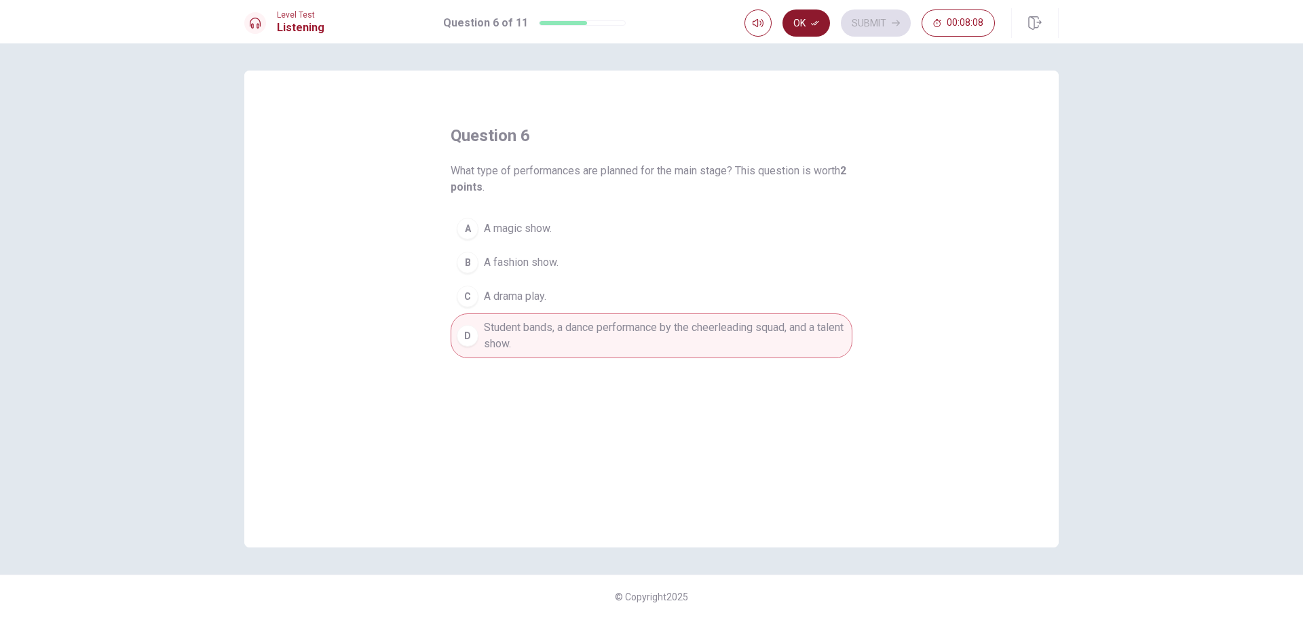
click at [799, 21] on button "Ok" at bounding box center [805, 22] width 47 height 27
click at [858, 22] on button "Submit" at bounding box center [876, 22] width 70 height 27
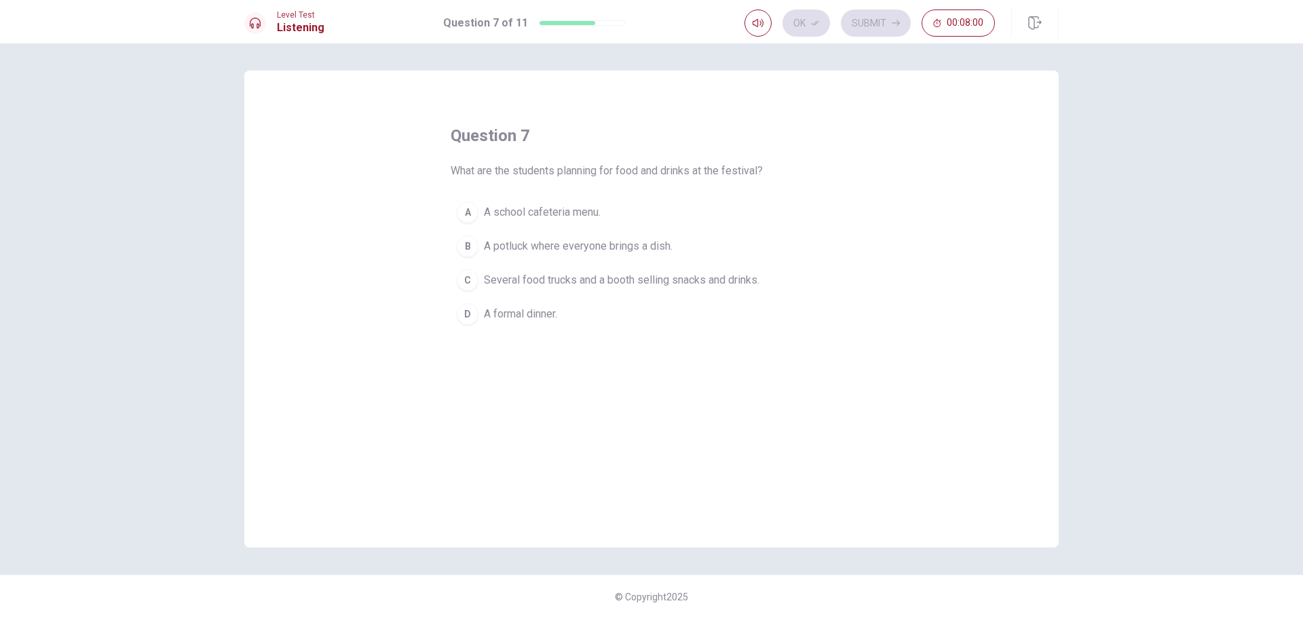
click at [573, 278] on span "Several food trucks and a booth selling snacks and drinks." at bounding box center [621, 280] width 275 height 16
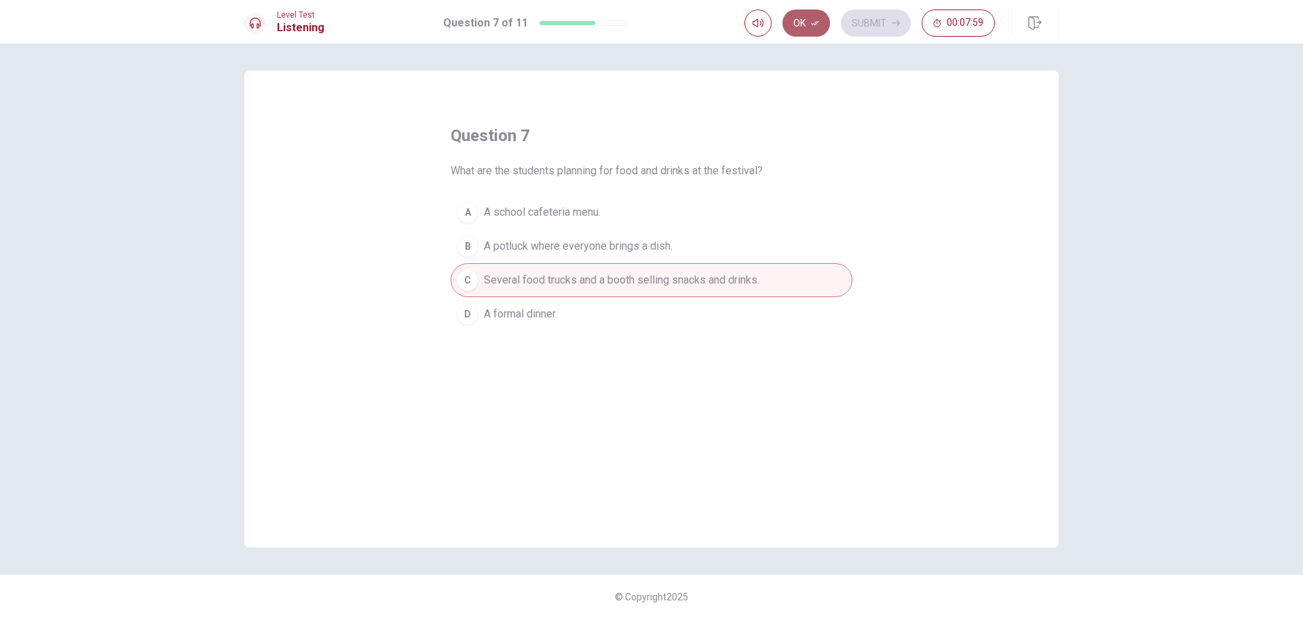
click at [802, 22] on button "Ok" at bounding box center [805, 22] width 47 height 27
click at [877, 23] on button "Submit" at bounding box center [876, 22] width 70 height 27
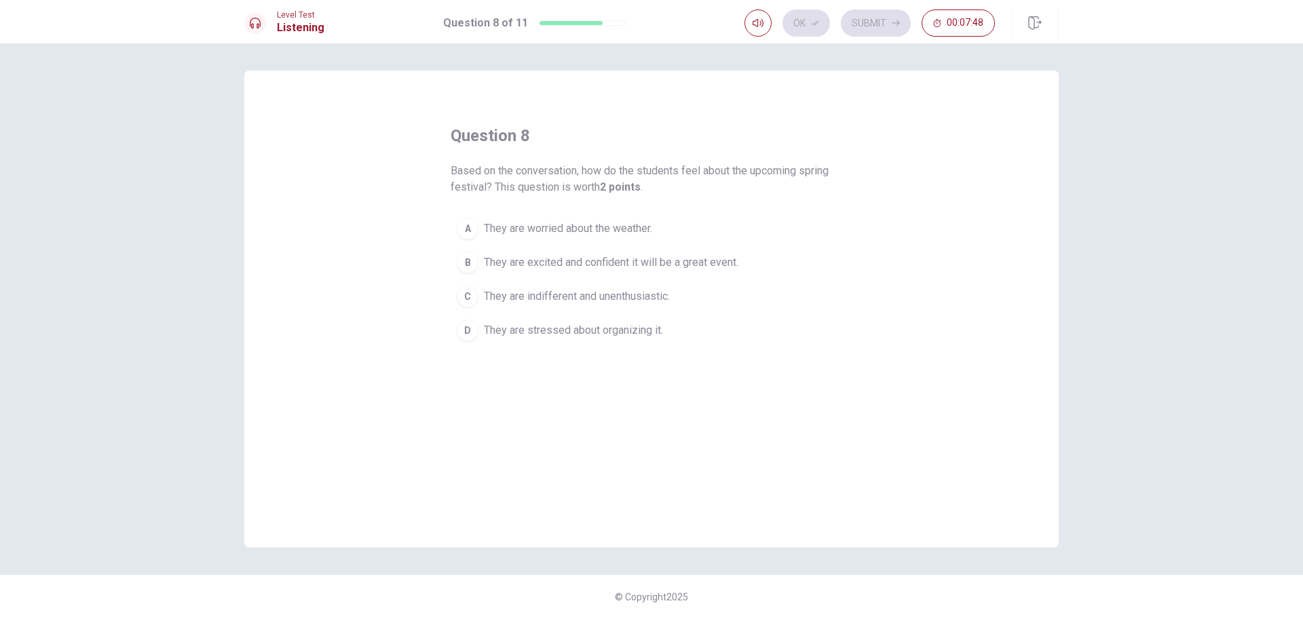
click at [668, 262] on span "They are excited and confident it will be a great event." at bounding box center [611, 262] width 254 height 16
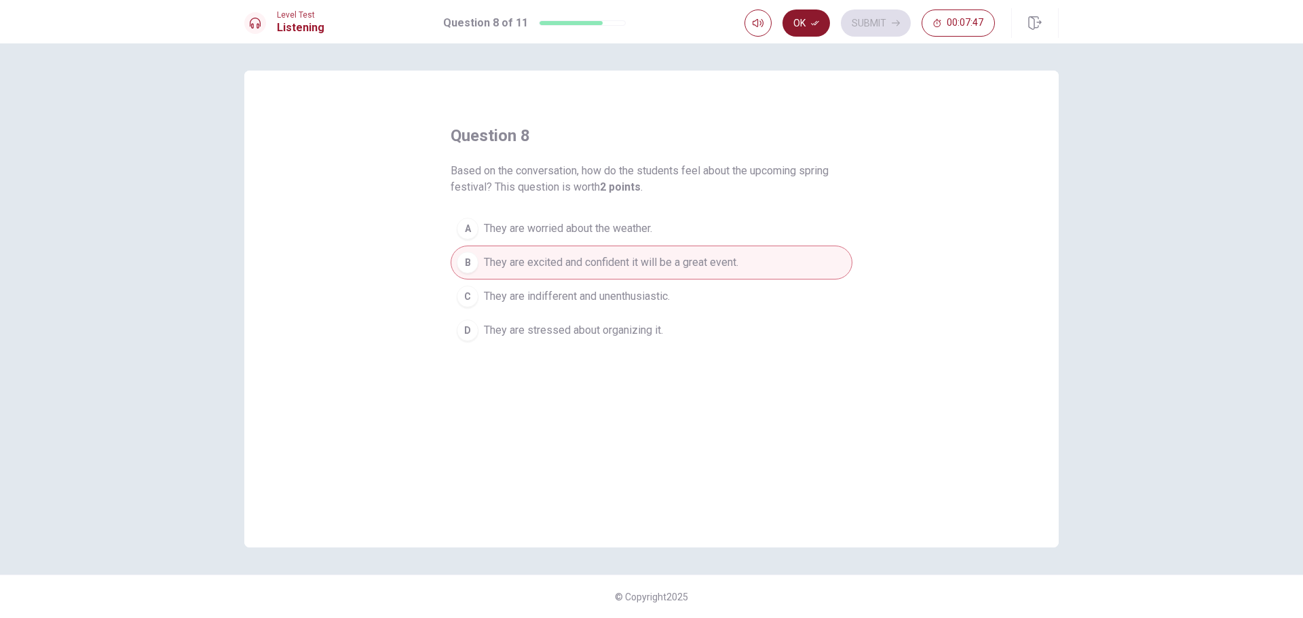
click at [813, 25] on icon "button" at bounding box center [815, 23] width 8 height 8
click at [894, 22] on icon "button" at bounding box center [895, 23] width 8 height 8
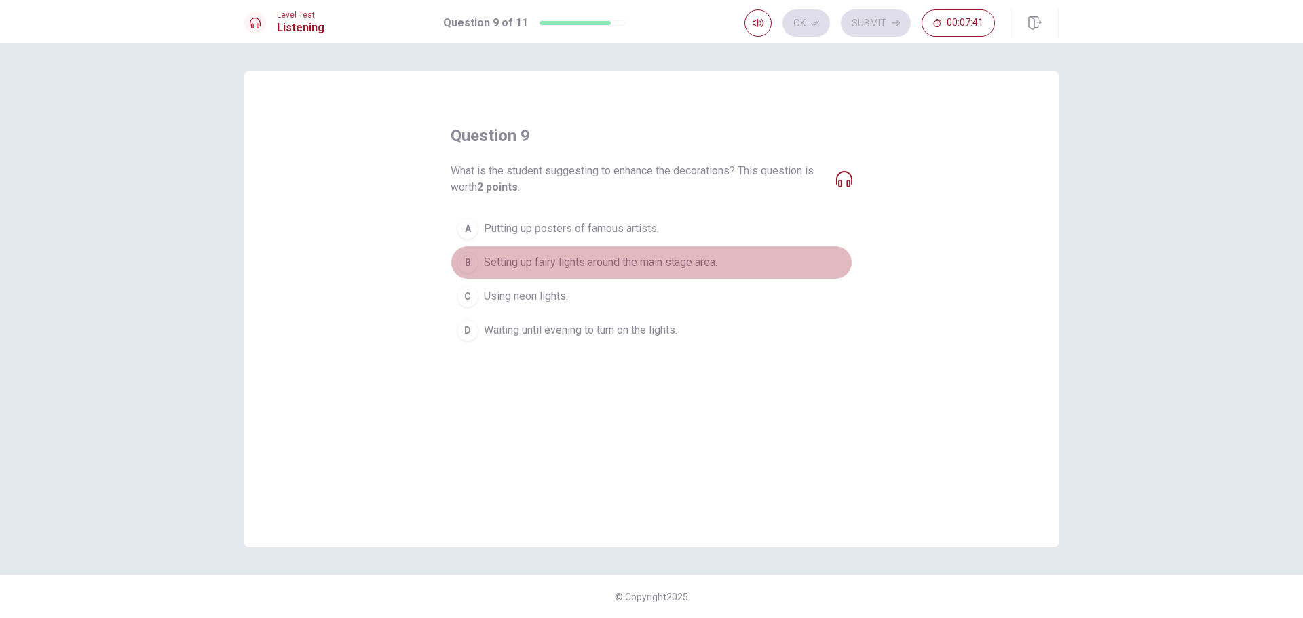
click at [654, 254] on span "Setting up fairy lights around the main stage area." at bounding box center [600, 262] width 233 height 16
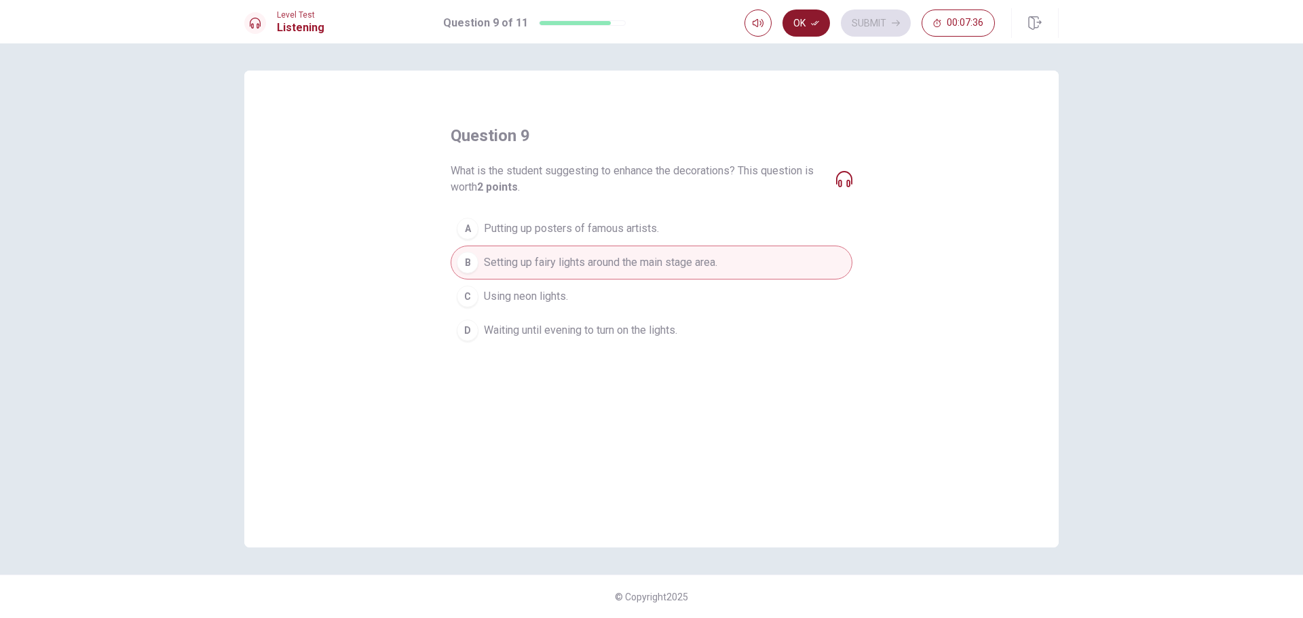
click at [812, 20] on icon "button" at bounding box center [815, 23] width 8 height 8
click at [858, 24] on button "Submit" at bounding box center [876, 22] width 70 height 27
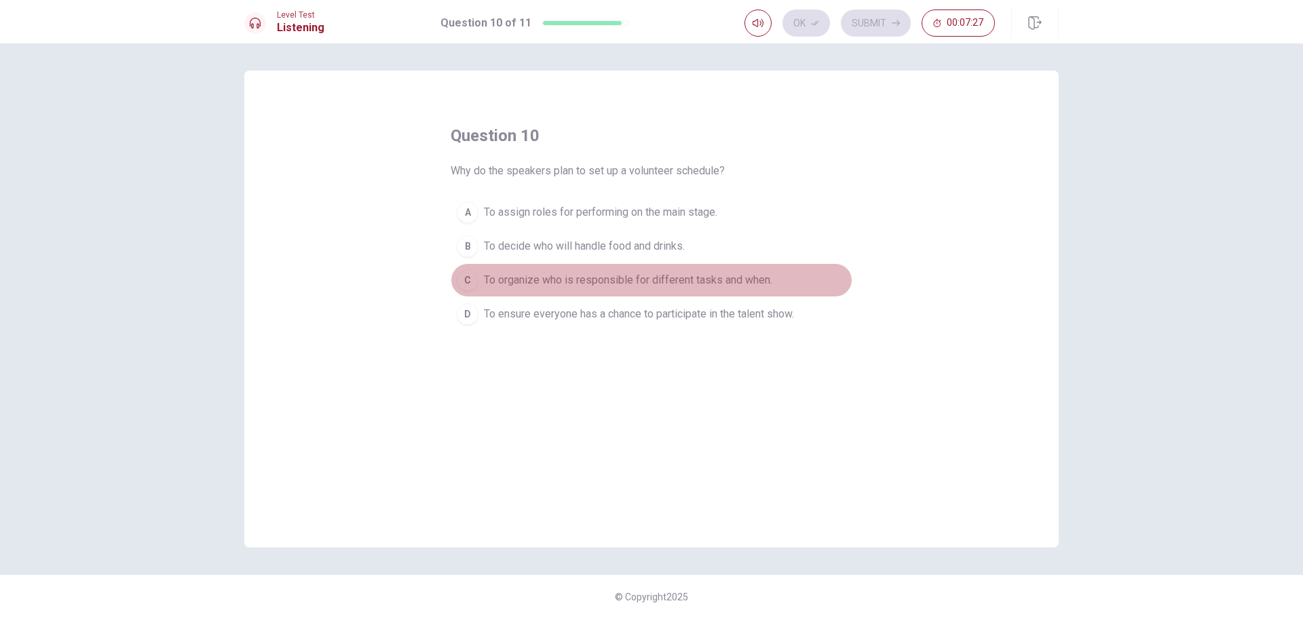
click at [763, 285] on span "To organize who is responsible for different tasks and when." at bounding box center [628, 280] width 288 height 16
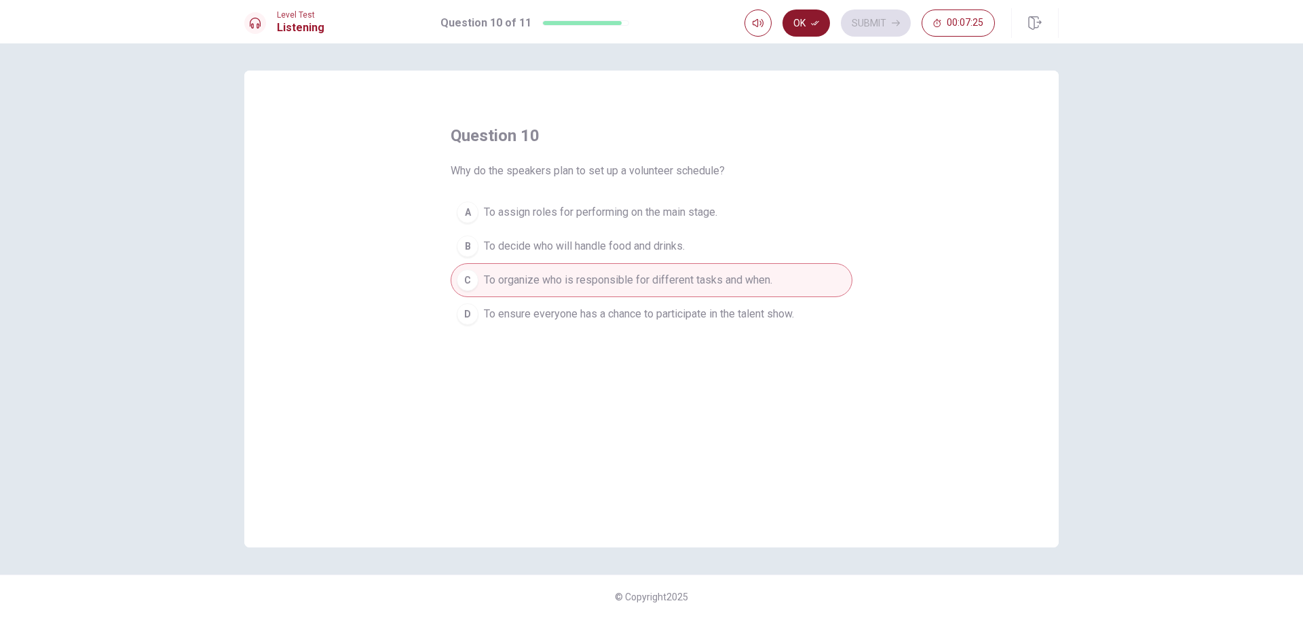
click at [803, 33] on button "Ok" at bounding box center [805, 22] width 47 height 27
click at [872, 24] on button "Submit" at bounding box center [876, 22] width 70 height 27
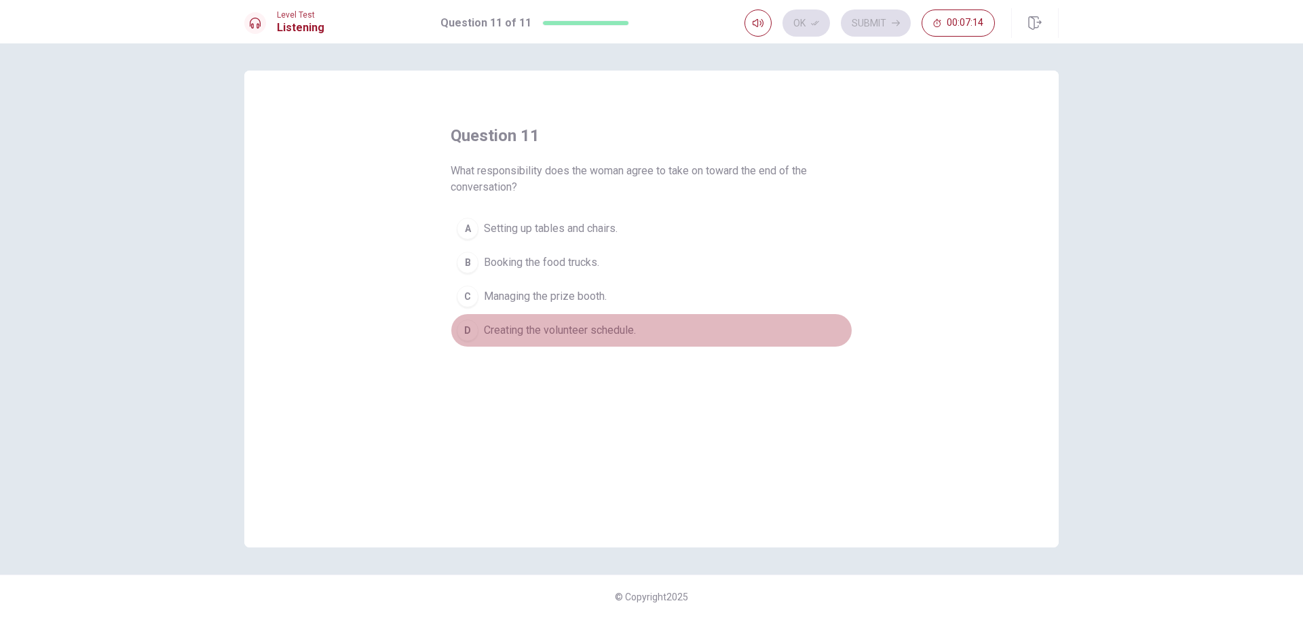
click at [626, 334] on span "Creating the volunteer schedule." at bounding box center [560, 330] width 152 height 16
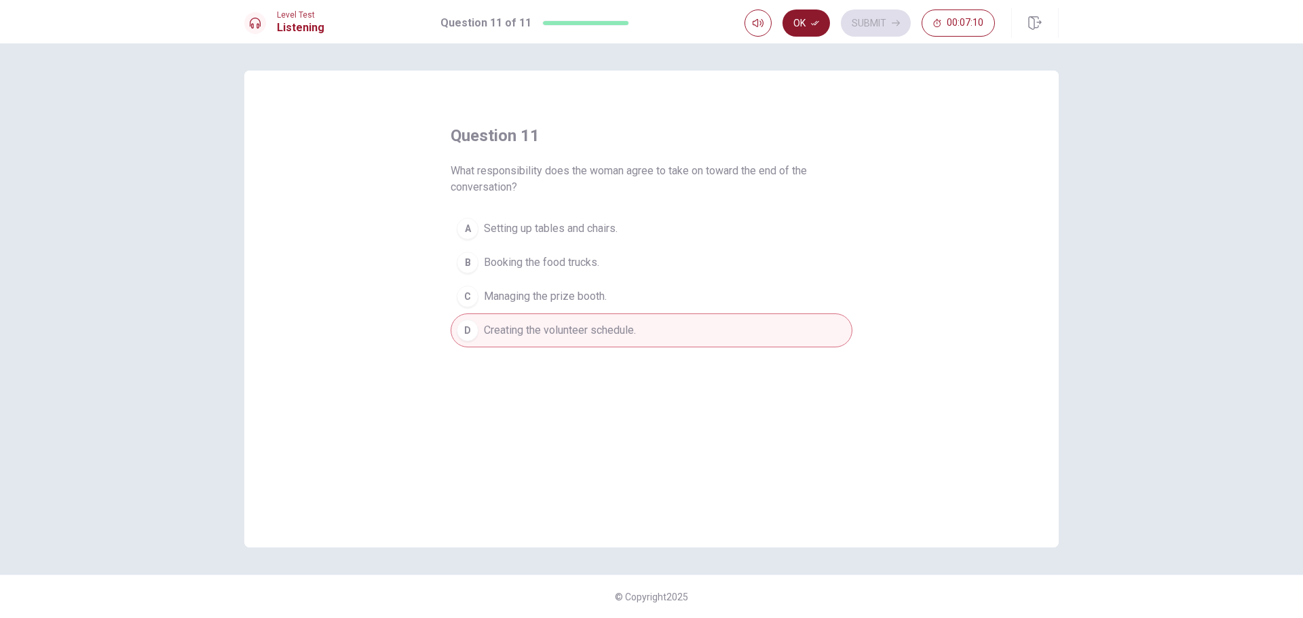
click at [805, 33] on button "Ok" at bounding box center [805, 22] width 47 height 27
click at [879, 25] on button "Submit" at bounding box center [876, 22] width 70 height 27
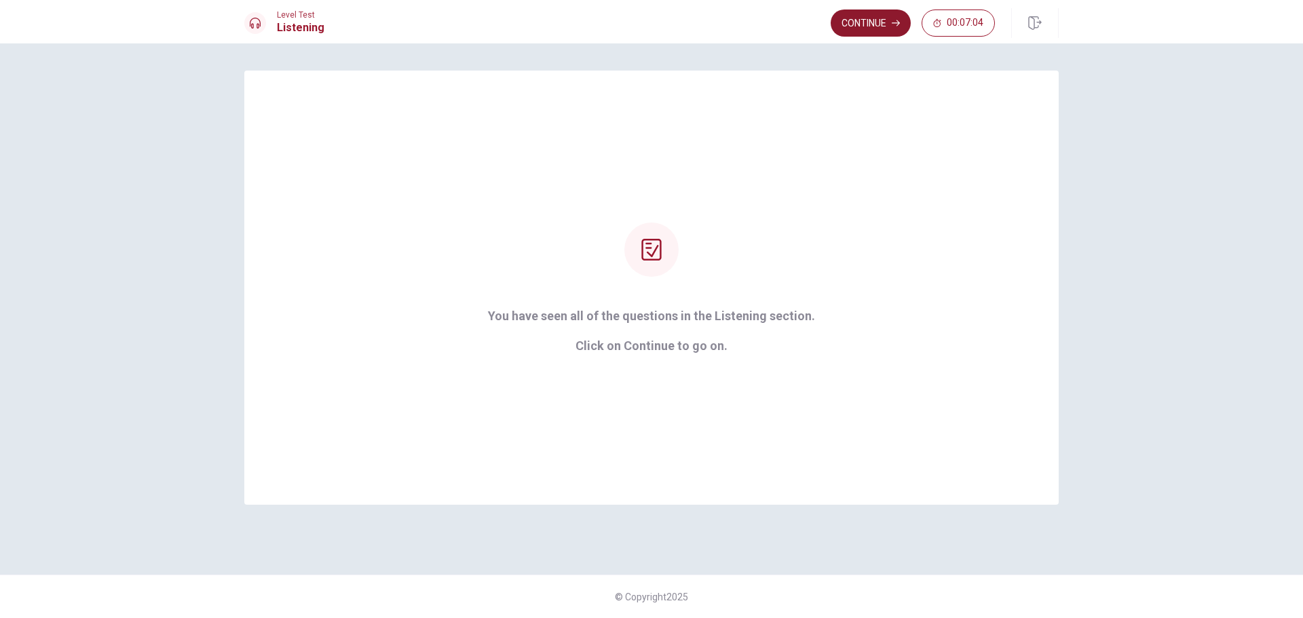
click at [882, 33] on button "Continue" at bounding box center [870, 22] width 80 height 27
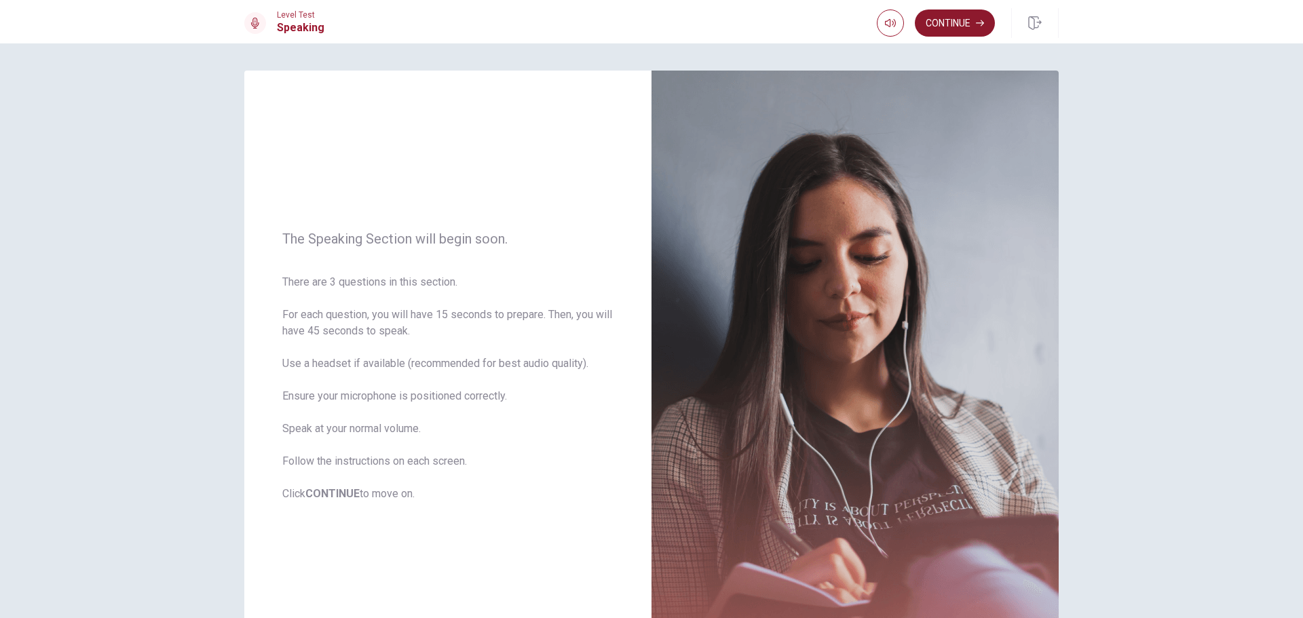
click at [945, 26] on button "Continue" at bounding box center [955, 22] width 80 height 27
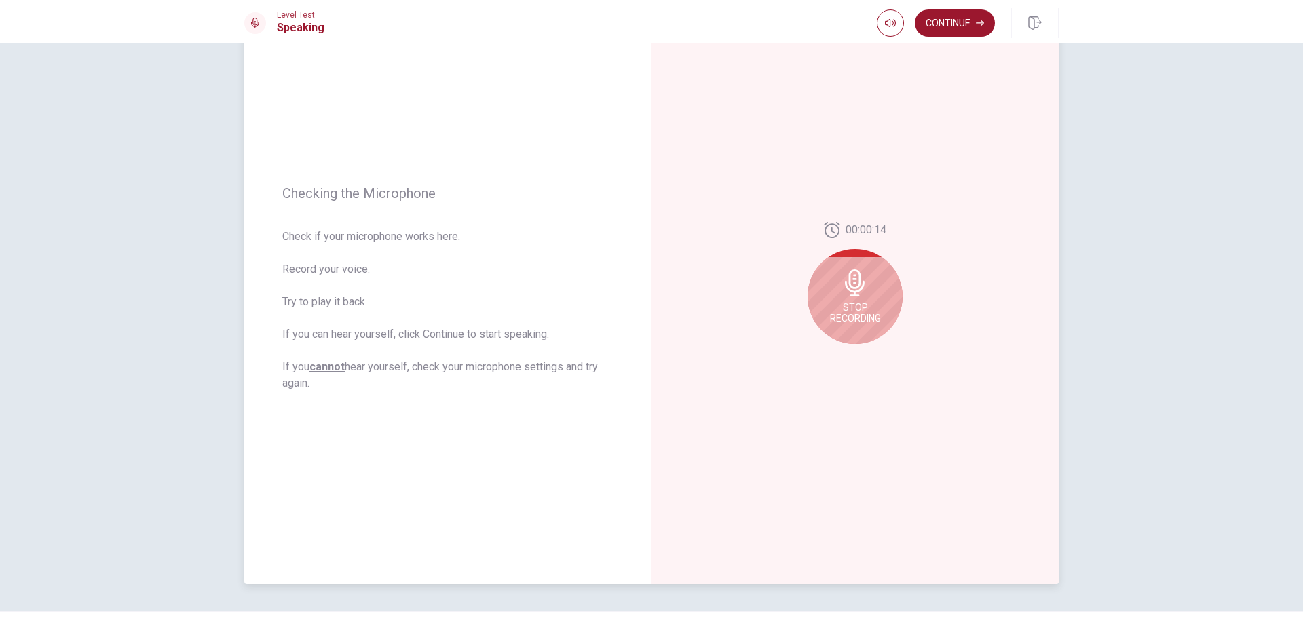
scroll to position [47, 0]
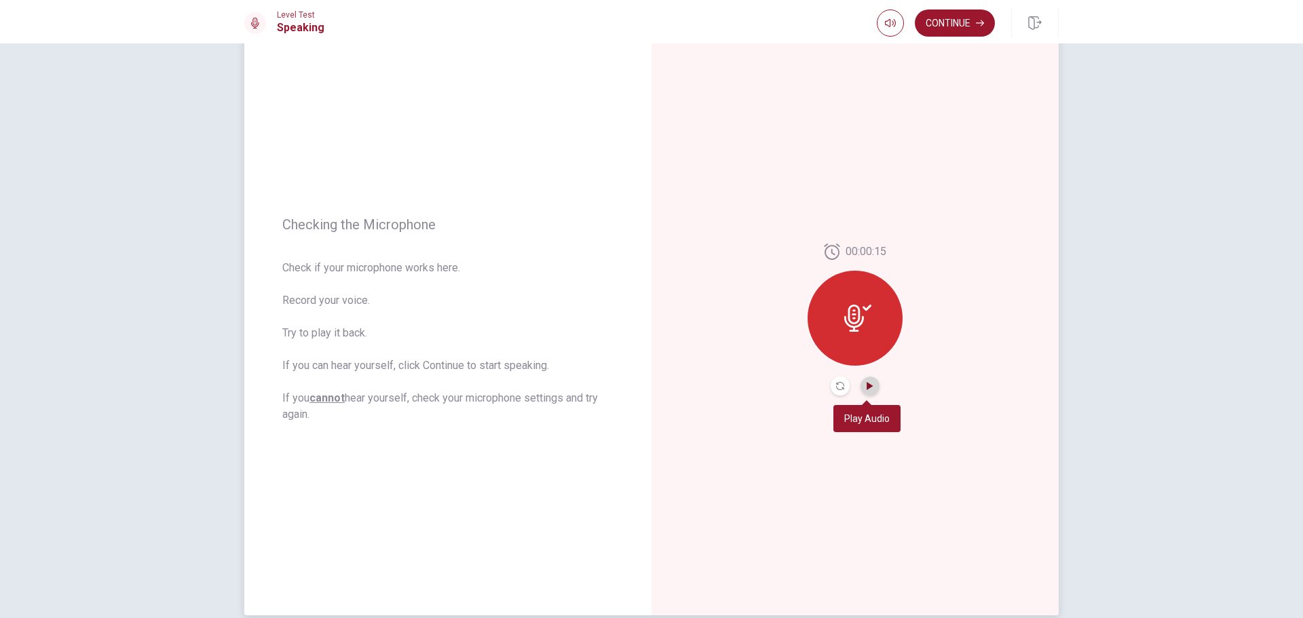
click at [870, 383] on icon "Play Audio" at bounding box center [870, 386] width 8 height 8
click at [946, 28] on button "Continue" at bounding box center [955, 22] width 80 height 27
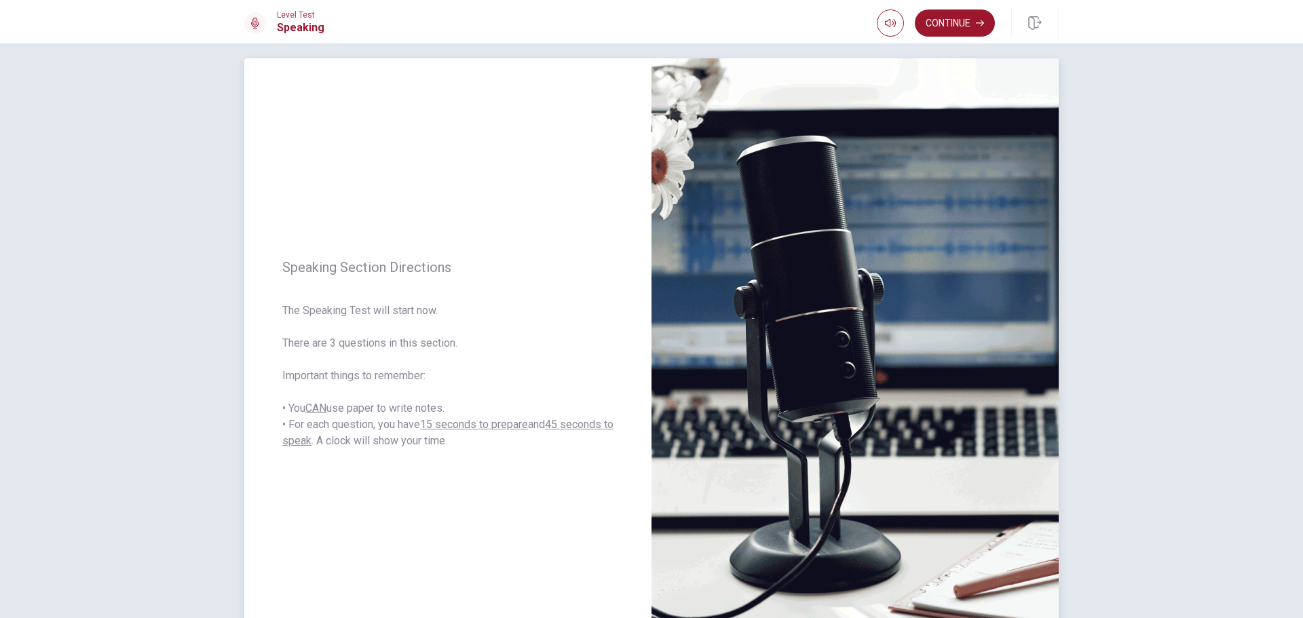
scroll to position [0, 0]
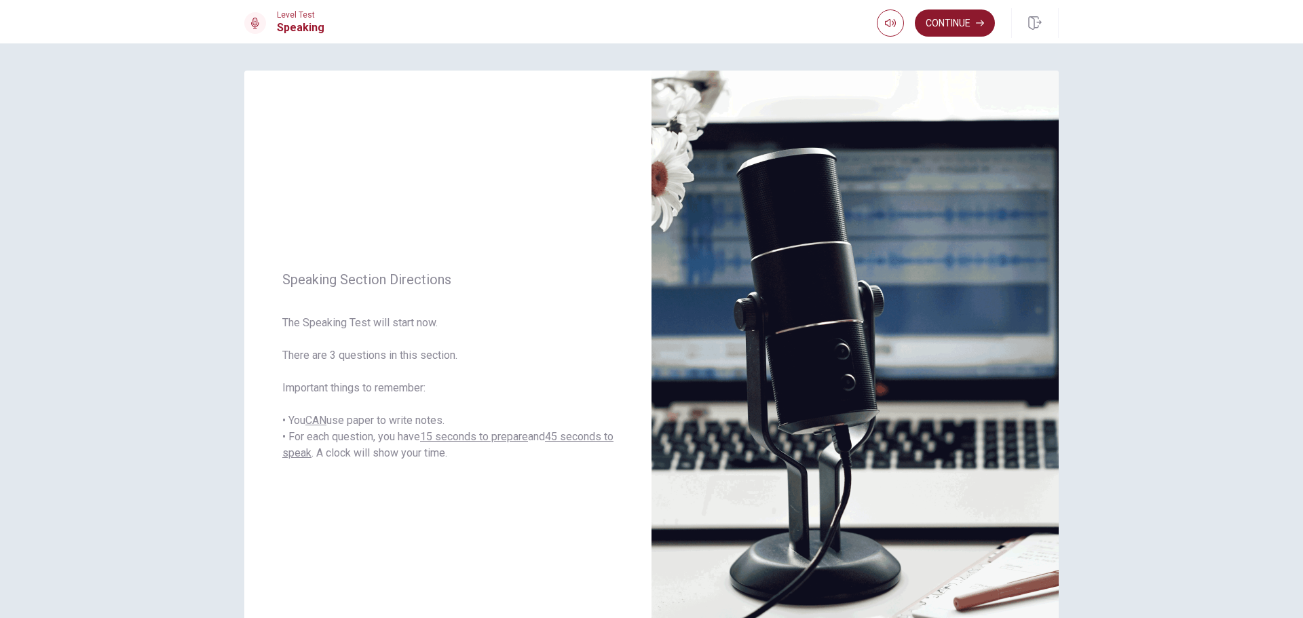
click at [955, 33] on button "Continue" at bounding box center [955, 22] width 80 height 27
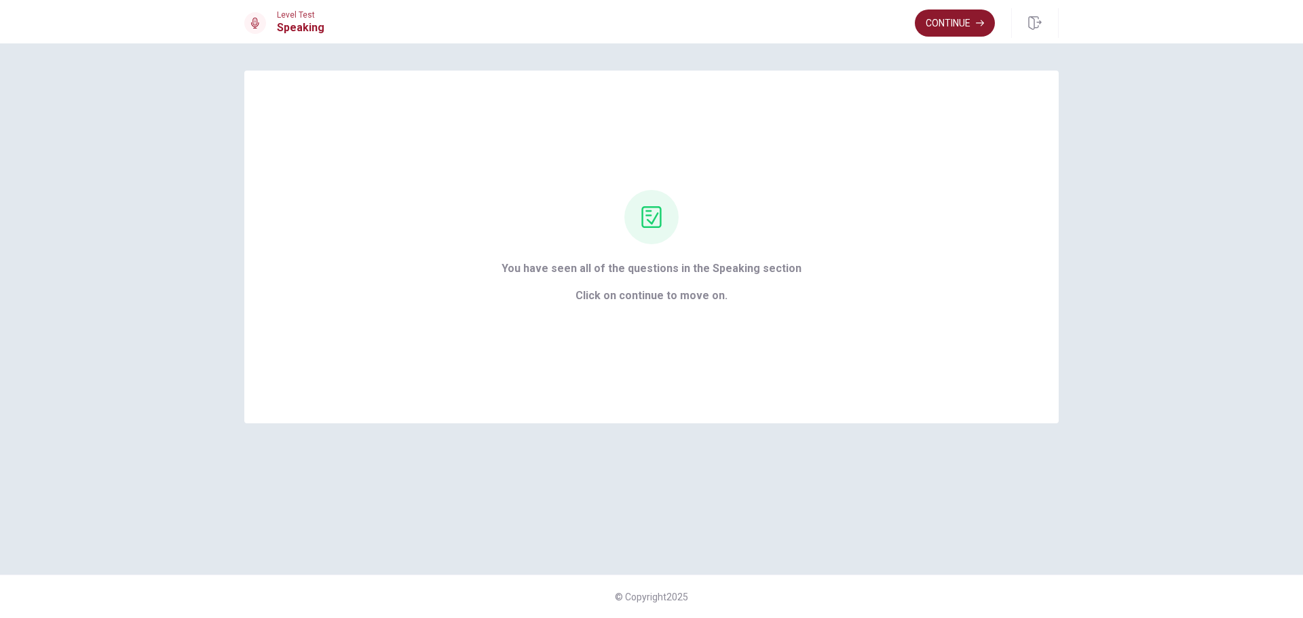
click at [969, 34] on button "Continue" at bounding box center [955, 22] width 80 height 27
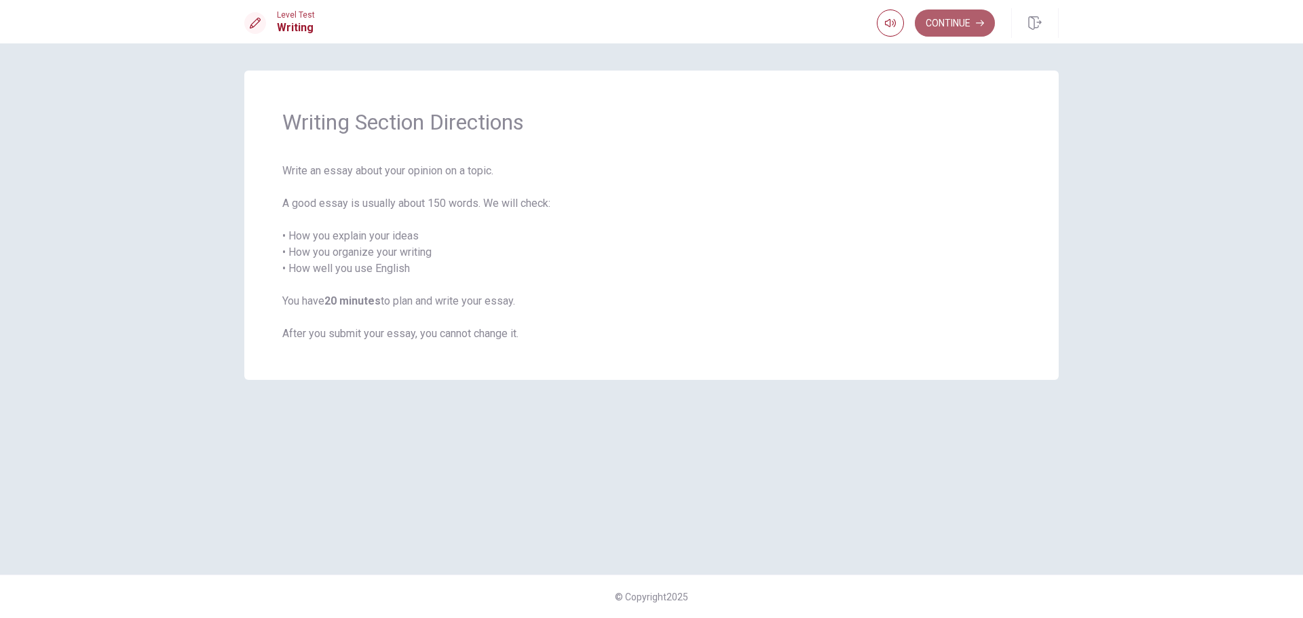
click at [976, 27] on button "Continue" at bounding box center [955, 22] width 80 height 27
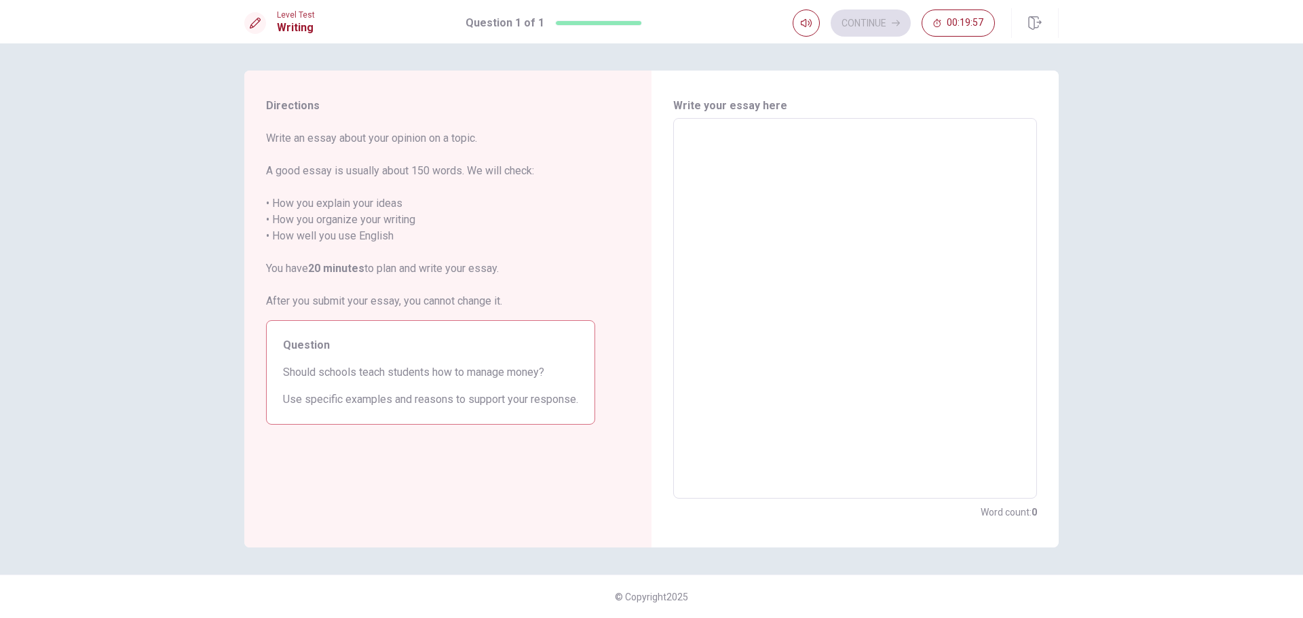
click at [818, 135] on textarea at bounding box center [855, 309] width 345 height 358
click at [820, 135] on textarea at bounding box center [855, 309] width 345 height 358
click at [805, 140] on textarea at bounding box center [855, 309] width 345 height 358
type textarea "x"
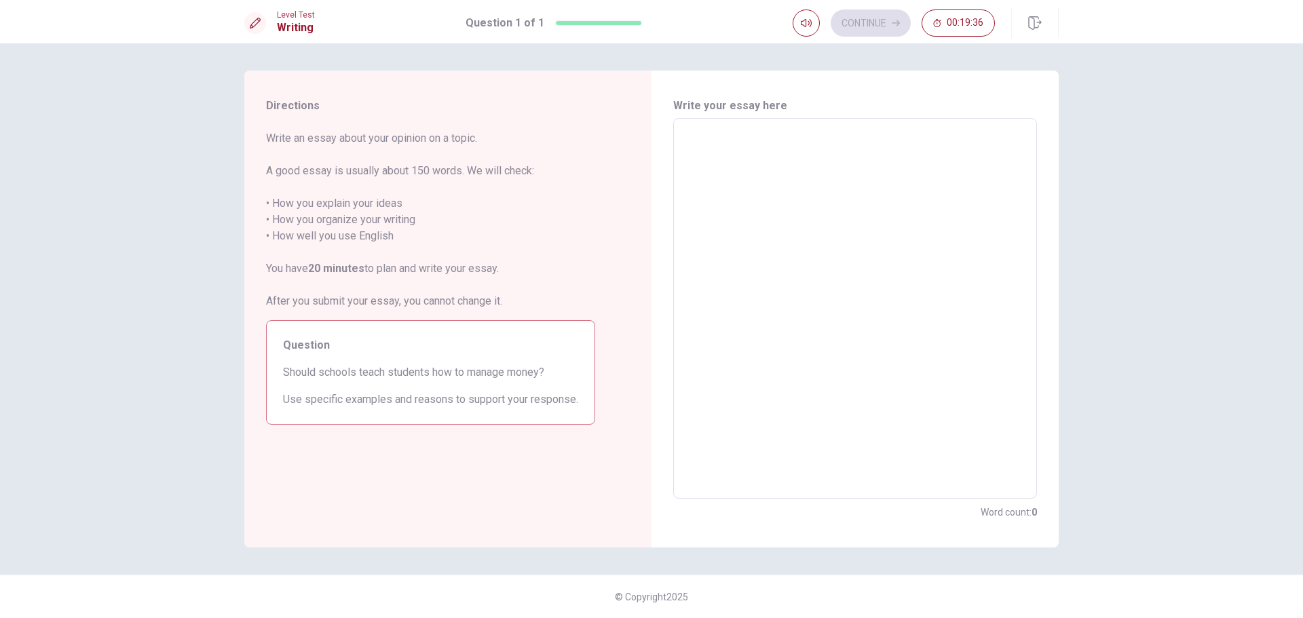
type textarea "x"
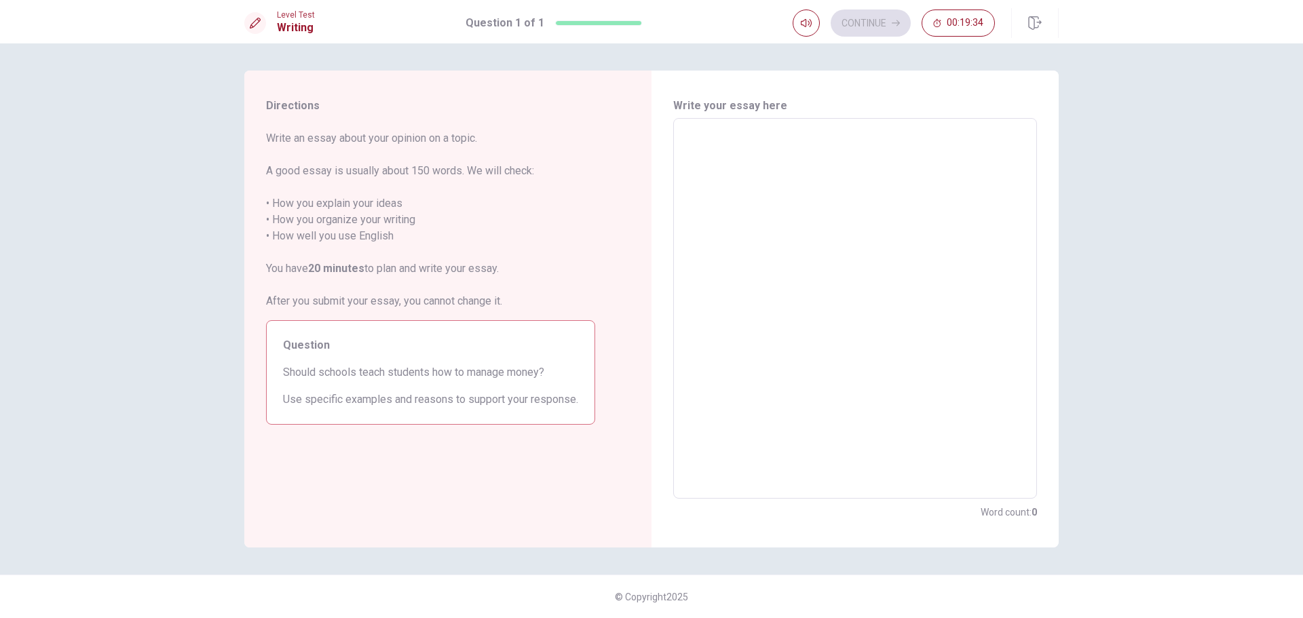
type textarea "x"
type textarea "T"
type textarea "x"
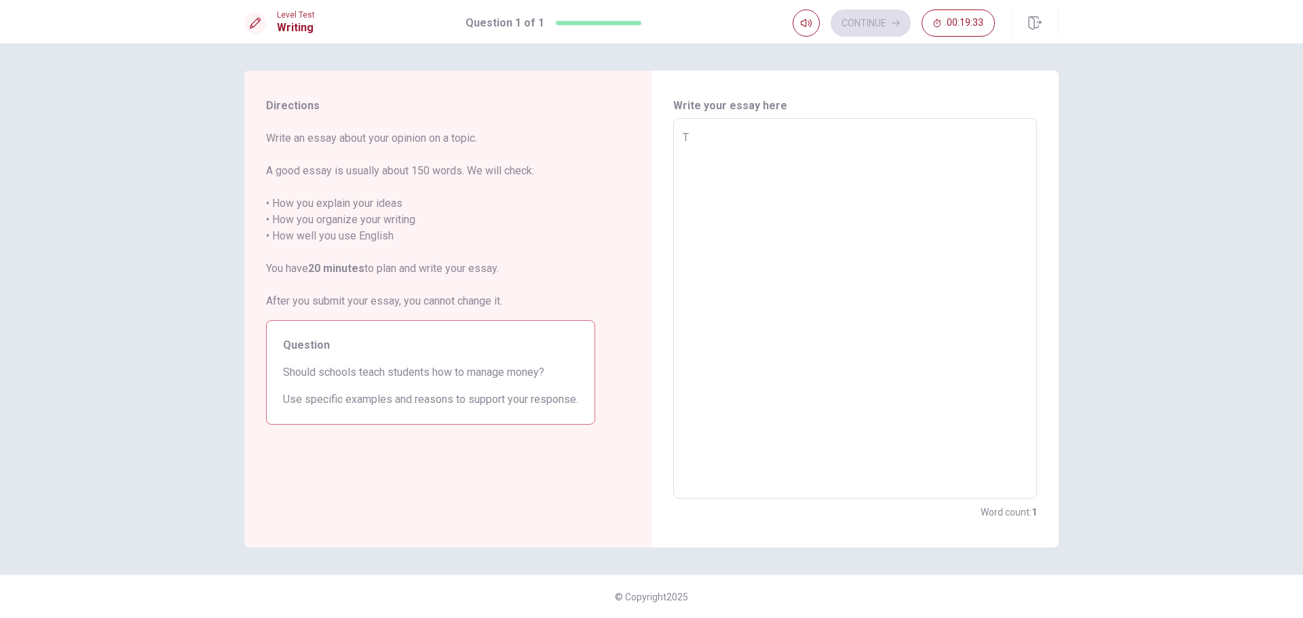
type textarea "Th"
type textarea "x"
type textarea "The"
type textarea "x"
type textarea "Thes"
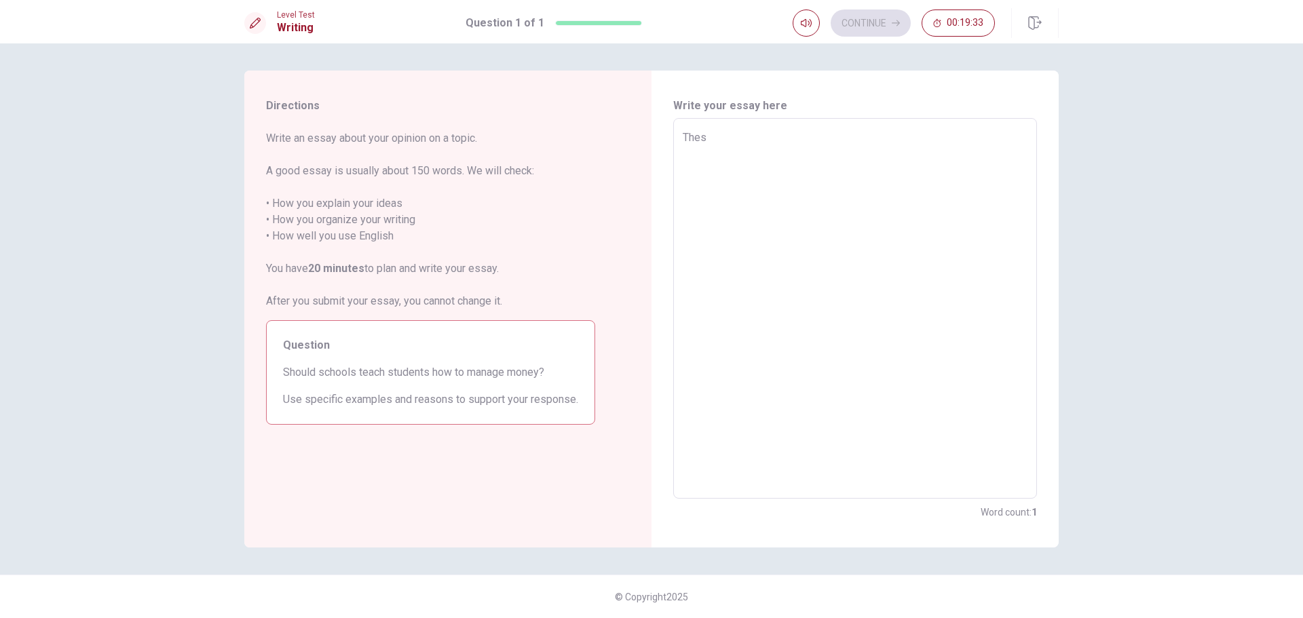
type textarea "x"
type textarea "These"
type textarea "x"
type textarea "These"
type textarea "x"
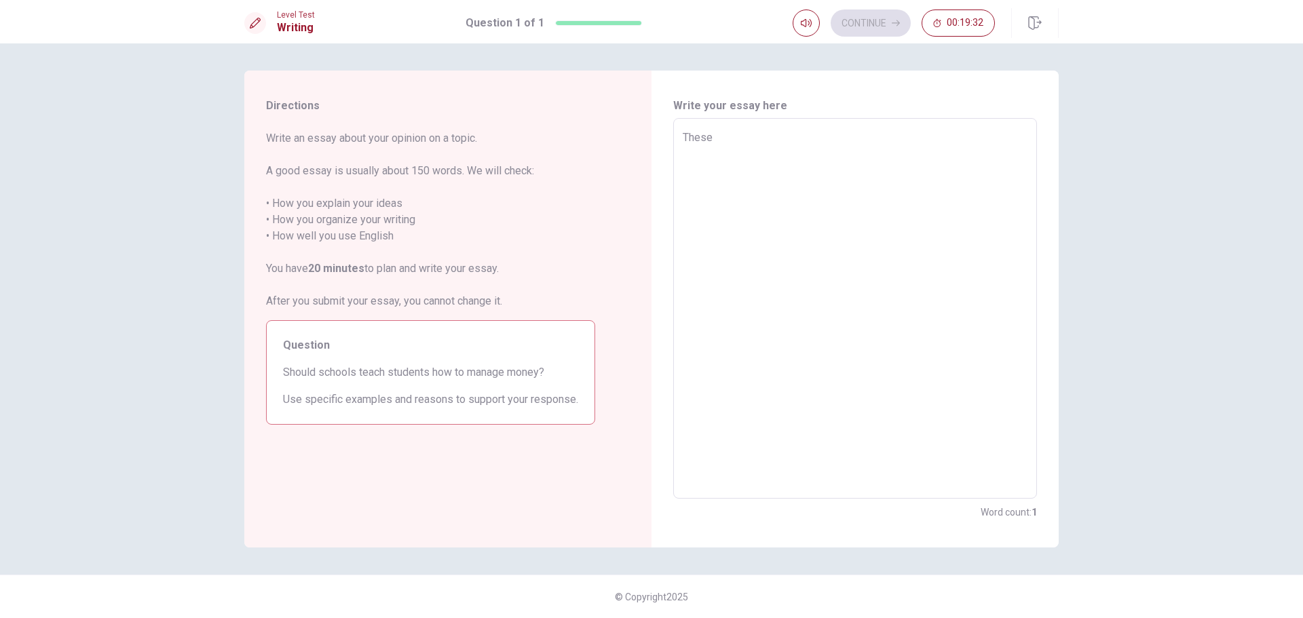
type textarea "These d"
type textarea "x"
type textarea "These da"
type textarea "x"
type textarea "These day"
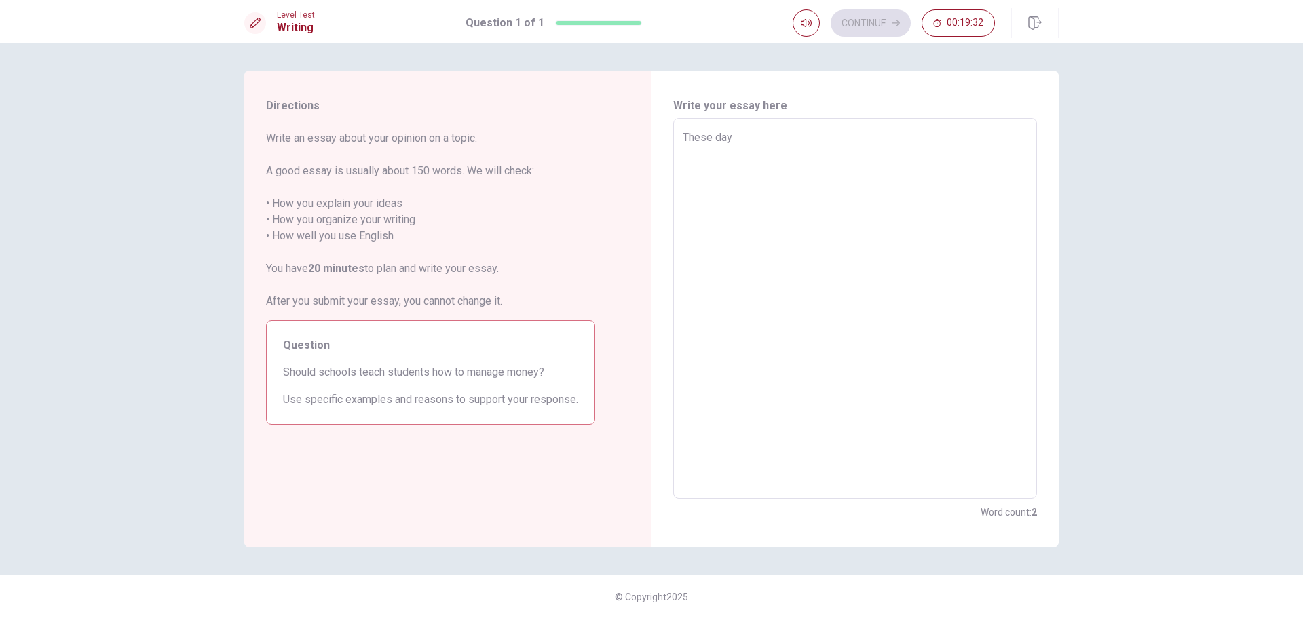
type textarea "x"
type textarea "These days"
type textarea "x"
type textarea "These days"
type textarea "x"
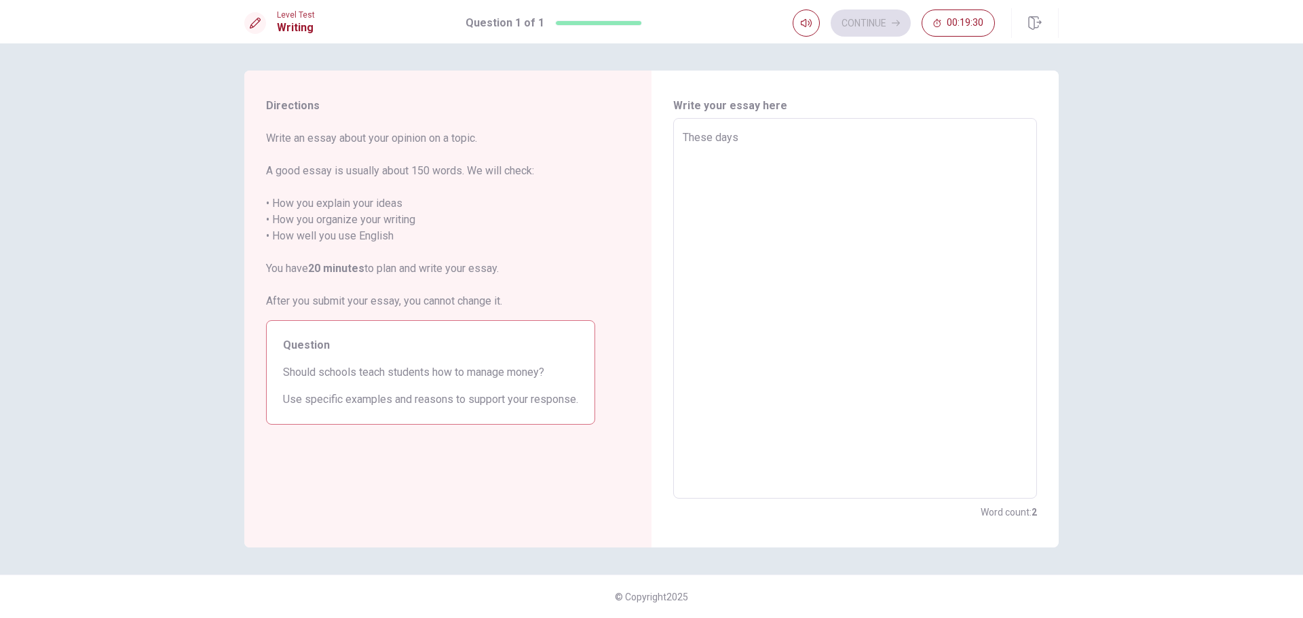
type textarea "These days s"
type textarea "x"
type textarea "These days"
type textarea "x"
type textarea "These days t"
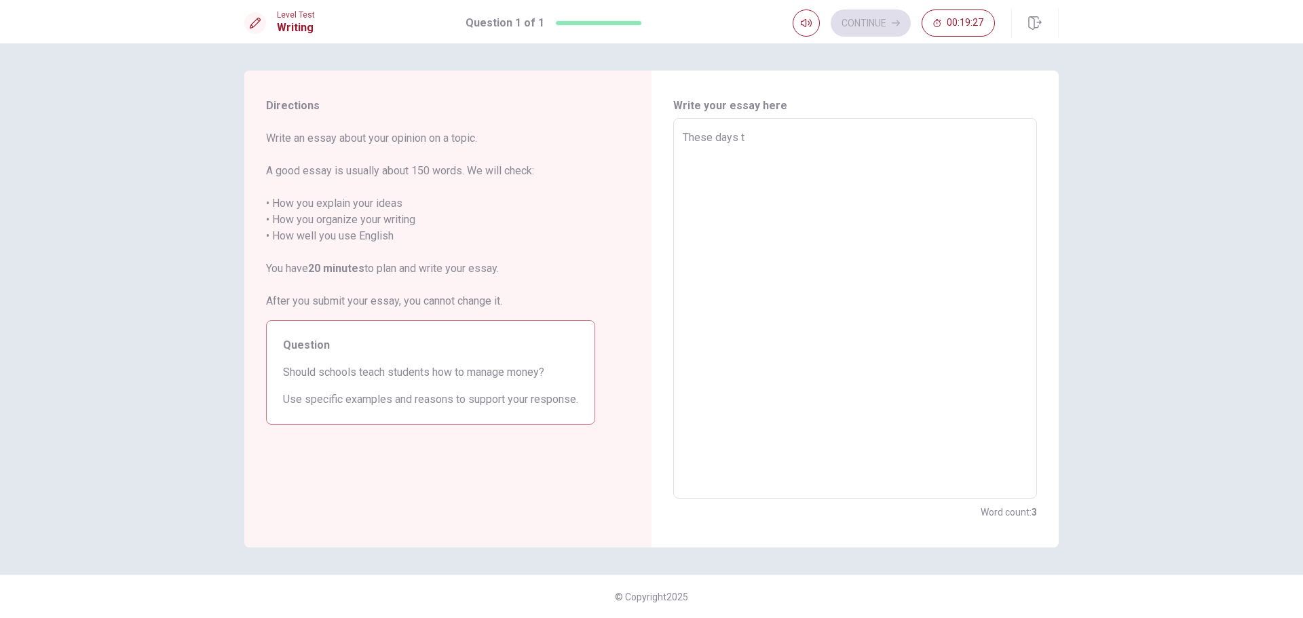
type textarea "x"
type textarea "These days"
type textarea "x"
type textarea "These days"
type textarea "x"
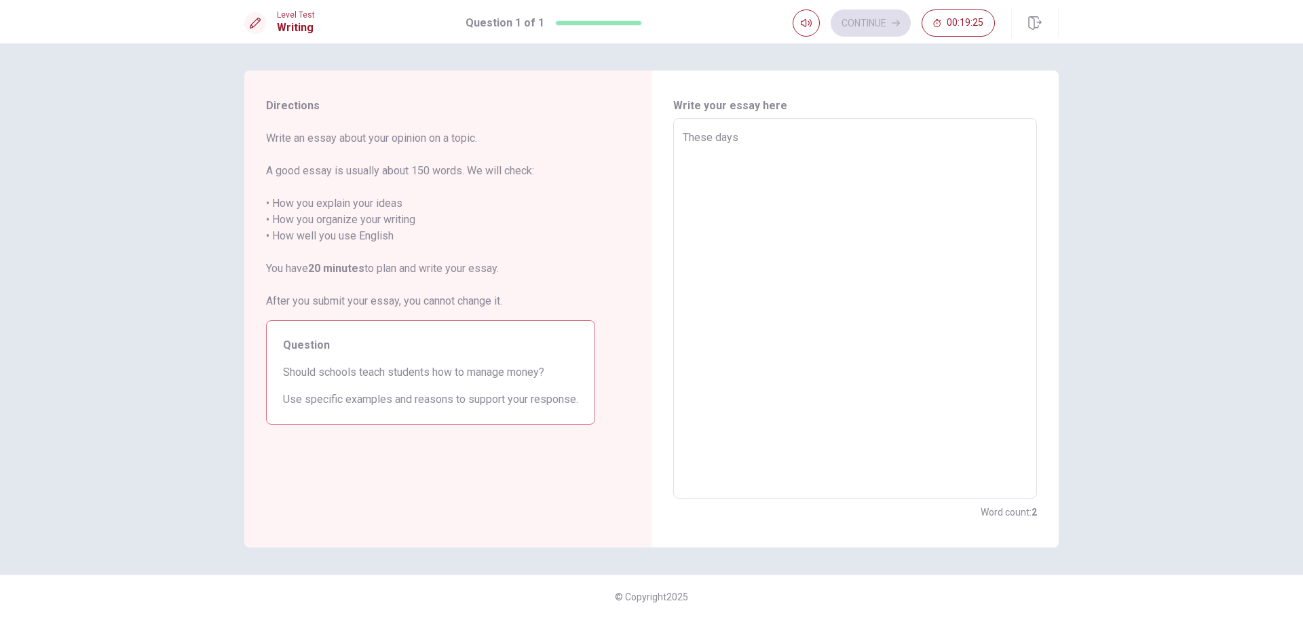
type textarea "These days"
type textarea "x"
type textarea "These days m"
type textarea "x"
type textarea "These days mo"
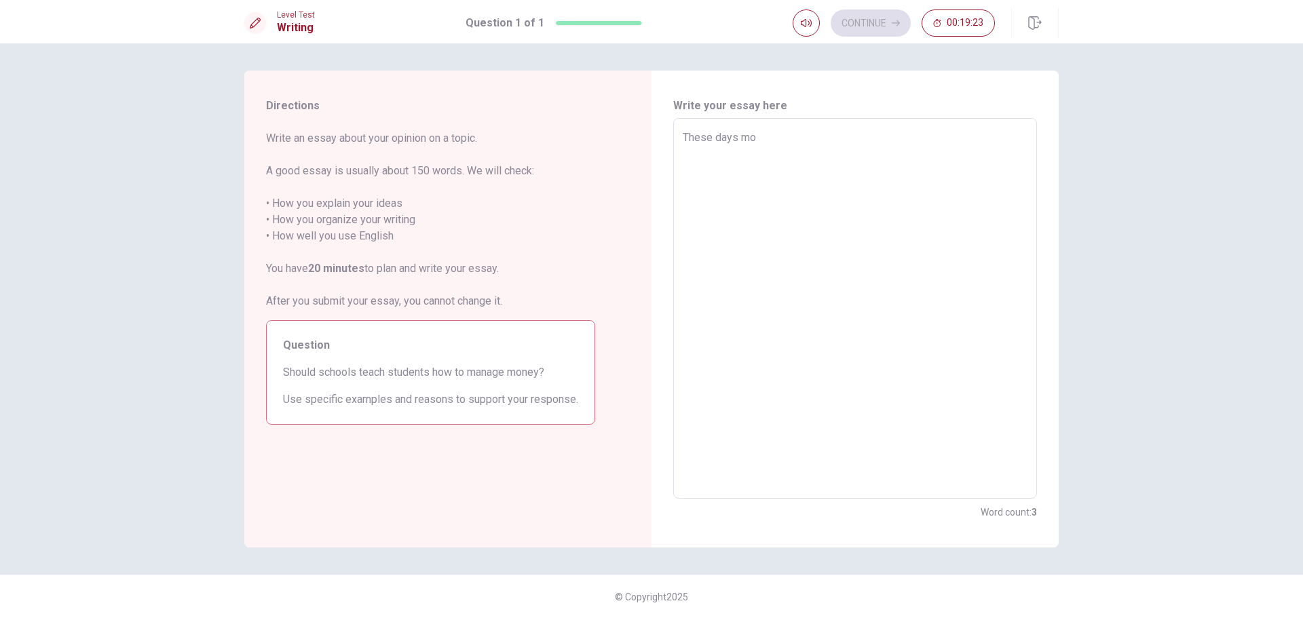
type textarea "x"
type textarea "These days mon"
type textarea "x"
type textarea "These days mone"
type textarea "x"
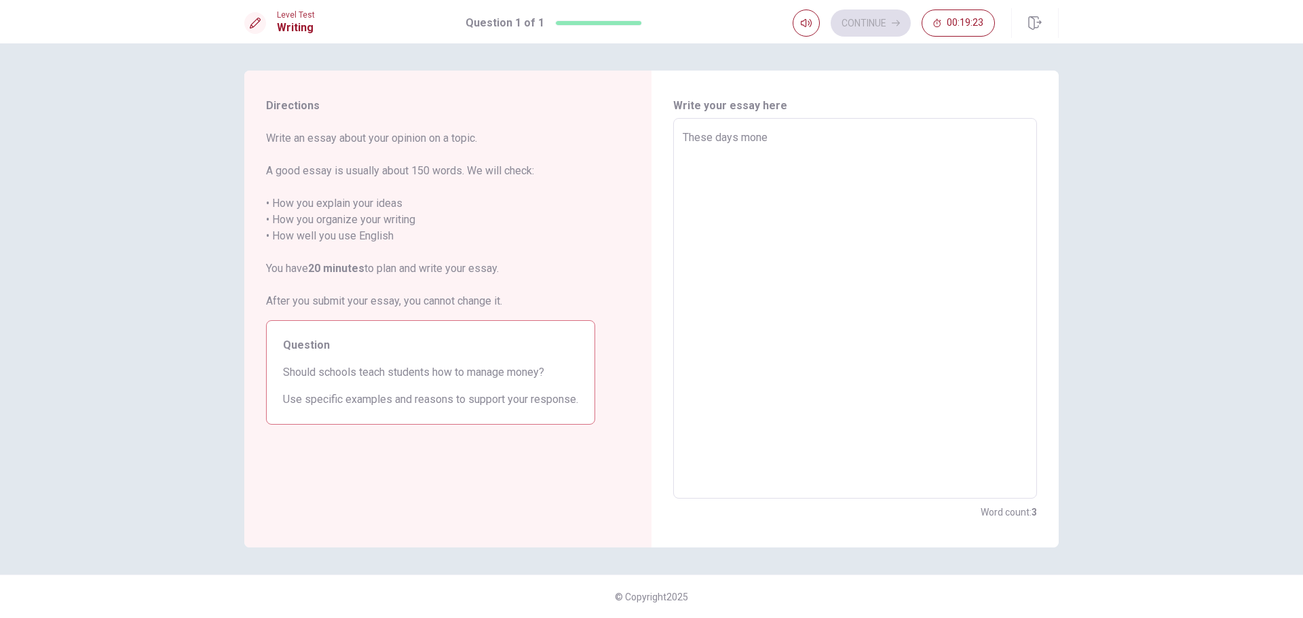
type textarea "These days money"
type textarea "x"
type textarea "These days money"
type textarea "x"
type textarea "These days money h"
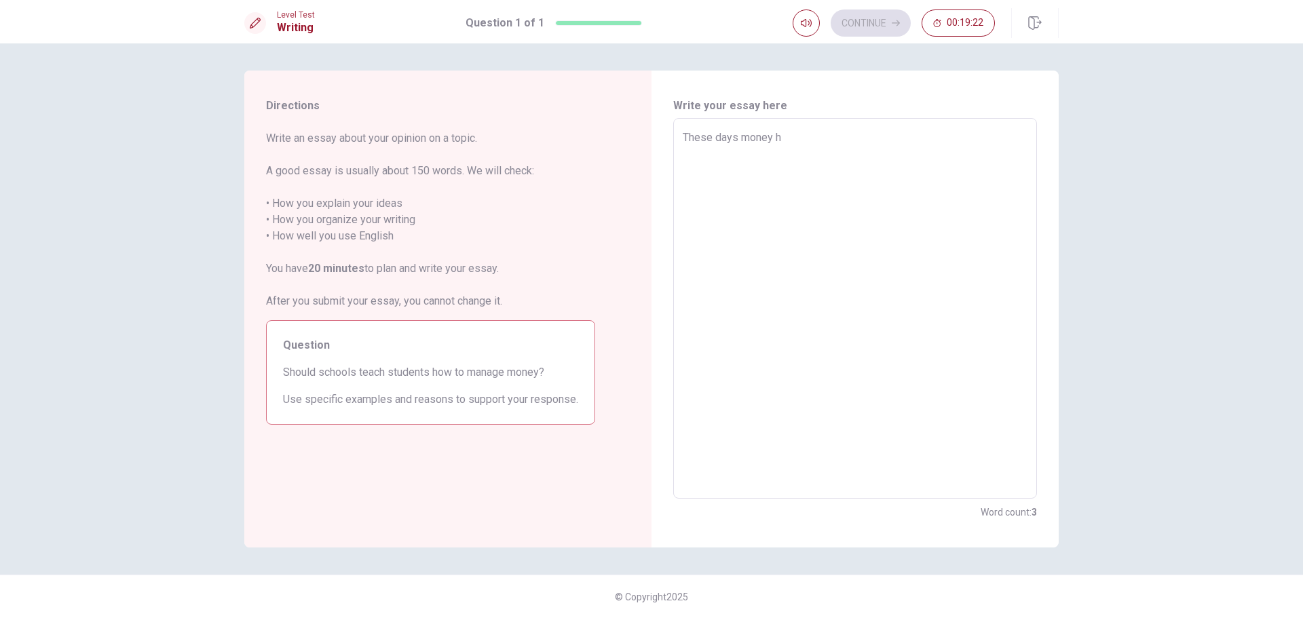
type textarea "x"
type textarea "These days money ha"
type textarea "x"
type textarea "These days money has"
type textarea "x"
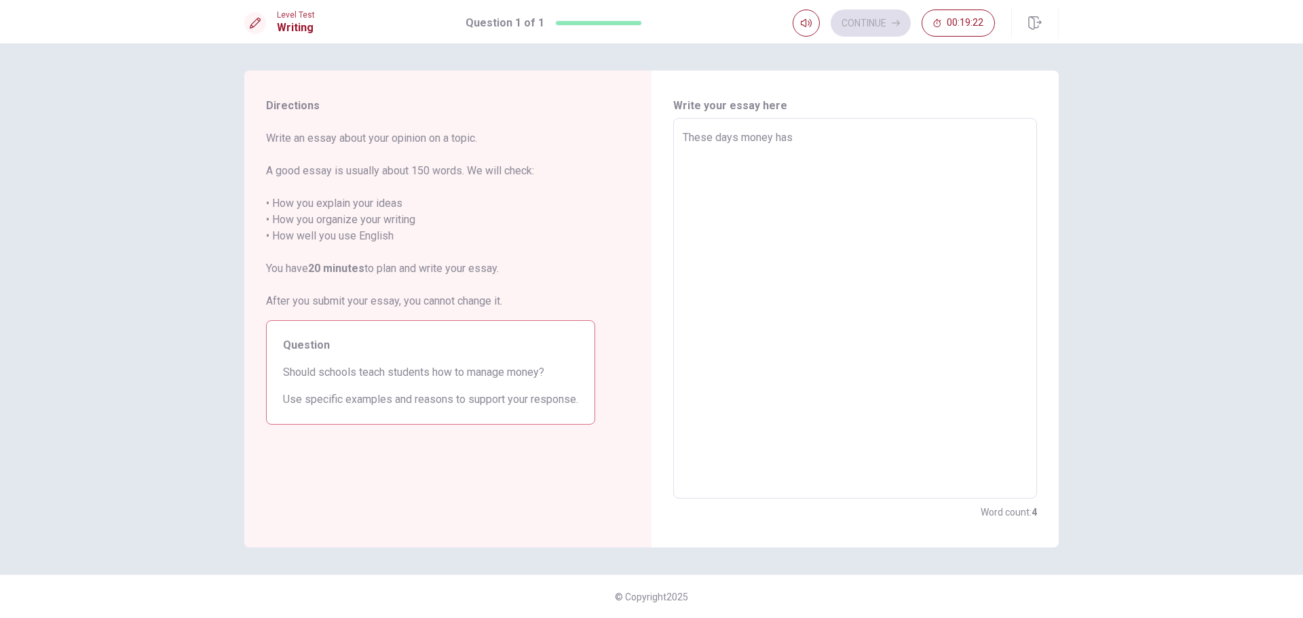
type textarea "These days money has"
type textarea "x"
type textarea "These days money has b"
type textarea "x"
type textarea "These days money has be"
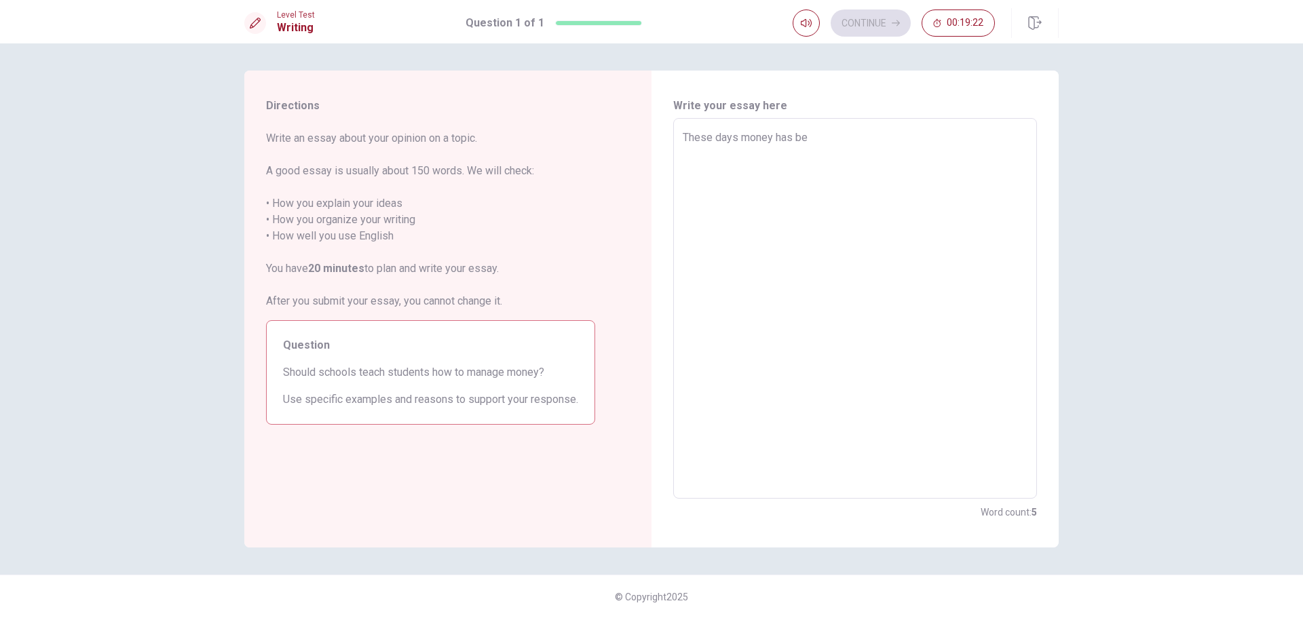
type textarea "x"
type textarea "These days money has bee"
type textarea "x"
type textarea "These days money has been"
type textarea "x"
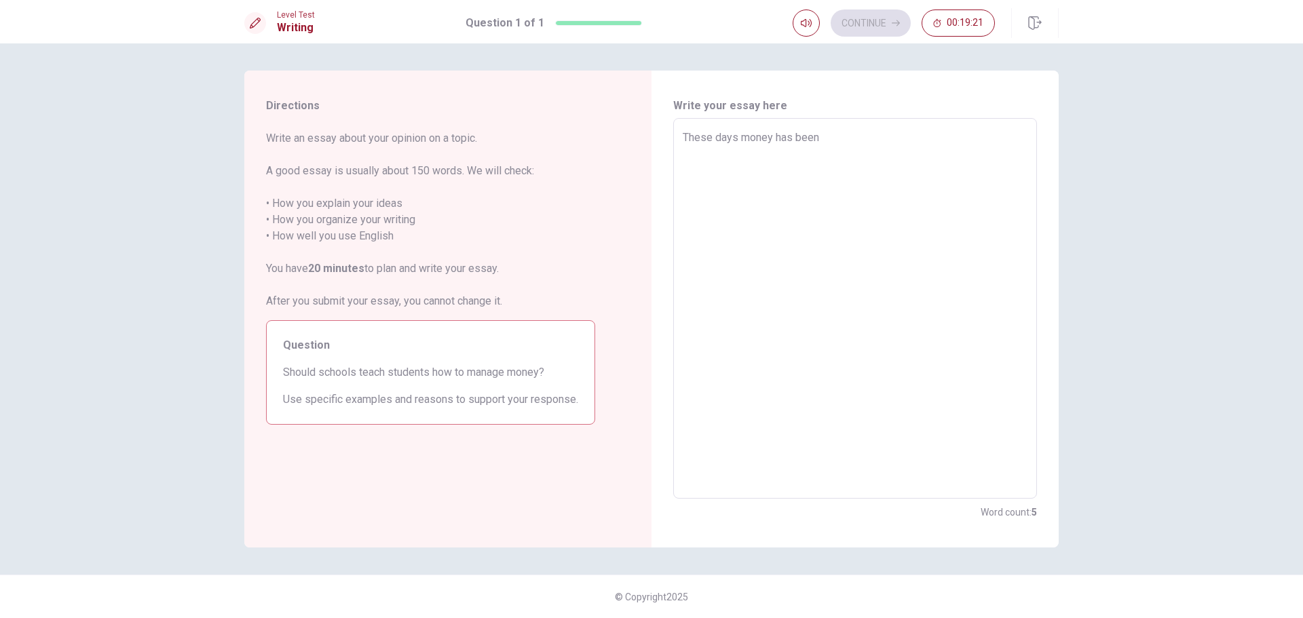
type textarea "These days money has been"
type textarea "x"
type textarea "These days money has been a"
type textarea "x"
type textarea "These days money has been a"
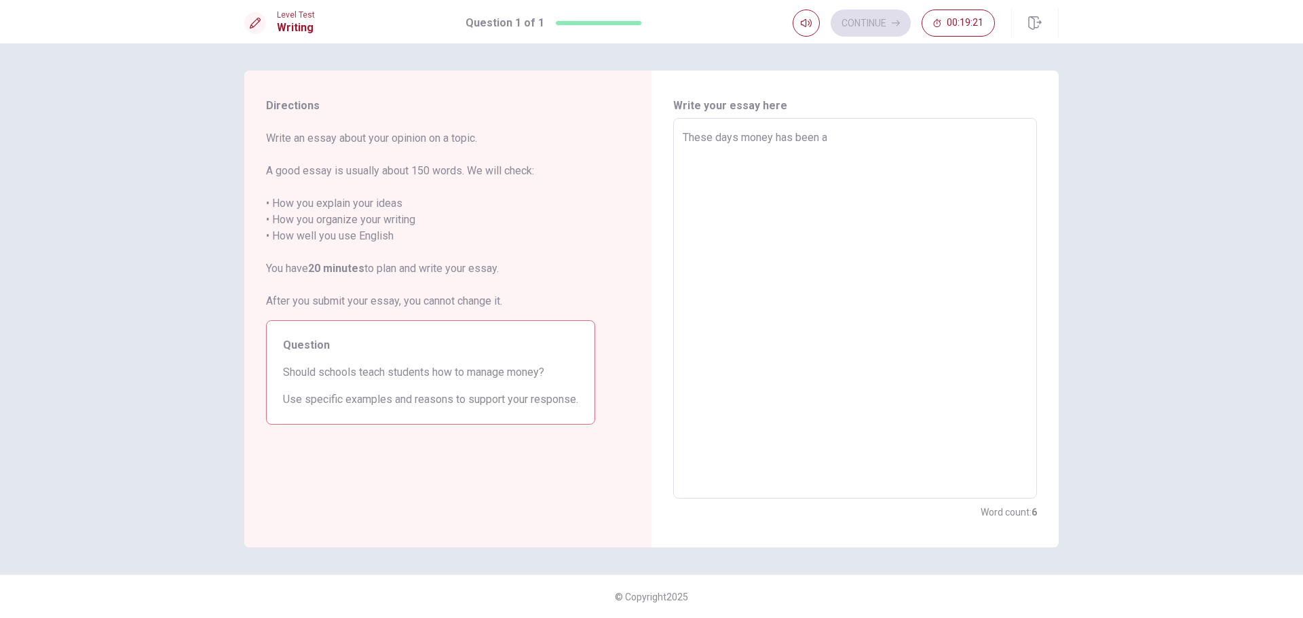
type textarea "x"
type textarea "These days money has been a p"
type textarea "x"
type textarea "These days money has been a pr"
type textarea "x"
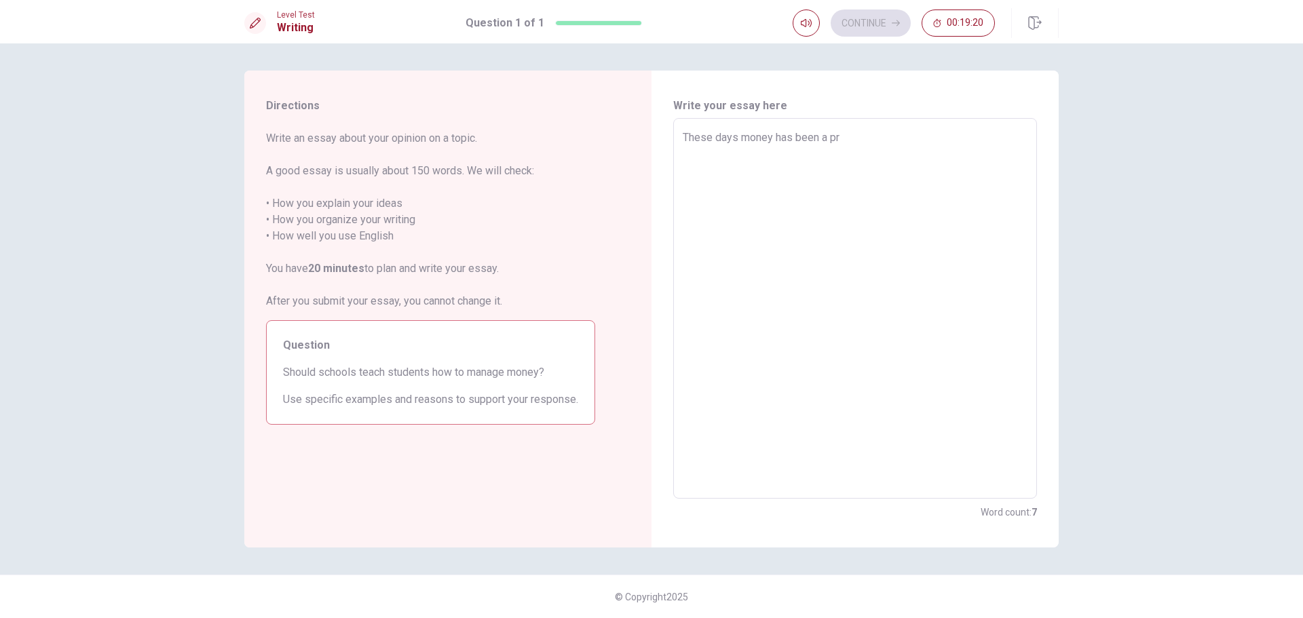
type textarea "These days money has been a pro"
type textarea "x"
type textarea "These days money has been a prob"
type textarea "x"
type textarea "These days money has been a probl"
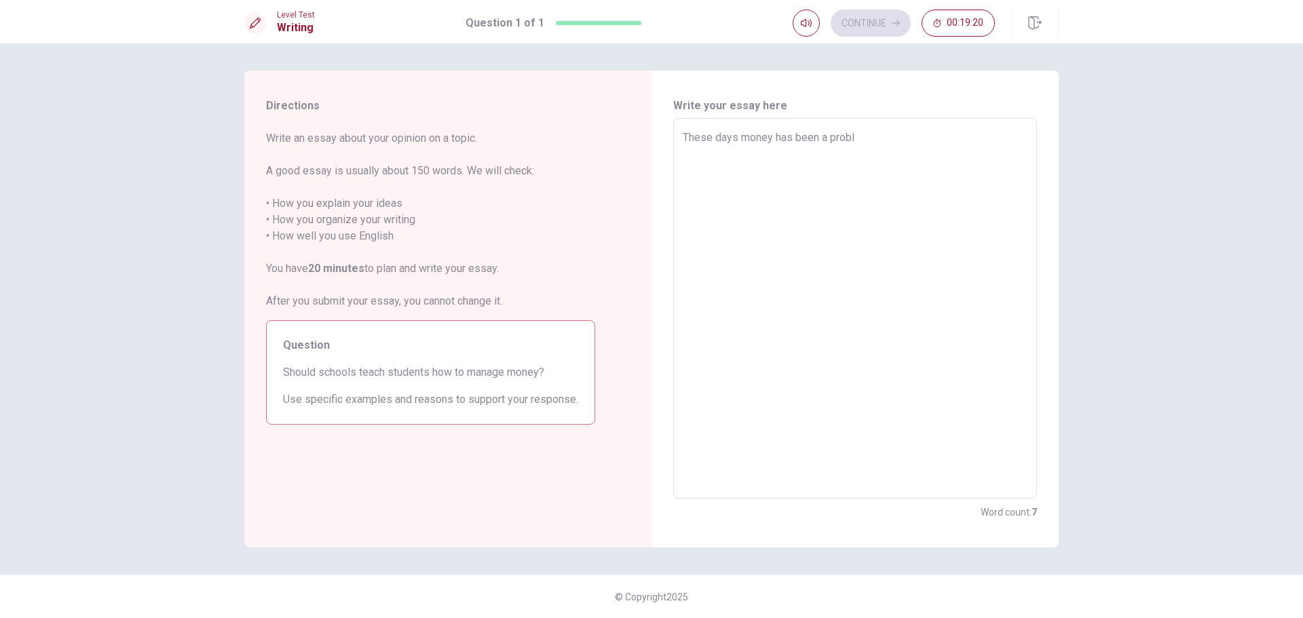
type textarea "x"
type textarea "These days money has been a proble"
type textarea "x"
type textarea "These days money has been a problem"
type textarea "x"
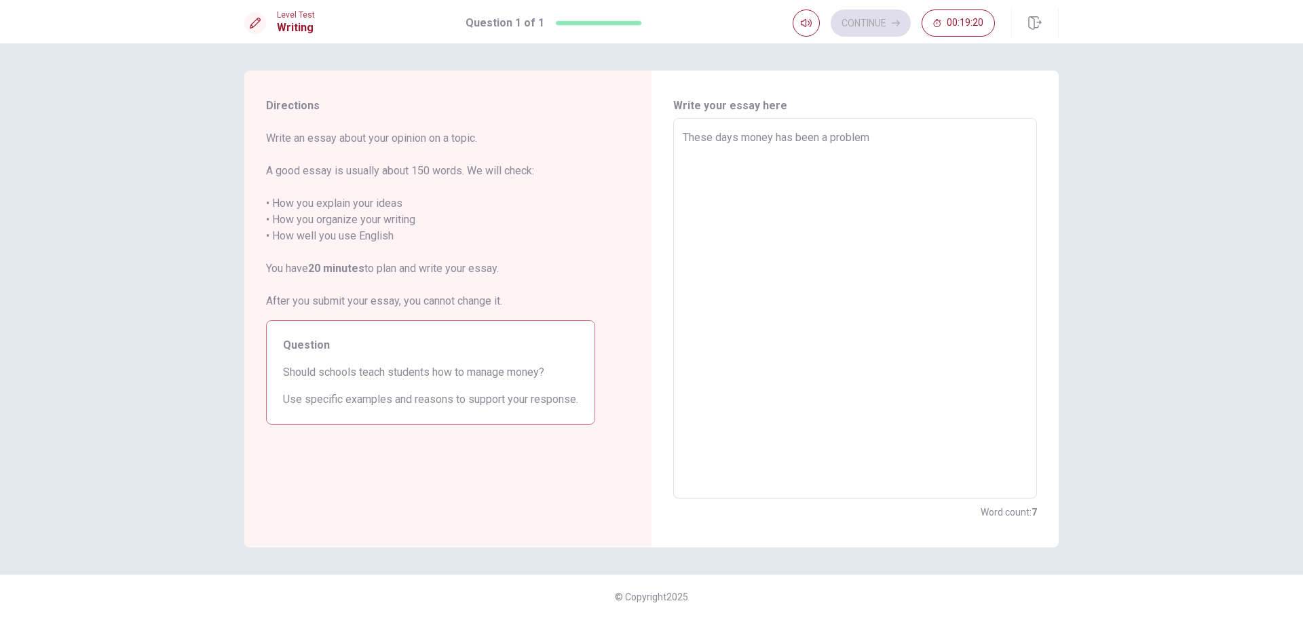
type textarea "These days money has been a problem"
type textarea "x"
type textarea "These days money has been a problem t"
type textarea "x"
type textarea "These days money has been a problem to"
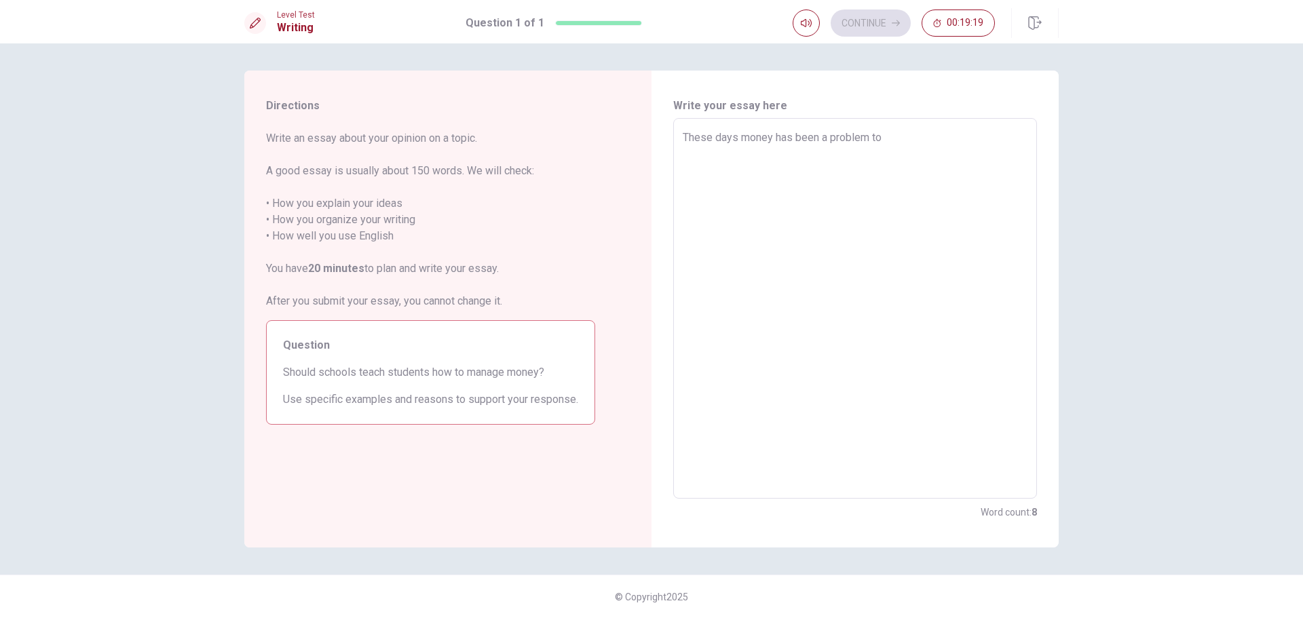
type textarea "x"
type textarea "These days money has been a problem to"
type textarea "x"
type textarea "These days money has been a problem to m"
type textarea "x"
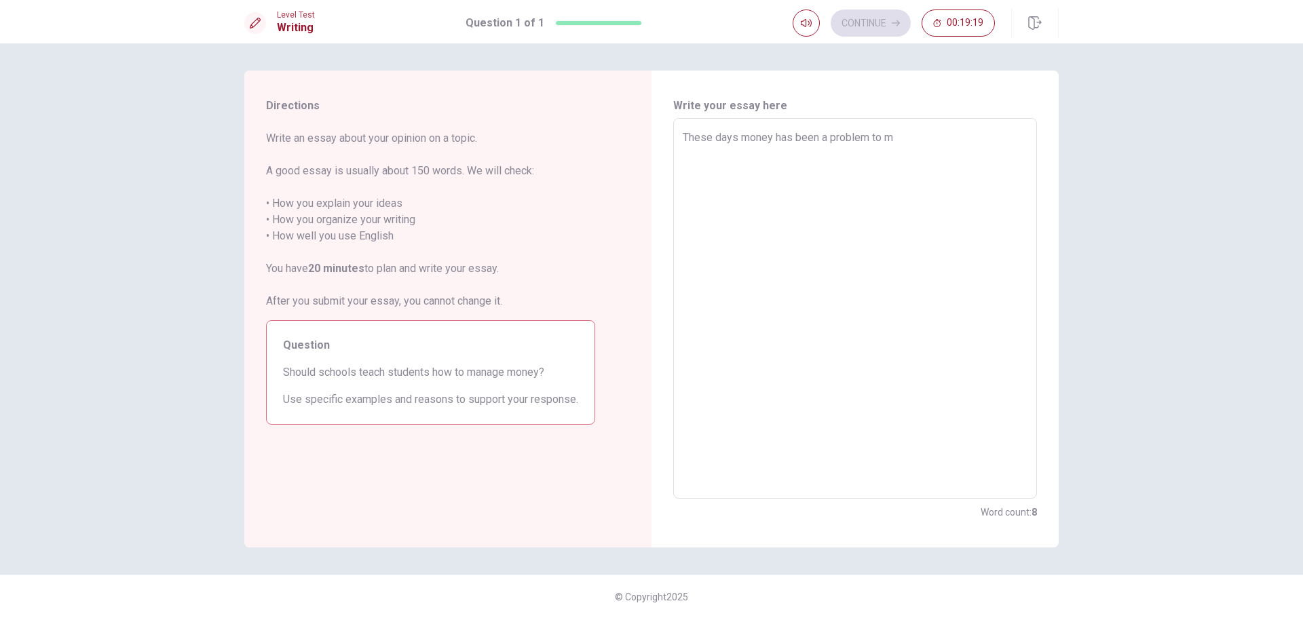
type textarea "These days money has been a problem to mo"
type textarea "x"
type textarea "These days money has been a problem to mos"
type textarea "x"
type textarea "These days money has been a problem to most"
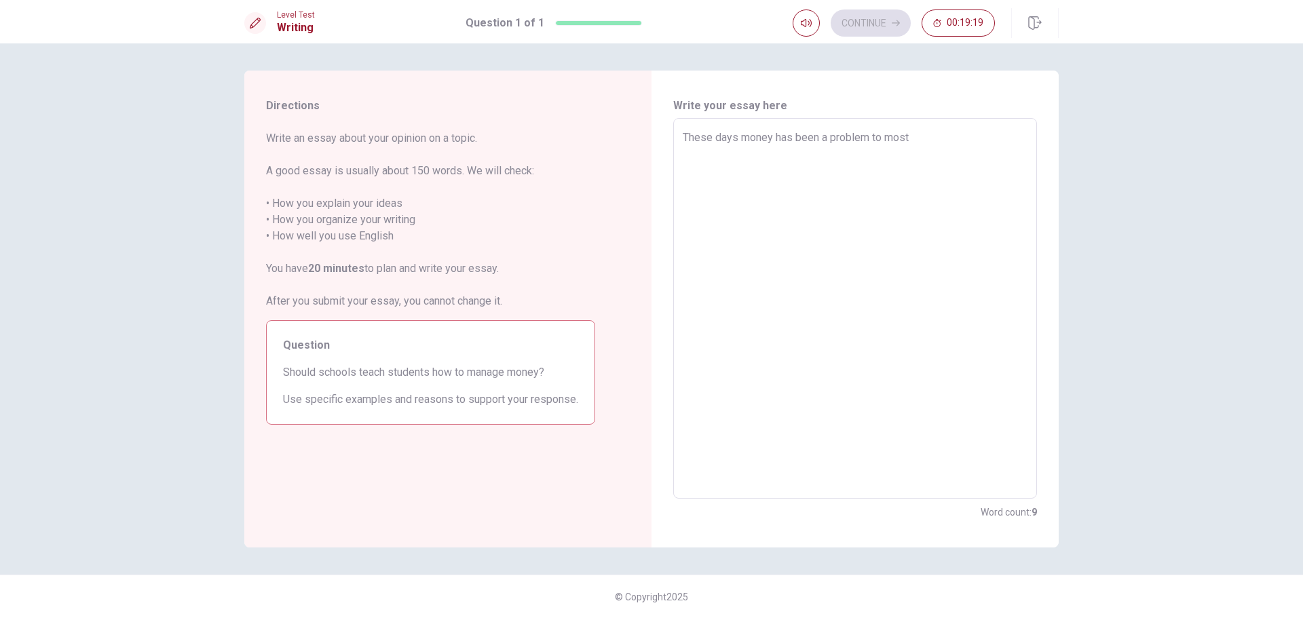
type textarea "x"
type textarea "These days money has been a problem to most"
type textarea "x"
type textarea "These days money has been a problem to most p"
type textarea "x"
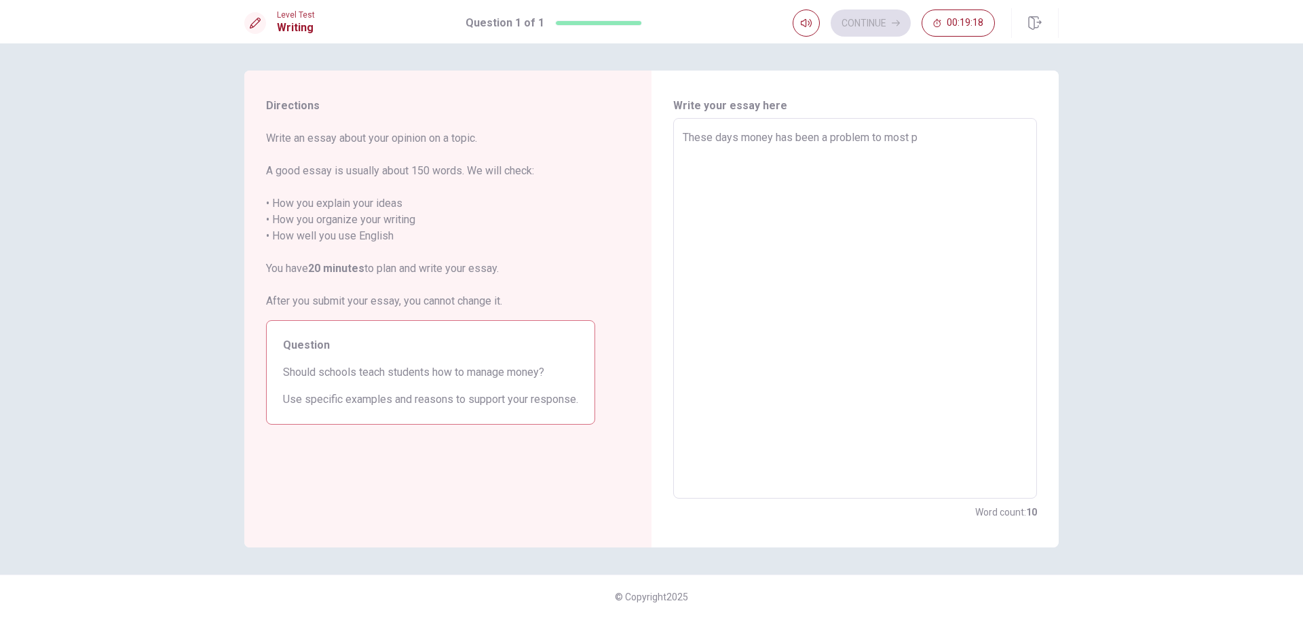
type textarea "These days money has been a problem to most pe"
type textarea "x"
type textarea "These days money has been a problem to most peo"
type textarea "x"
type textarea "These days money has been a problem to most peop"
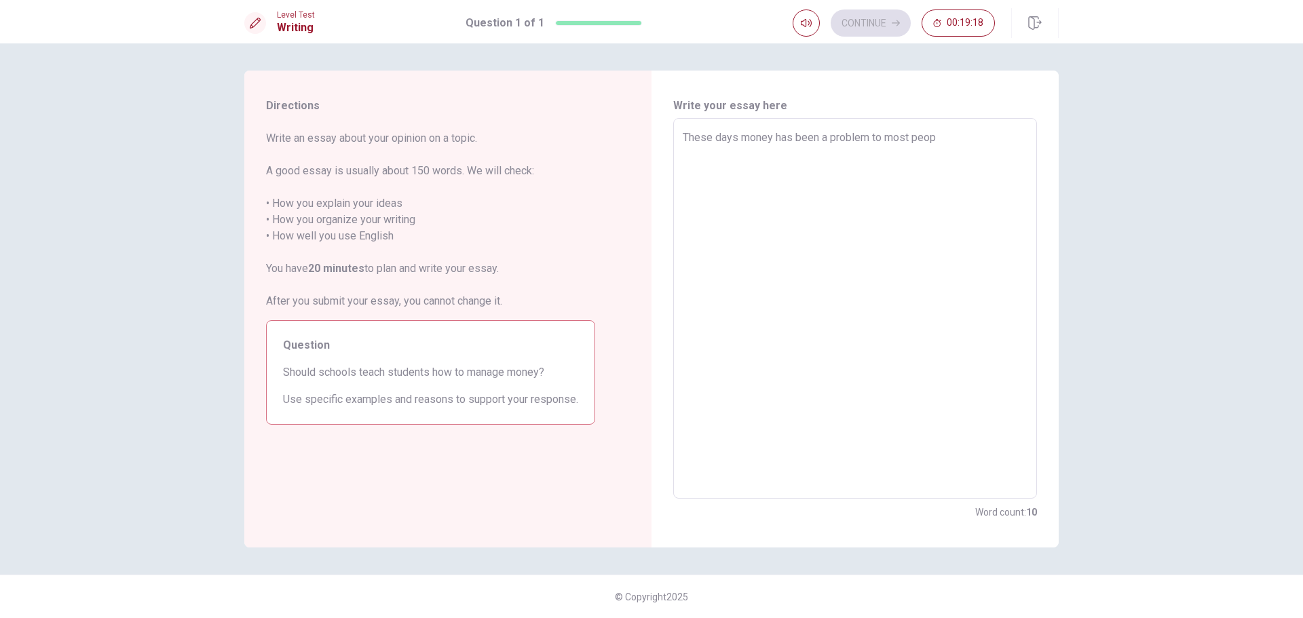
type textarea "x"
type textarea "These days money has been a problem to most peopl"
type textarea "x"
type textarea "These days money has been a problem to most people"
type textarea "x"
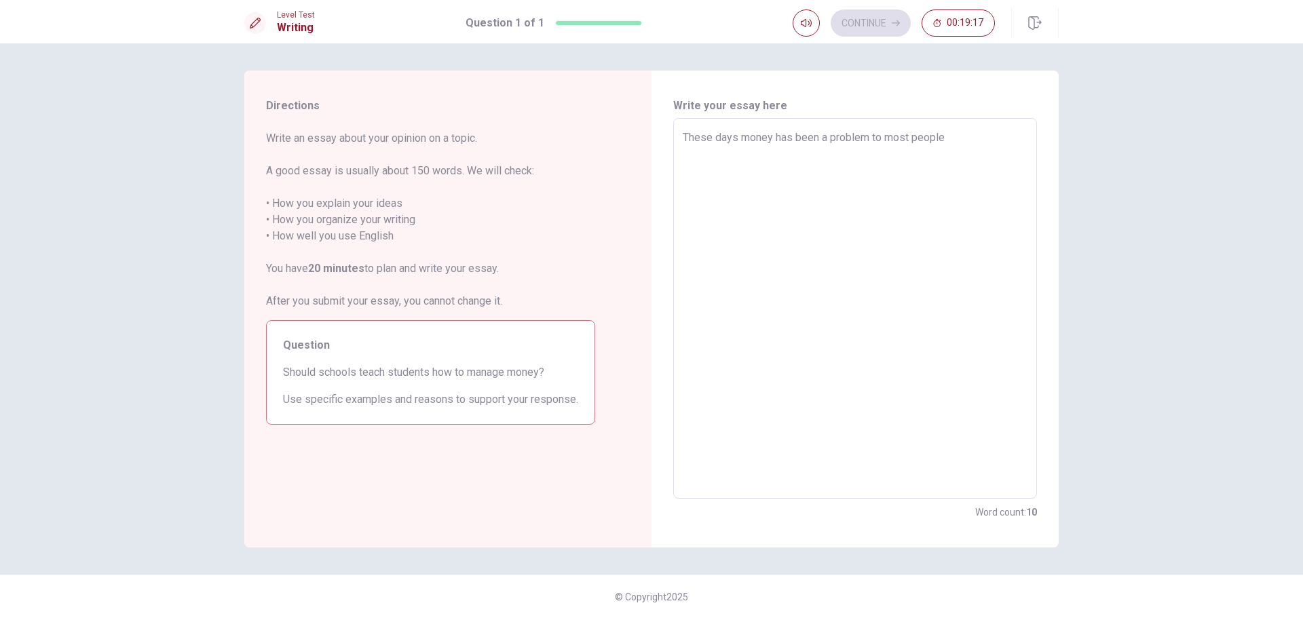
type textarea "These days money has been a problem to most people."
type textarea "x"
type textarea "These days money has been a problem to most people."
type textarea "x"
type textarea "These days money has been a problem to most people. M"
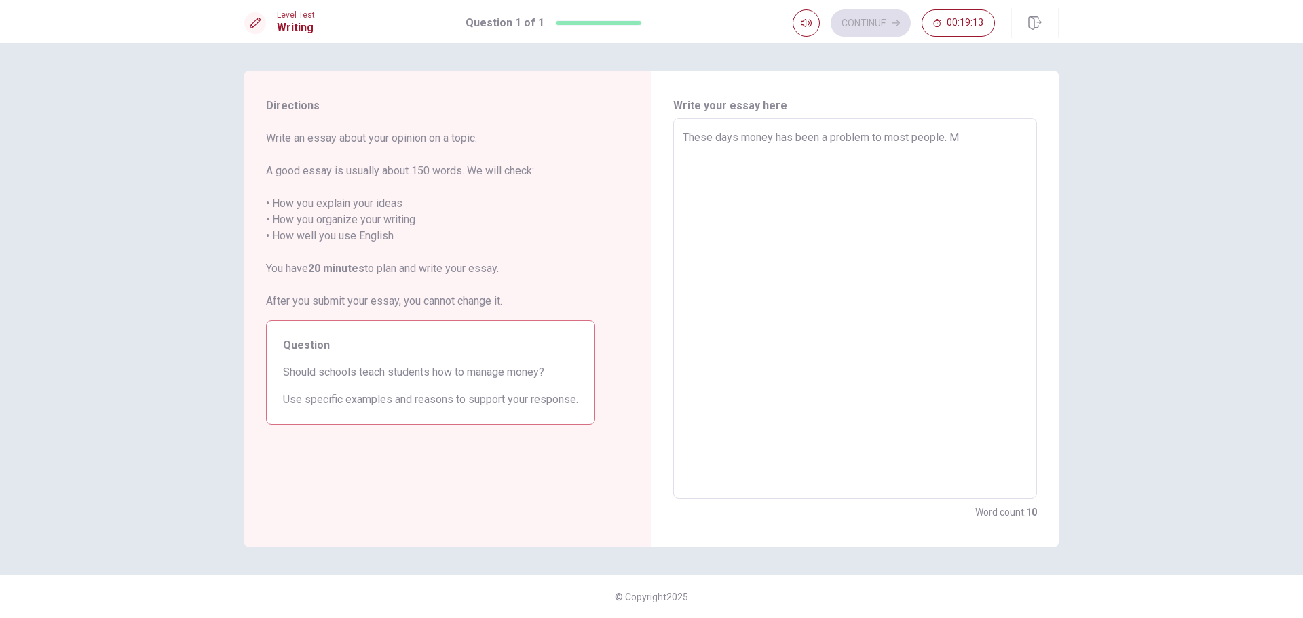
type textarea "x"
type textarea "These days money has been a problem to most people. Mo"
type textarea "x"
type textarea "These days money has been a problem to most people. Mos"
type textarea "x"
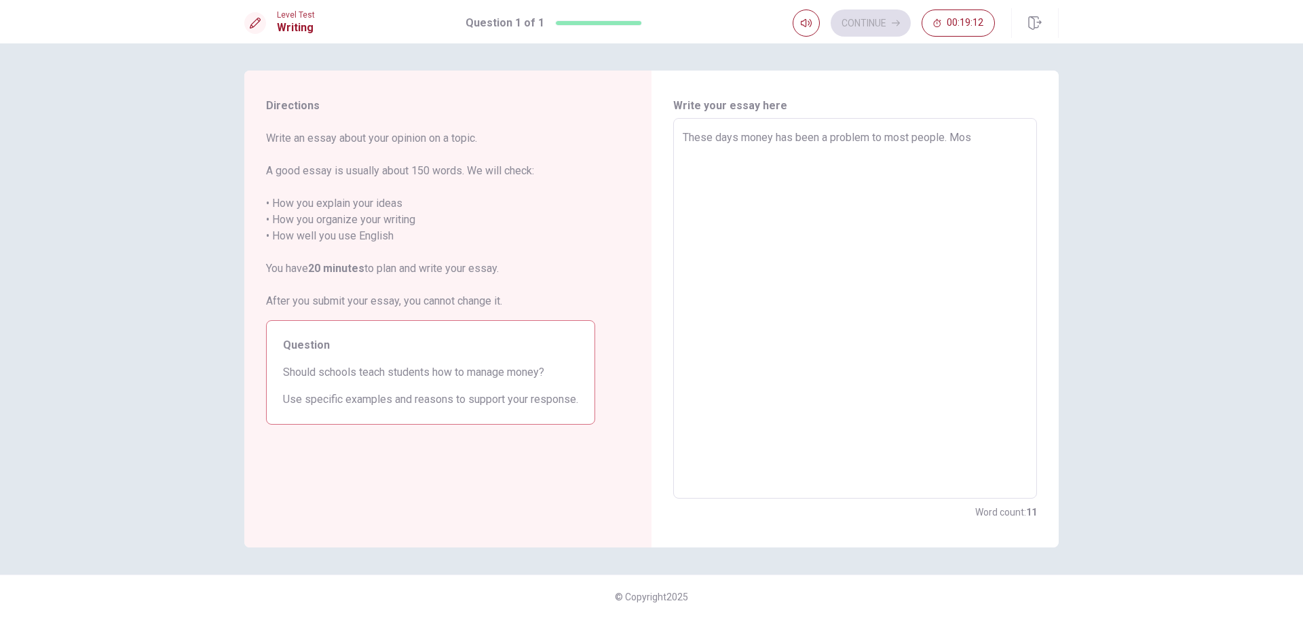
type textarea "These days money has been a problem to most people. Most"
type textarea "x"
type textarea "These days money has been a problem to most people. Most"
type textarea "x"
type textarea "These days money has been a problem to most people. Most p"
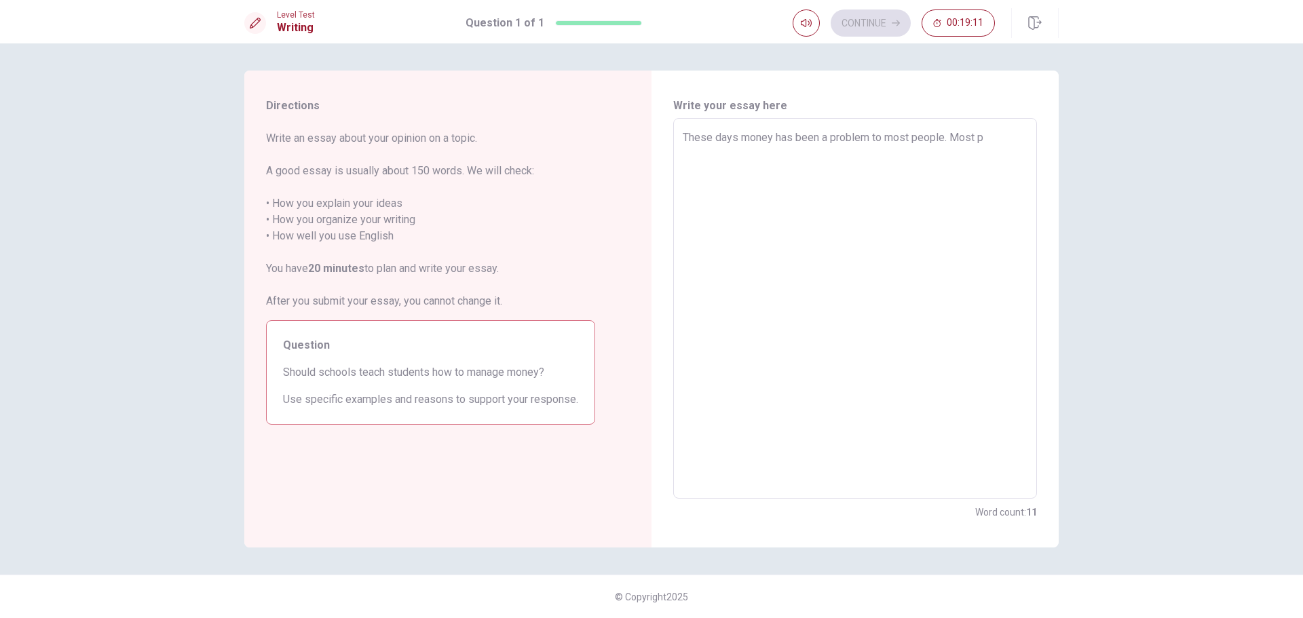
type textarea "x"
type textarea "These days money has been a problem to most people. Most pe"
type textarea "x"
type textarea "These days money has been a problem to most people. Most peo"
type textarea "x"
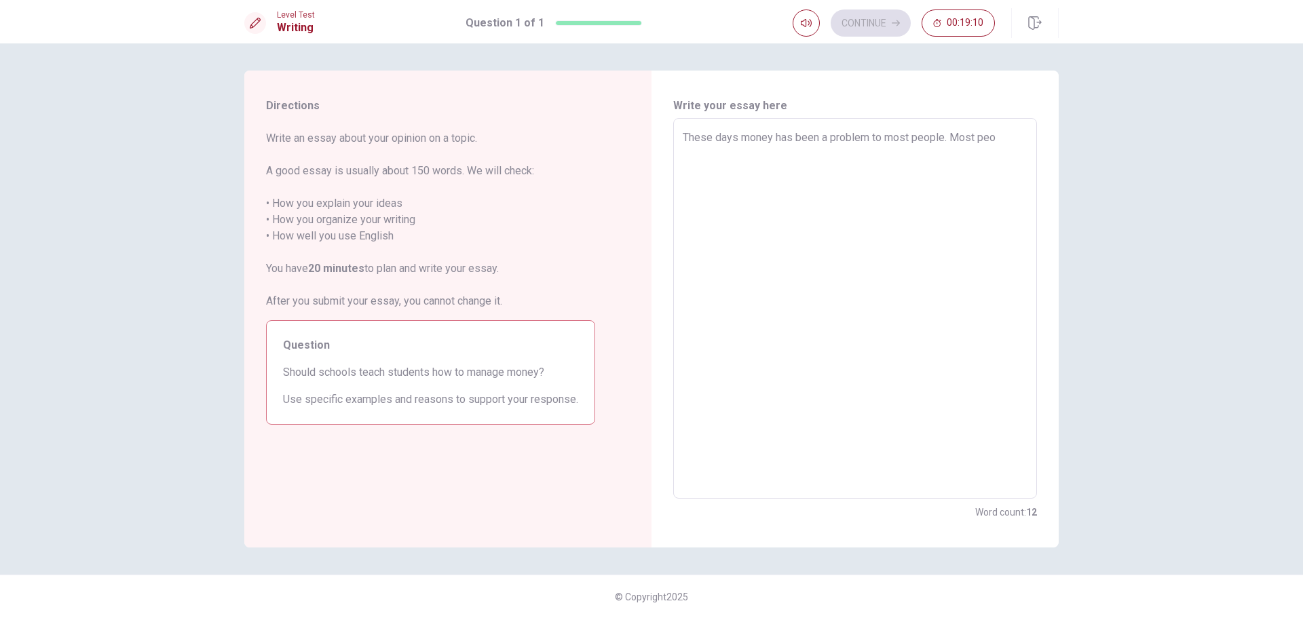
type textarea "These days money has been a problem to most people. Most peol"
type textarea "x"
type textarea "These days money has been a problem to most people. Most peolp"
type textarea "x"
type textarea "These days money has been a problem to most people. Most peol"
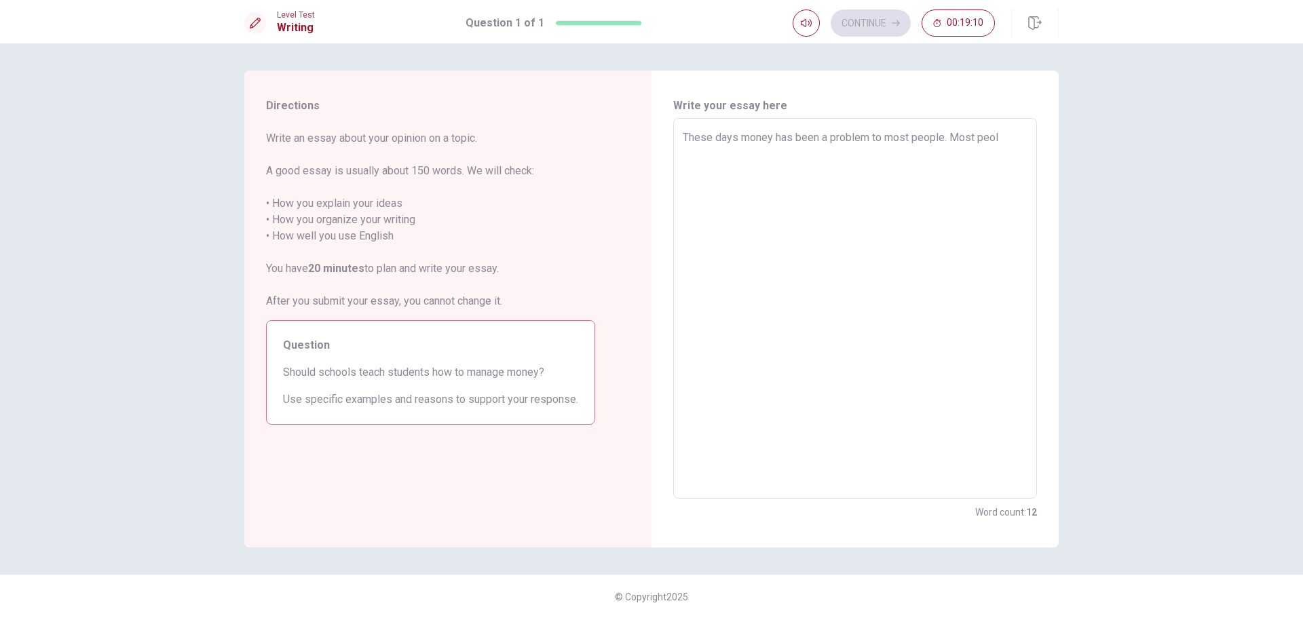
type textarea "x"
type textarea "These days money has been a problem to most people. Most peo"
type textarea "x"
type textarea "These days money has been a problem to most people. Most peop"
type textarea "x"
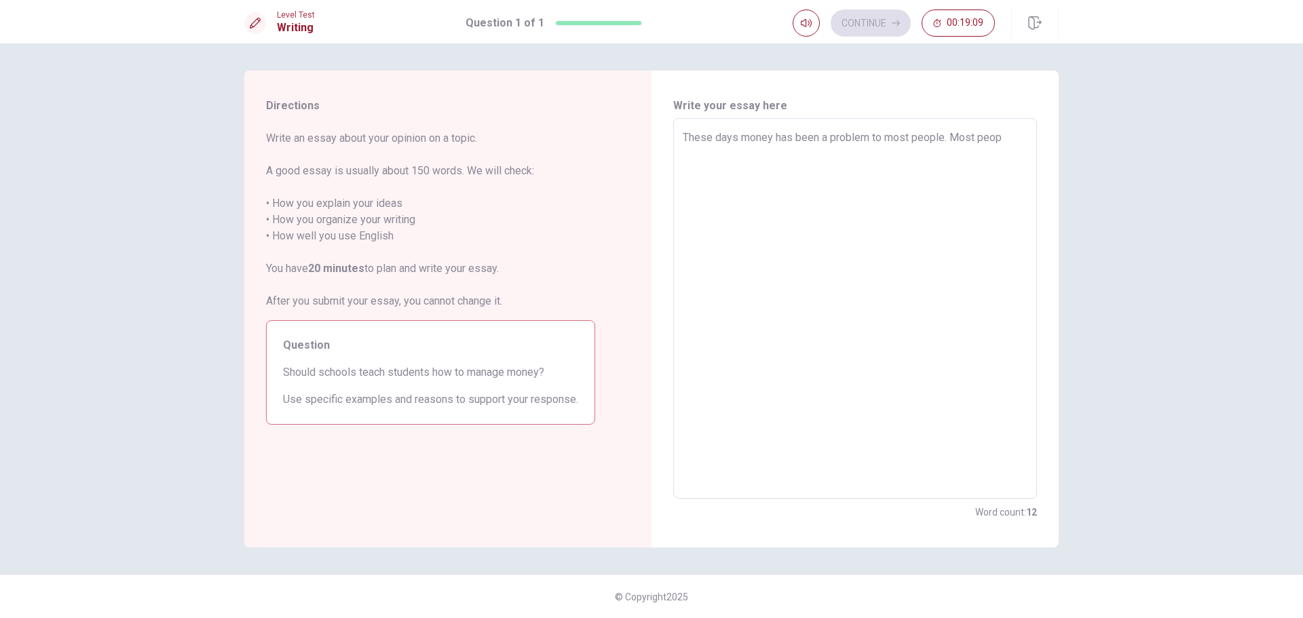
type textarea "These days money has been a problem to most people. Most peopl"
type textarea "x"
type textarea "These days money has been a problem to most people. Most people"
type textarea "x"
type textarea "These days money has been a problem to most people. Most people"
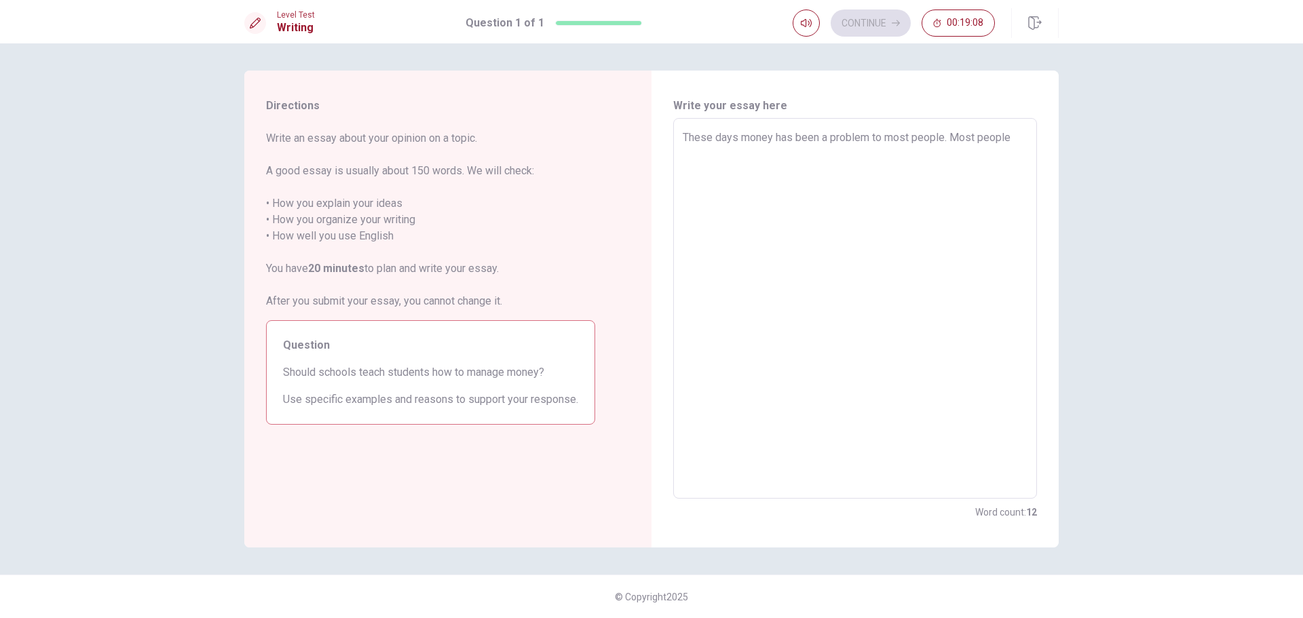
type textarea "x"
type textarea "These days money has been a problem to most people. Most people i"
type textarea "x"
type textarea "These days money has been a problem to most people. Most people in"
type textarea "x"
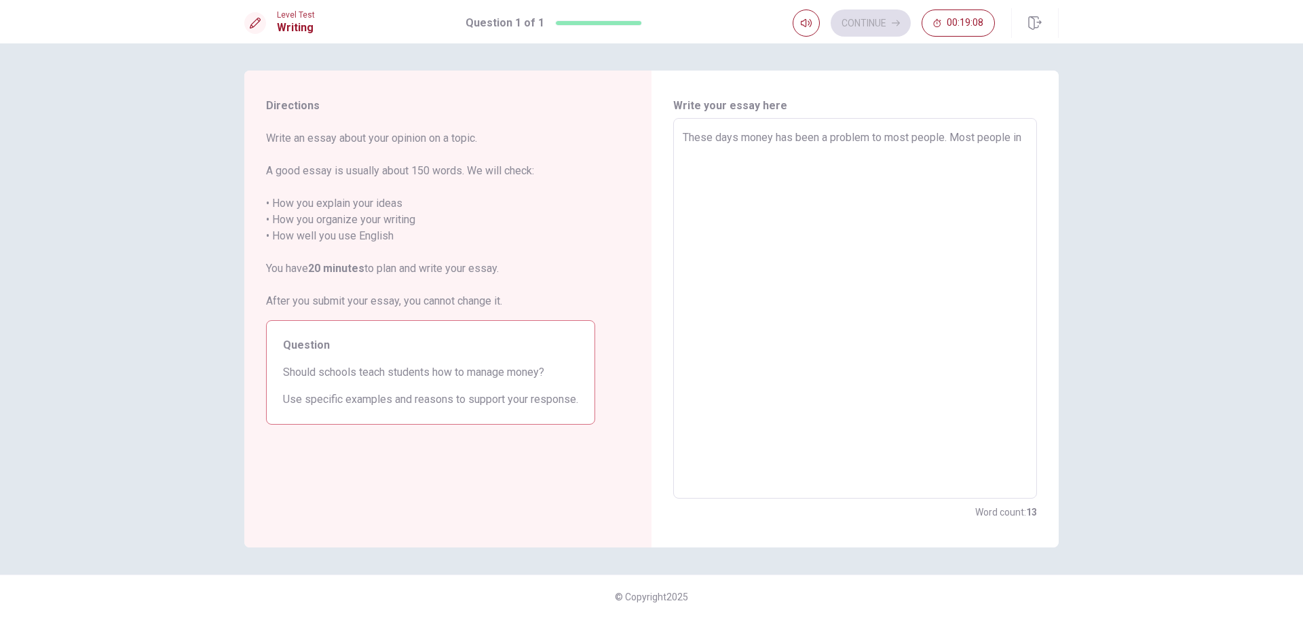
type textarea "These days money has been a problem to most people. Most people in"
type textarea "x"
type textarea "These days money has been a problem to most people. Most people in t"
type textarea "x"
type textarea "These days money has been a problem to most people. Most people in th"
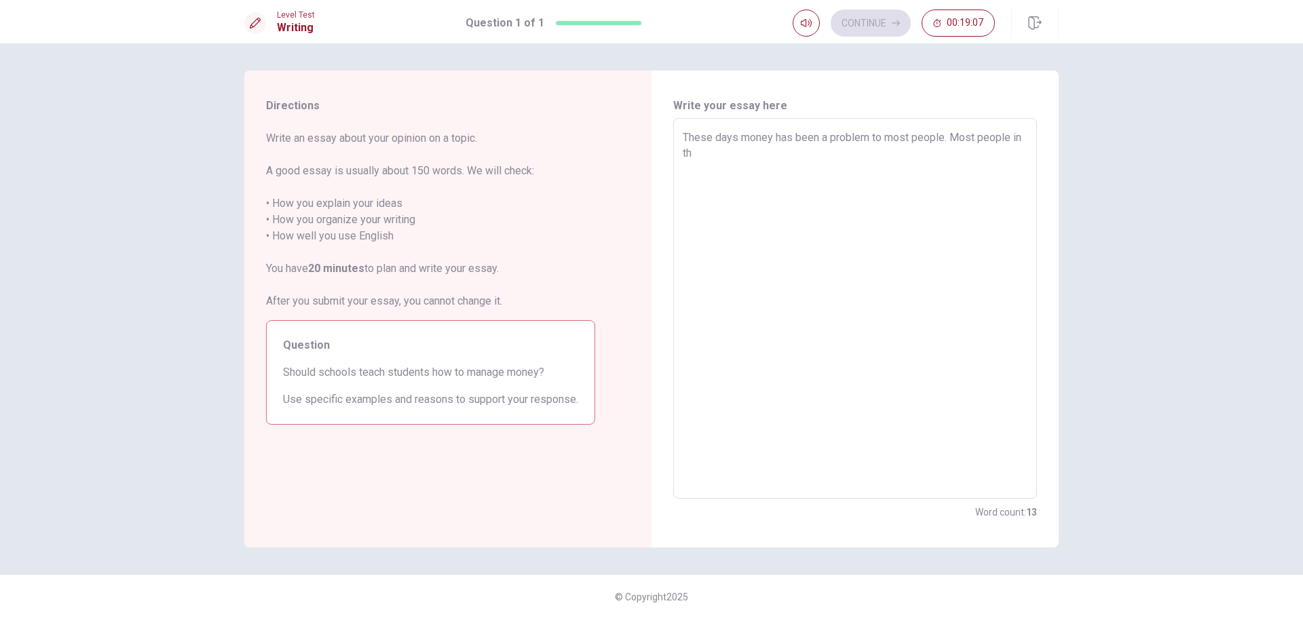
type textarea "x"
type textarea "These days money has been a problem to most people. Most people in the"
type textarea "x"
type textarea "These days money has been a problem to most people. Most people in the"
type textarea "x"
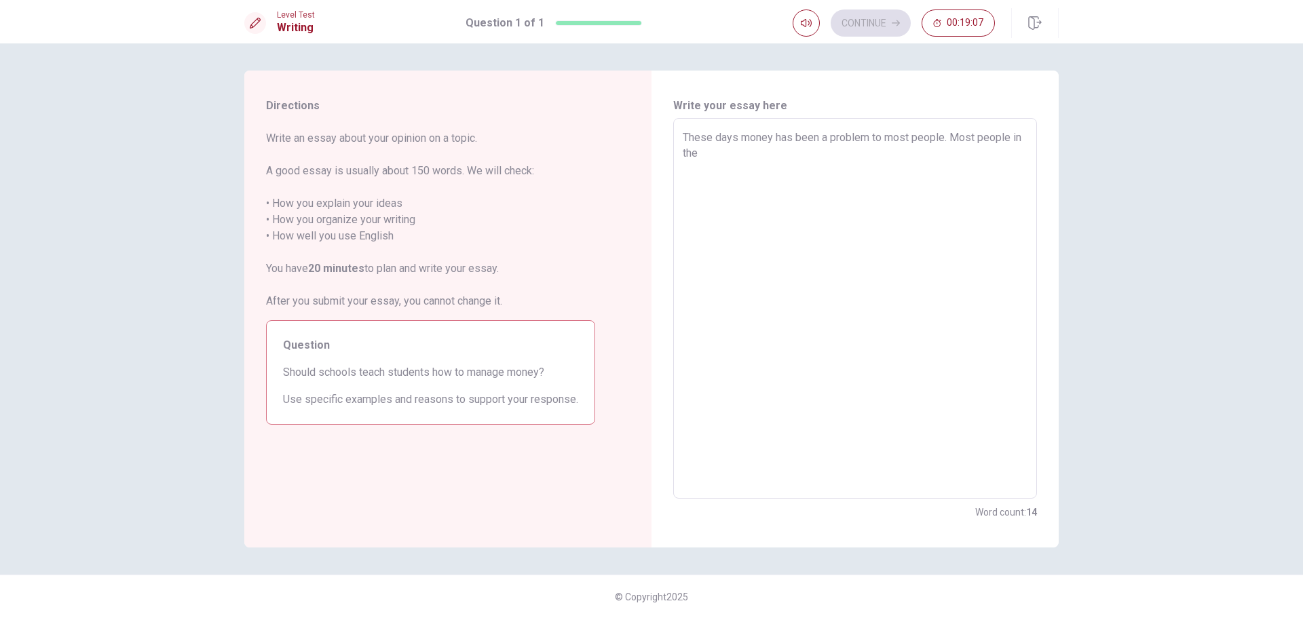
type textarea "These days money has been a problem to most people. Most people in the w"
type textarea "x"
type textarea "These days money has been a problem to most people. Most people in the wo"
type textarea "x"
type textarea "These days money has been a problem to most people. Most people in the wor"
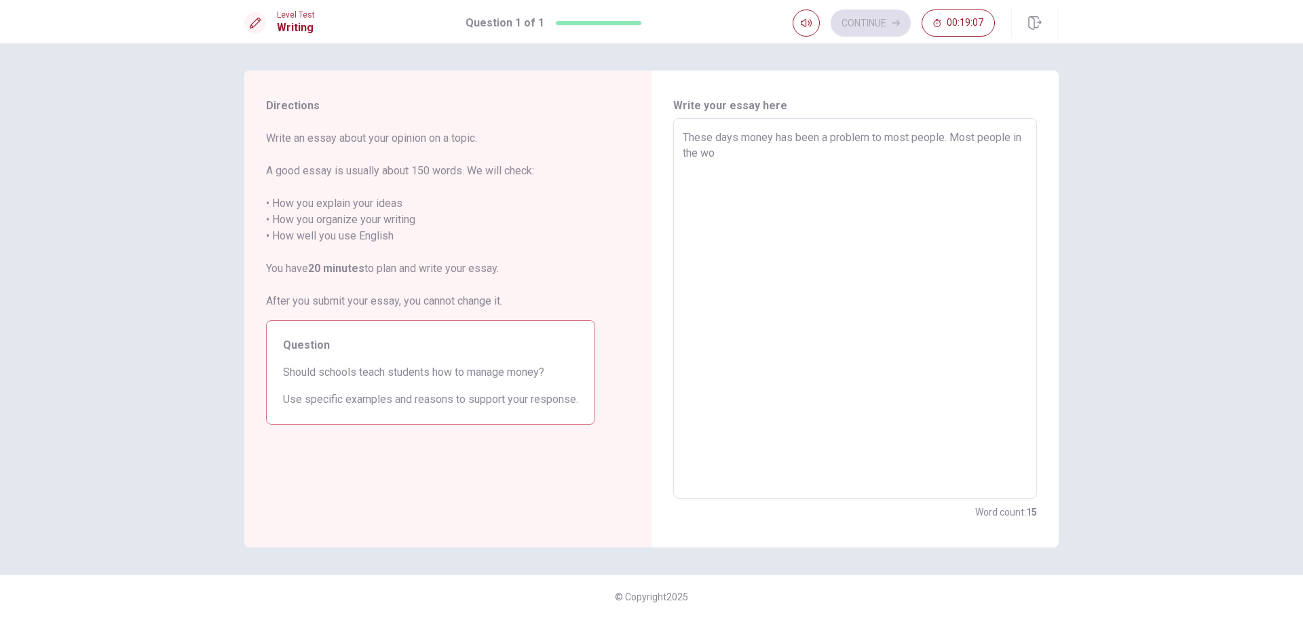
type textarea "x"
type textarea "These days money has been a problem to most people. Most people in the worl"
type textarea "x"
type textarea "These days money has been a problem to most people. Most people in the world"
type textarea "x"
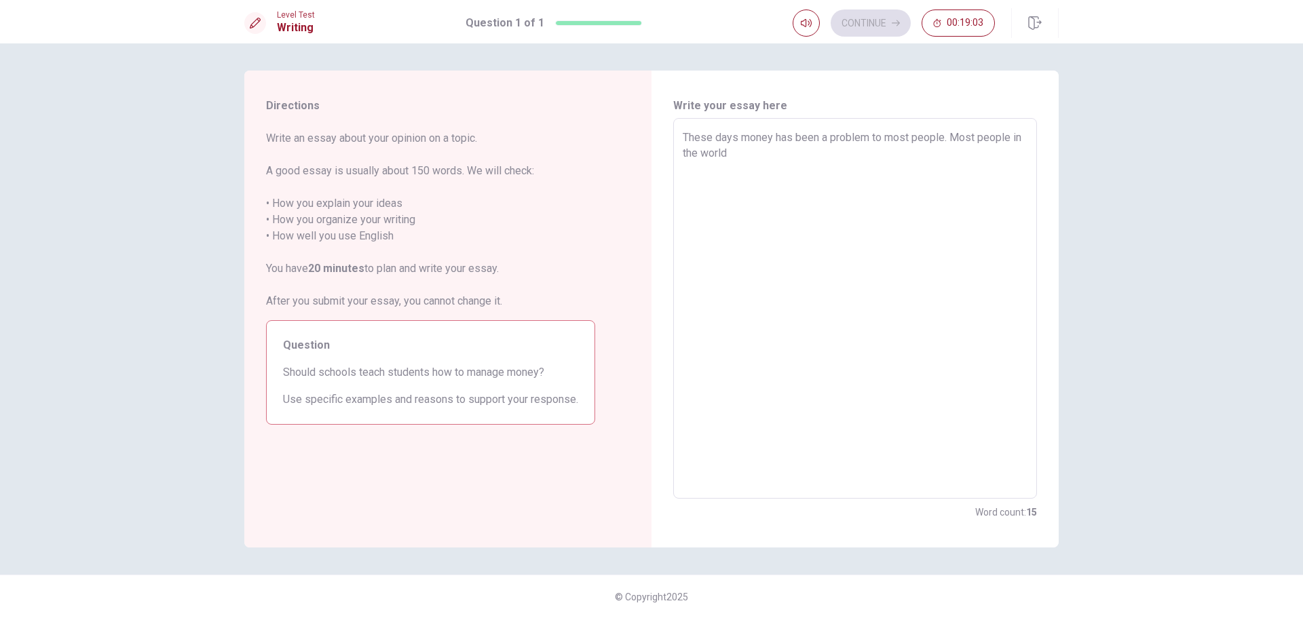
type textarea "These days money has been a problem to most people. Most people in the world"
type textarea "x"
type textarea "These days money has been a problem to most people. Most people in the world h"
type textarea "x"
type textarea "These days money has been a problem to most people. Most people in the world ha"
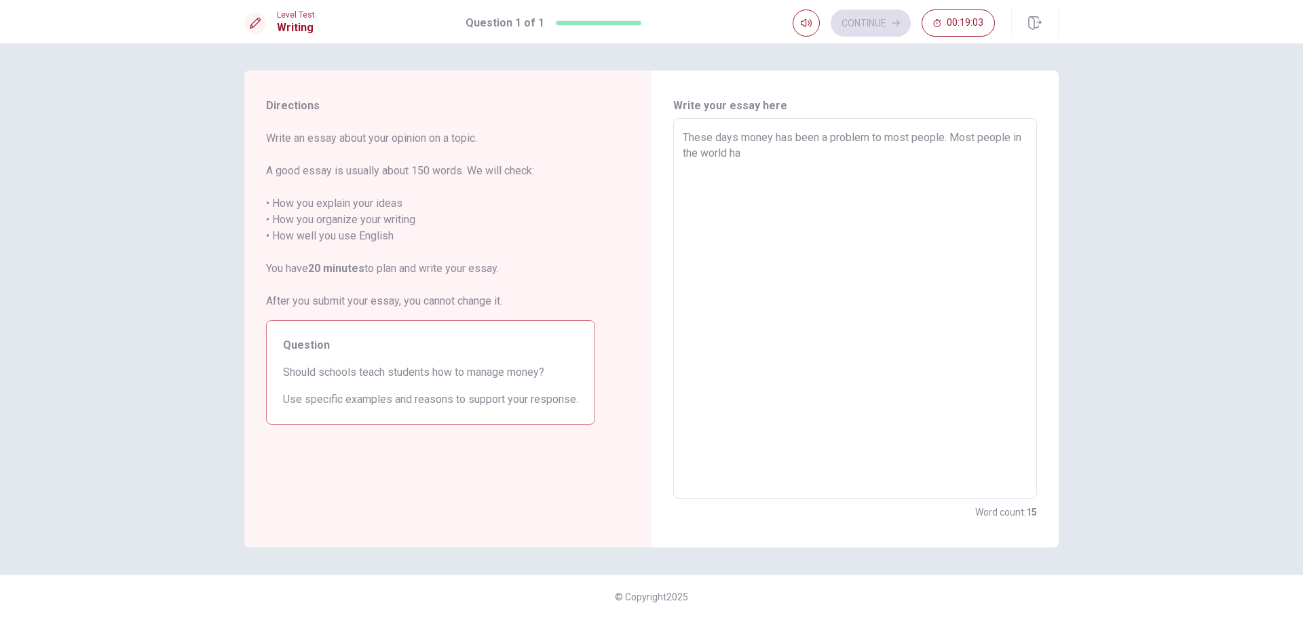
type textarea "x"
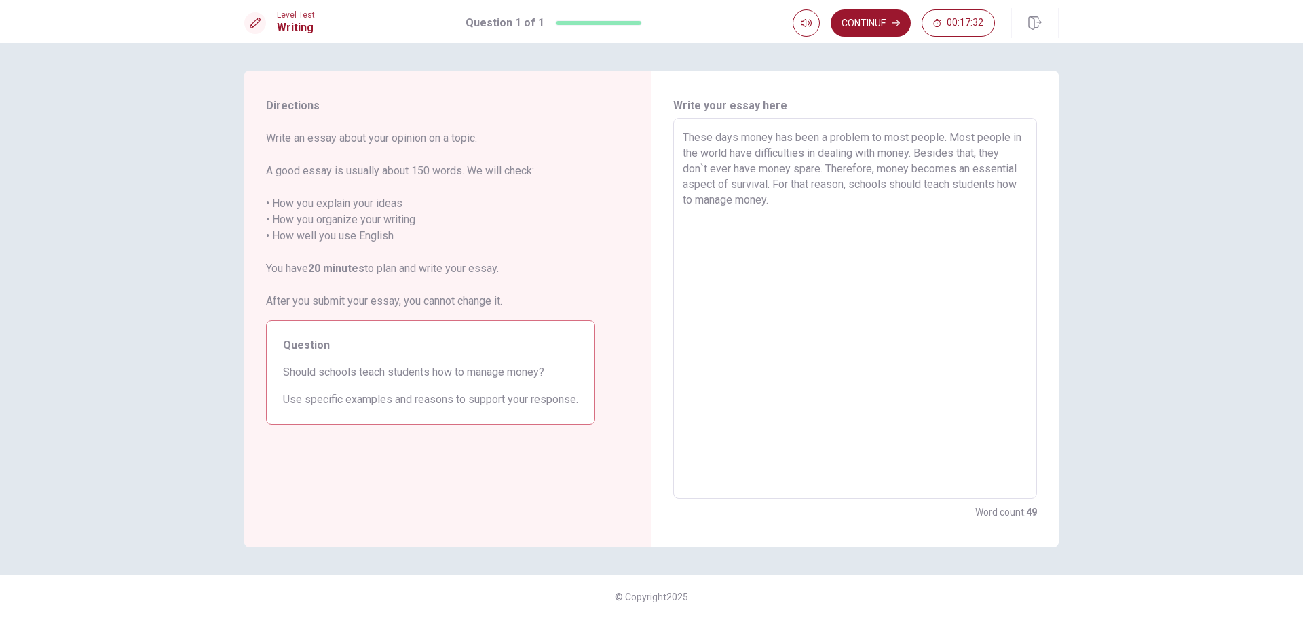
click at [735, 216] on textarea "These days money has been a problem to most people. Most people in the world ha…" at bounding box center [855, 309] width 345 height 358
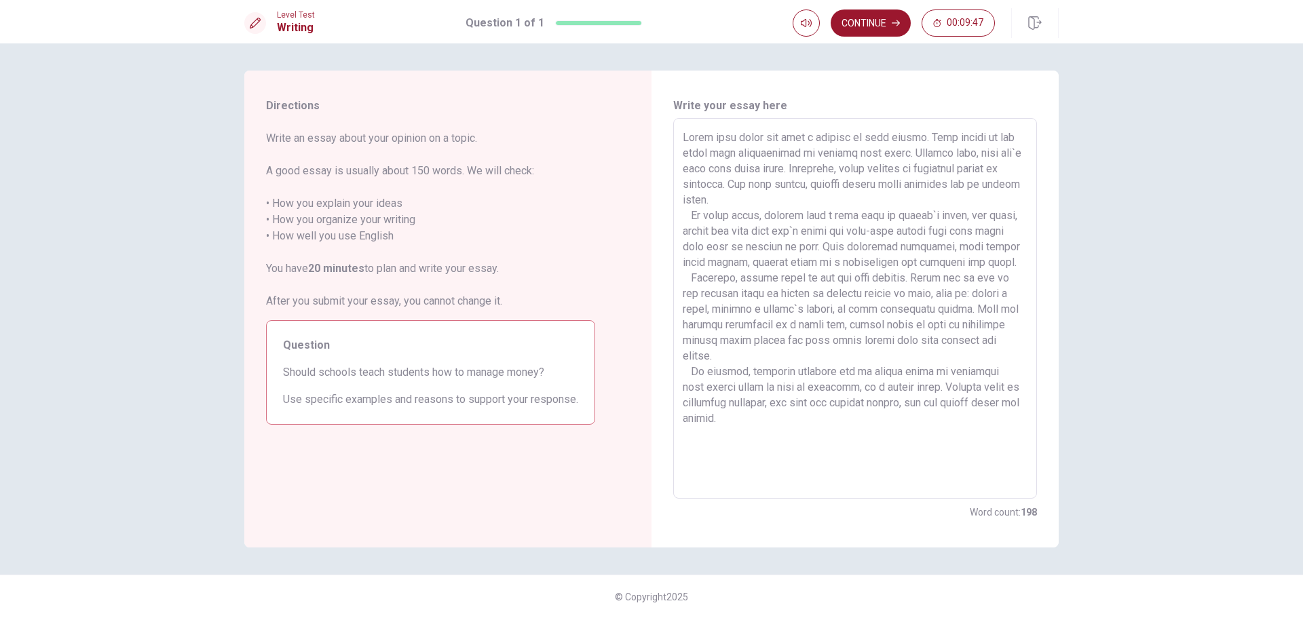
click at [538, 265] on span "Write an essay about your opinion on a topic. A good essay is usually about 150…" at bounding box center [430, 219] width 329 height 179
click at [898, 29] on button "Continue" at bounding box center [870, 22] width 80 height 27
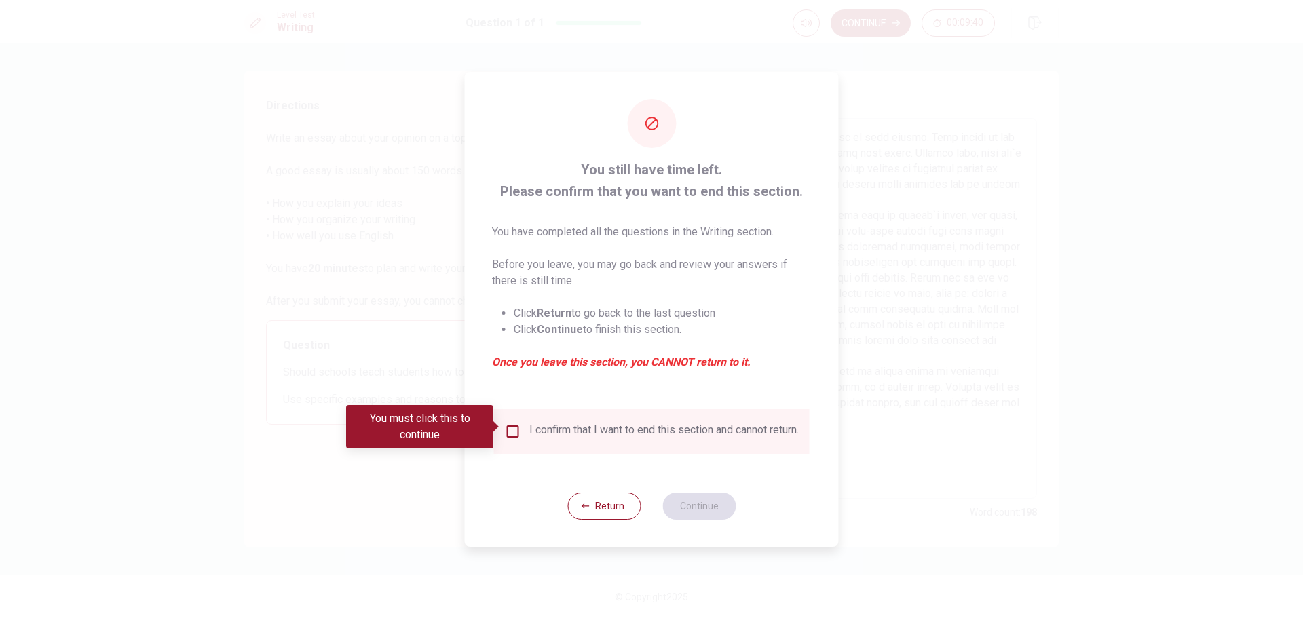
click at [505, 425] on input "You must click this to continue" at bounding box center [513, 431] width 16 height 16
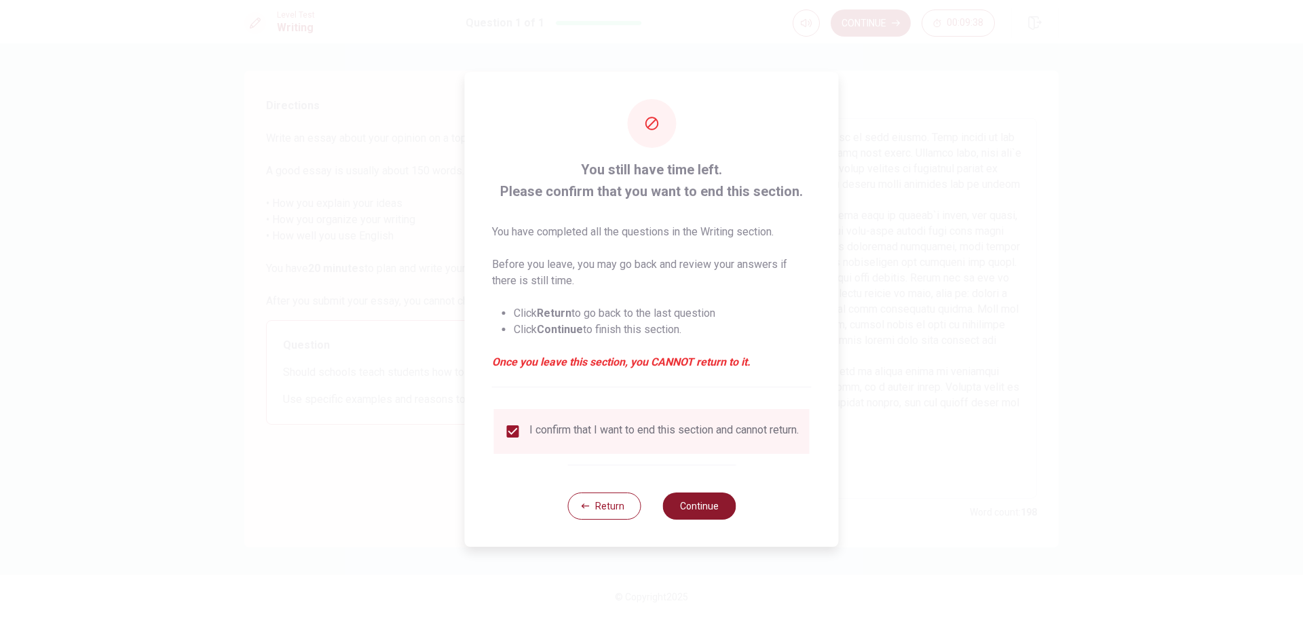
click at [709, 503] on button "Continue" at bounding box center [698, 506] width 73 height 27
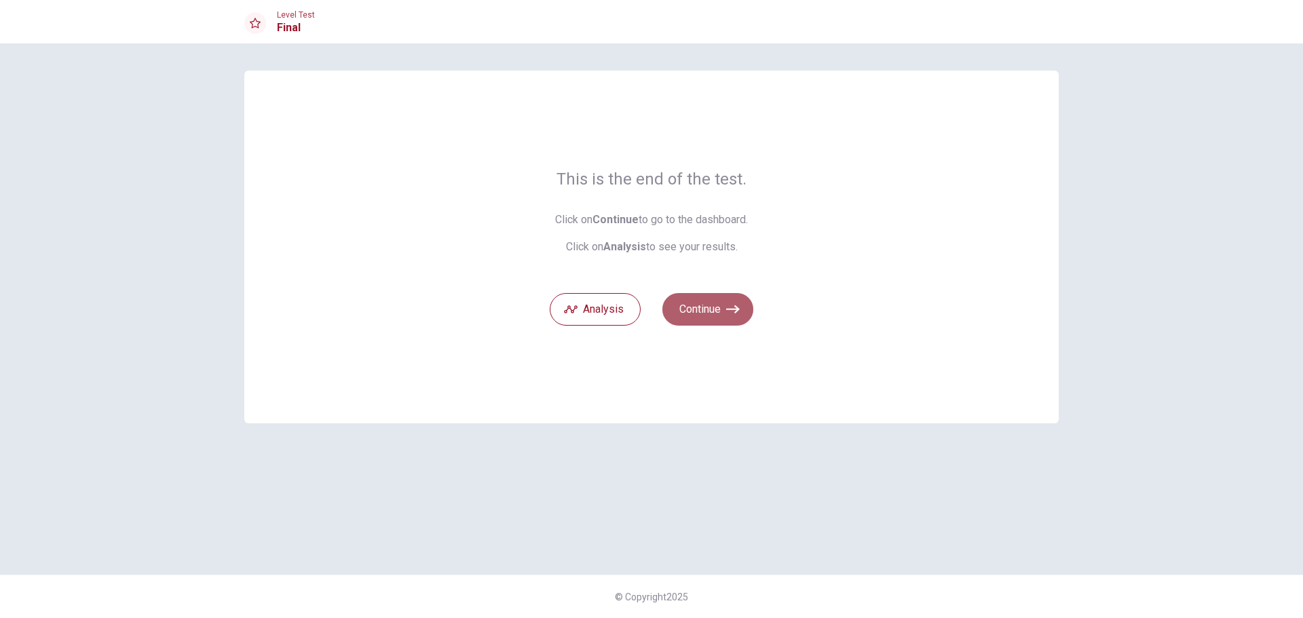
click at [689, 299] on button "Continue" at bounding box center [707, 309] width 91 height 33
